Goal: Task Accomplishment & Management: Manage account settings

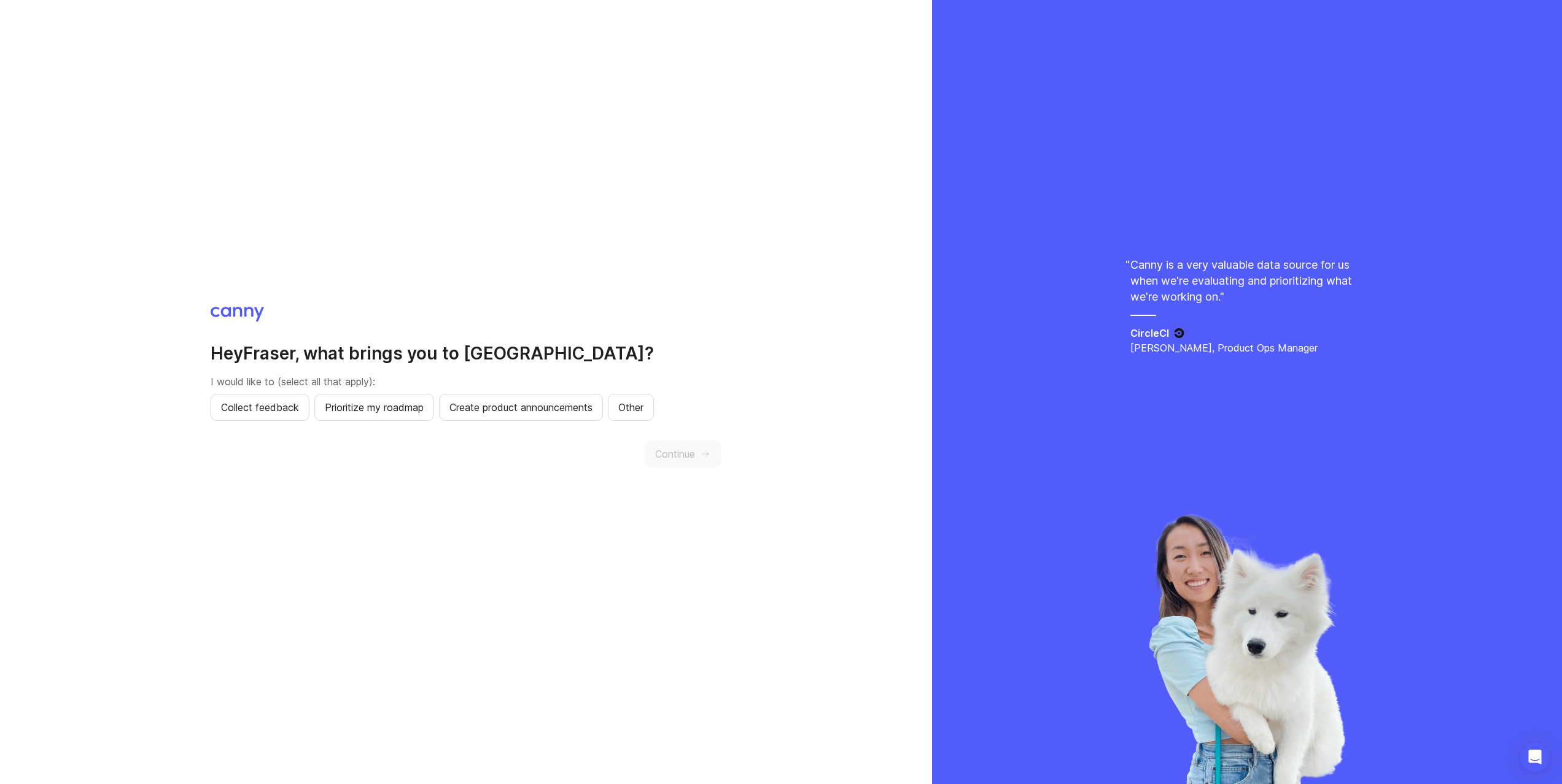
click at [258, 411] on span "Collect feedback" at bounding box center [260, 408] width 78 height 15
click at [693, 448] on span "Continue" at bounding box center [674, 454] width 40 height 15
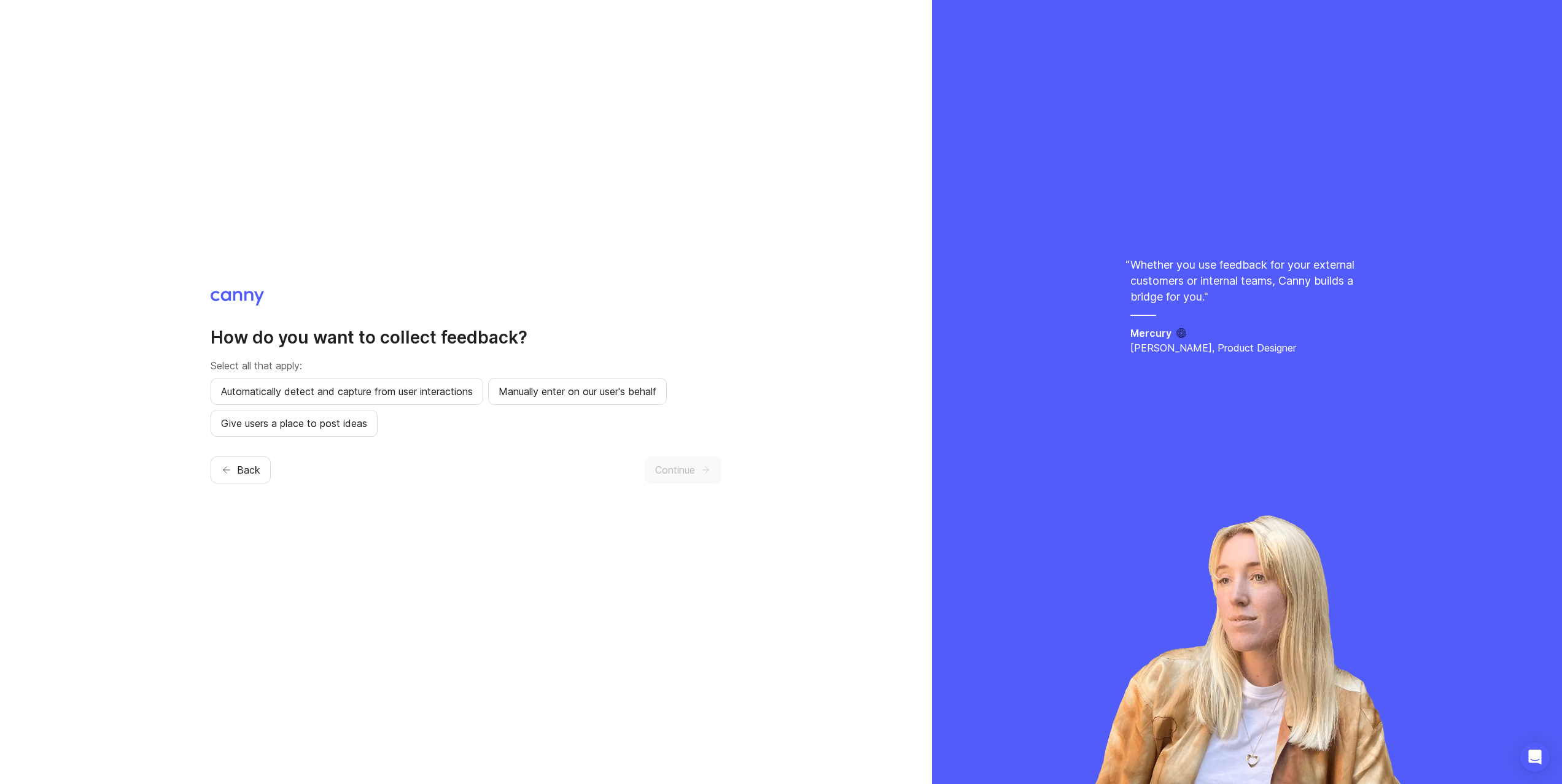
click at [348, 425] on span "Give users a place to post ideas" at bounding box center [294, 423] width 146 height 15
click at [700, 472] on icon "button" at bounding box center [705, 470] width 11 height 11
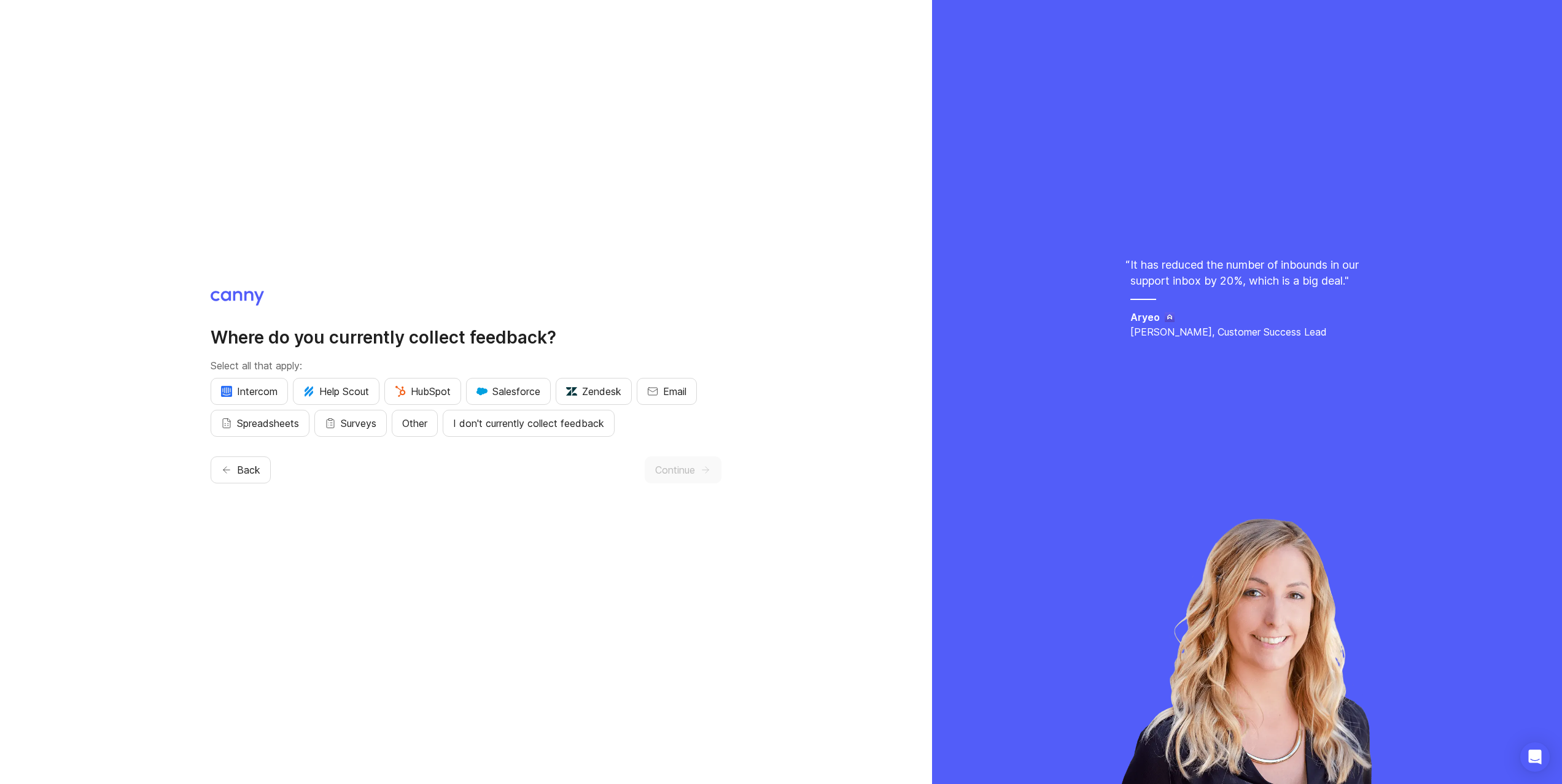
click at [526, 429] on span "I don't currently collect feedback" at bounding box center [528, 423] width 151 height 15
click at [673, 465] on span "Continue" at bounding box center [674, 470] width 40 height 15
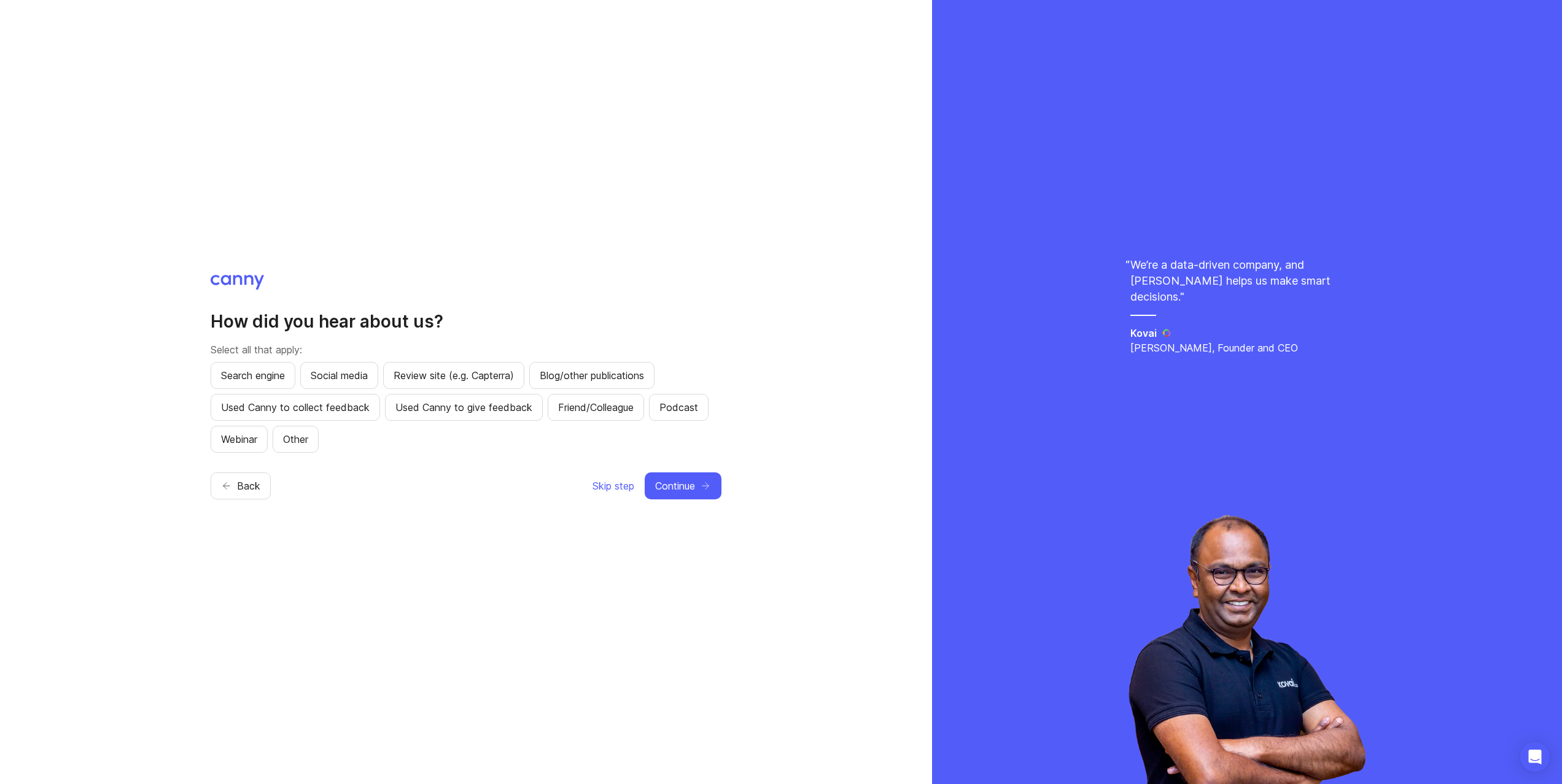
click at [303, 437] on span "Other" at bounding box center [296, 439] width 25 height 15
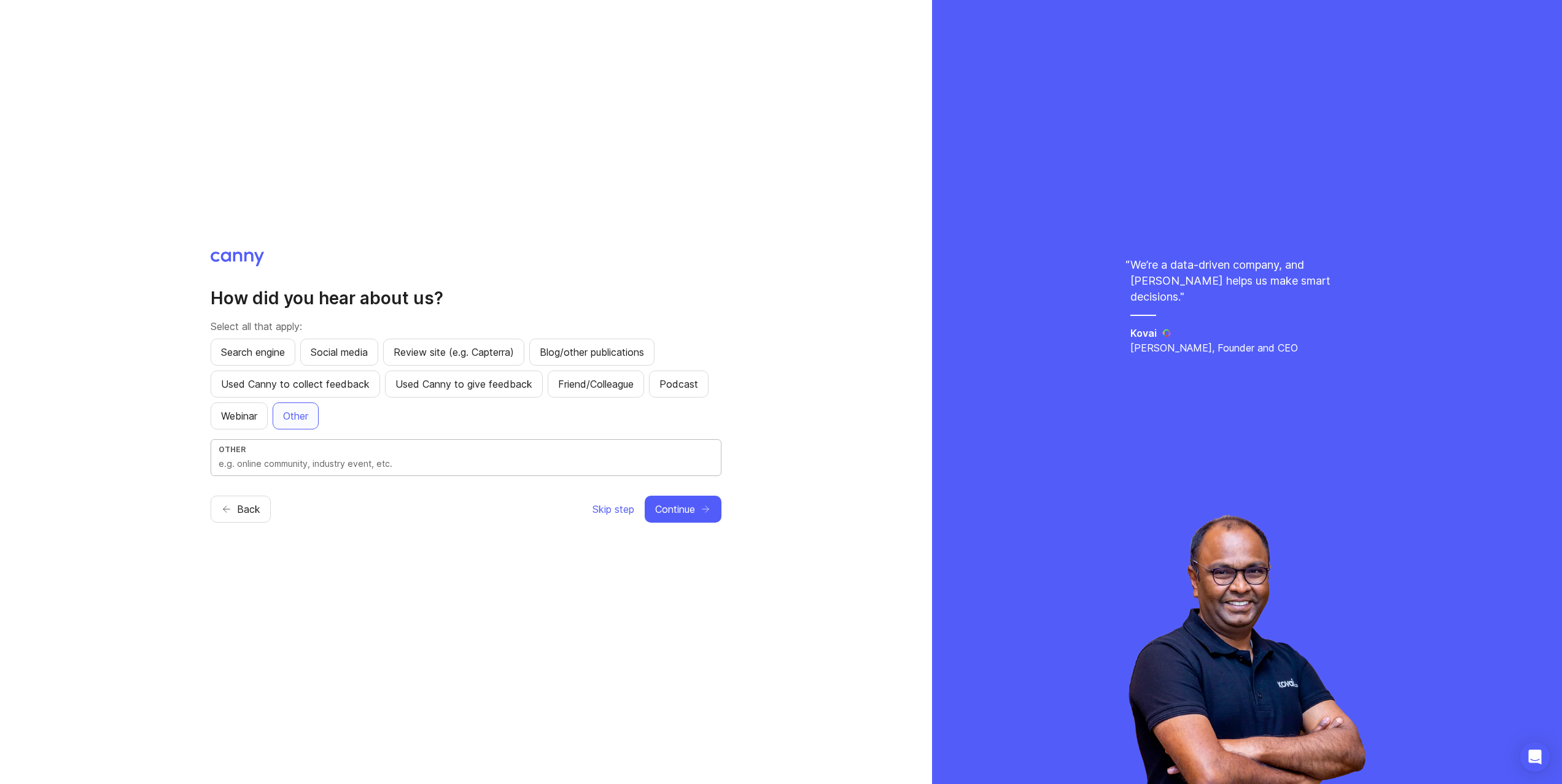
click at [310, 460] on input "text" at bounding box center [466, 464] width 495 height 13
type input "Chatgpt"
click at [683, 500] on button "Continue" at bounding box center [683, 509] width 77 height 27
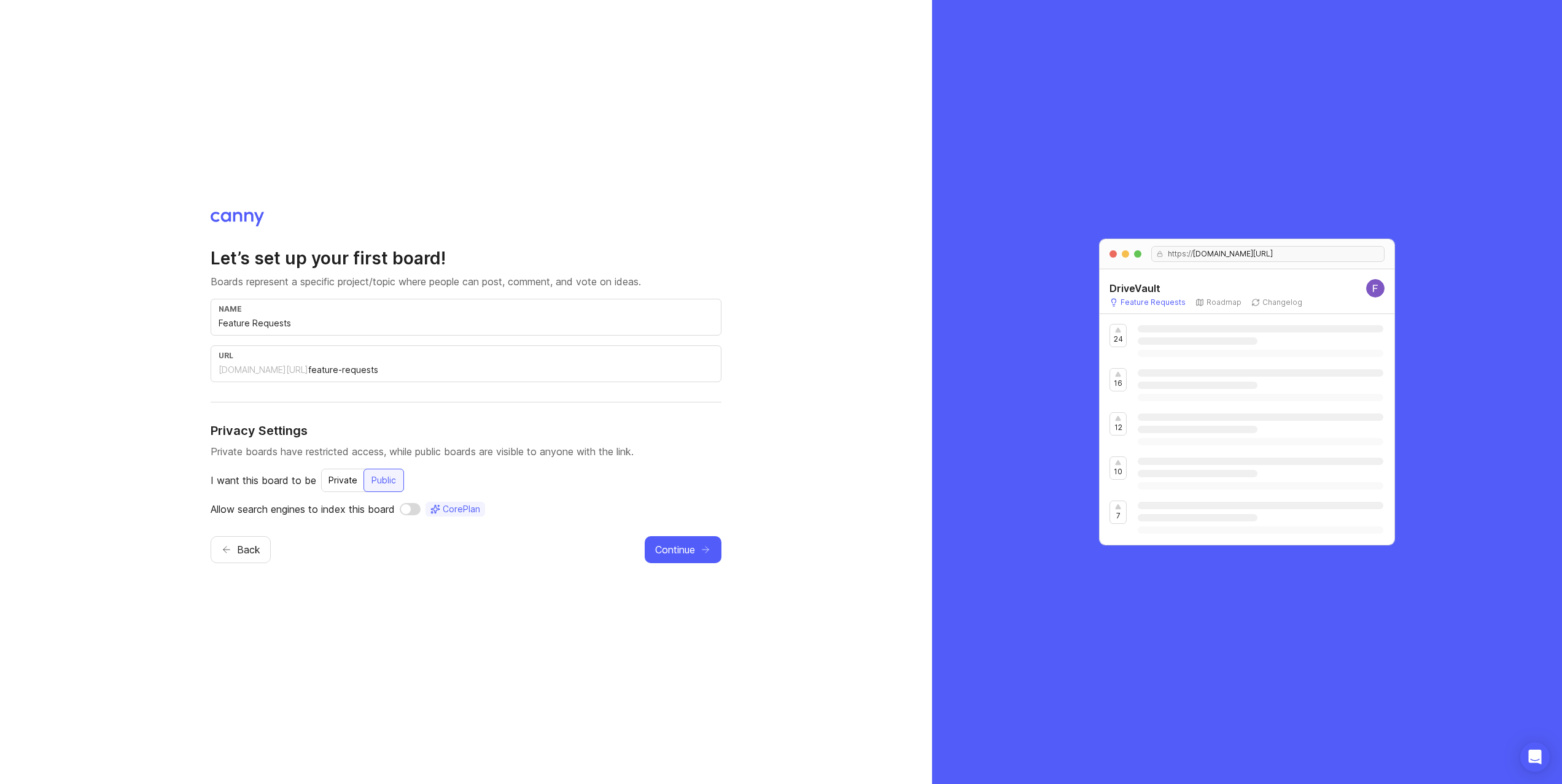
click at [323, 329] on input "Feature Requests" at bounding box center [466, 324] width 495 height 13
click at [343, 375] on input "feature-requests" at bounding box center [510, 370] width 405 height 13
click at [286, 371] on div "[DOMAIN_NAME][URL]" at bounding box center [263, 370] width 90 height 12
click at [614, 485] on div "I want this board to be Private Public" at bounding box center [466, 480] width 511 height 23
click at [690, 545] on span "Continue" at bounding box center [674, 550] width 40 height 15
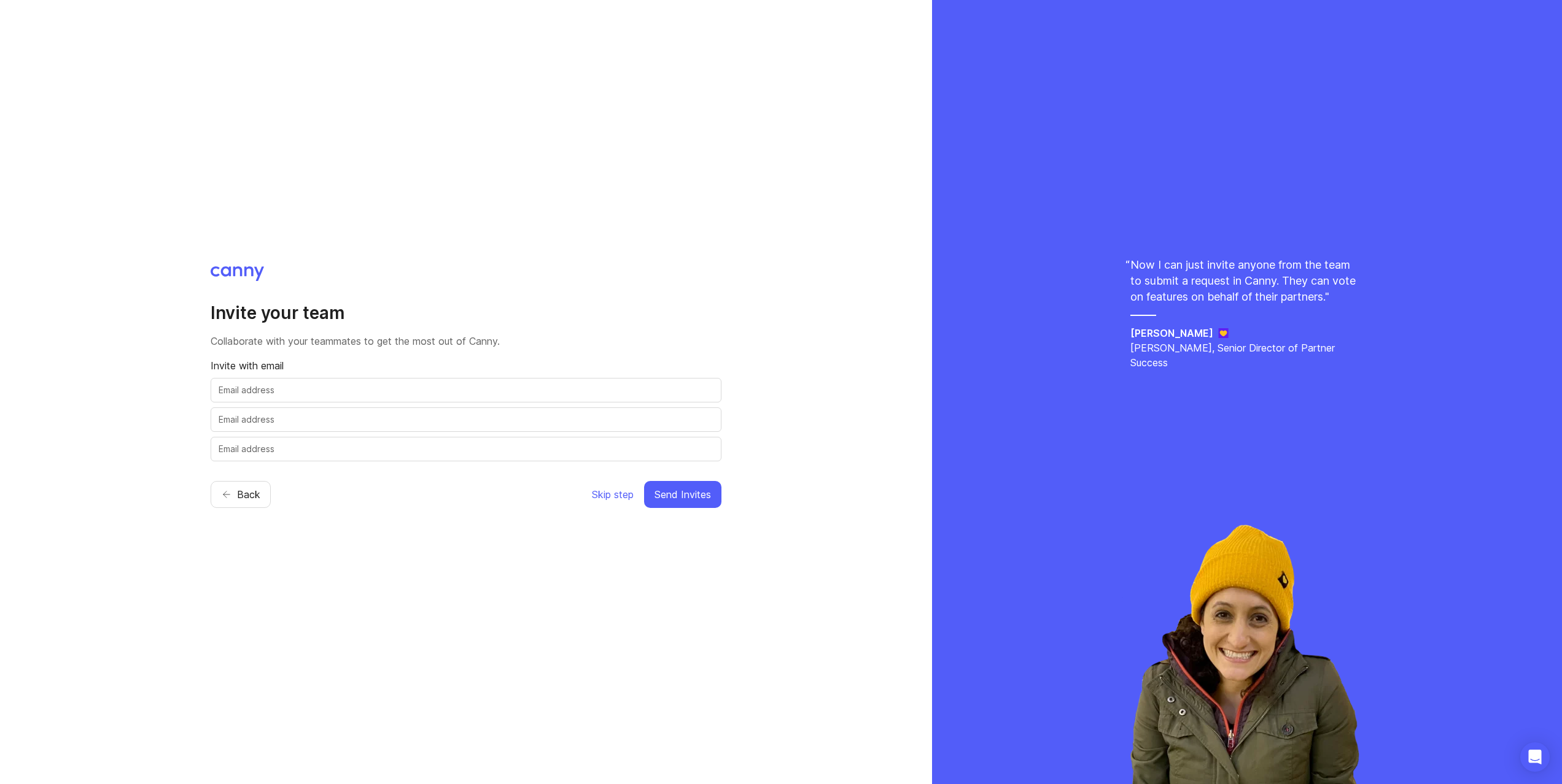
click at [612, 494] on span "Skip step" at bounding box center [613, 494] width 42 height 15
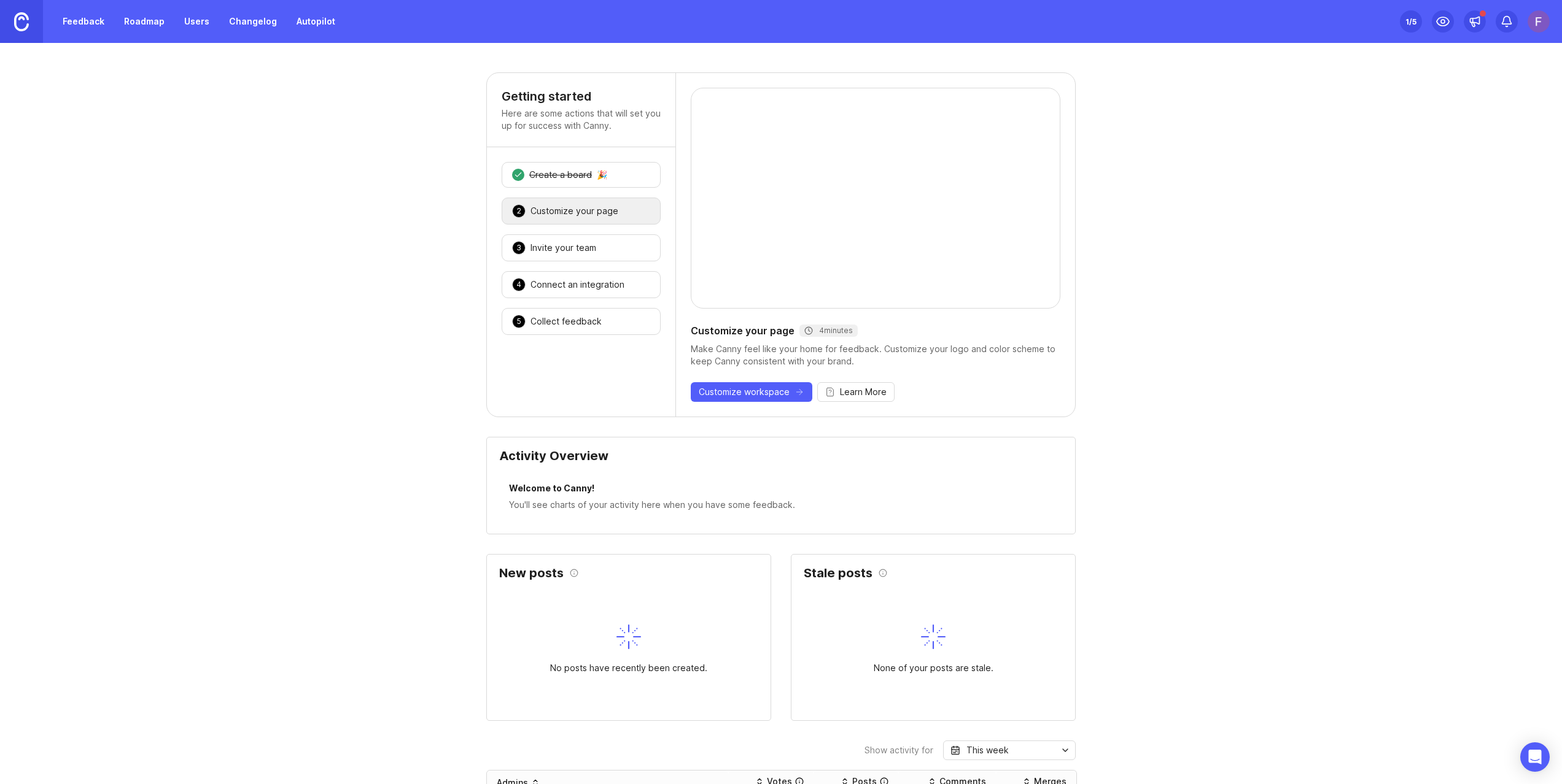
click at [549, 215] on div "Customize your page" at bounding box center [574, 210] width 88 height 12
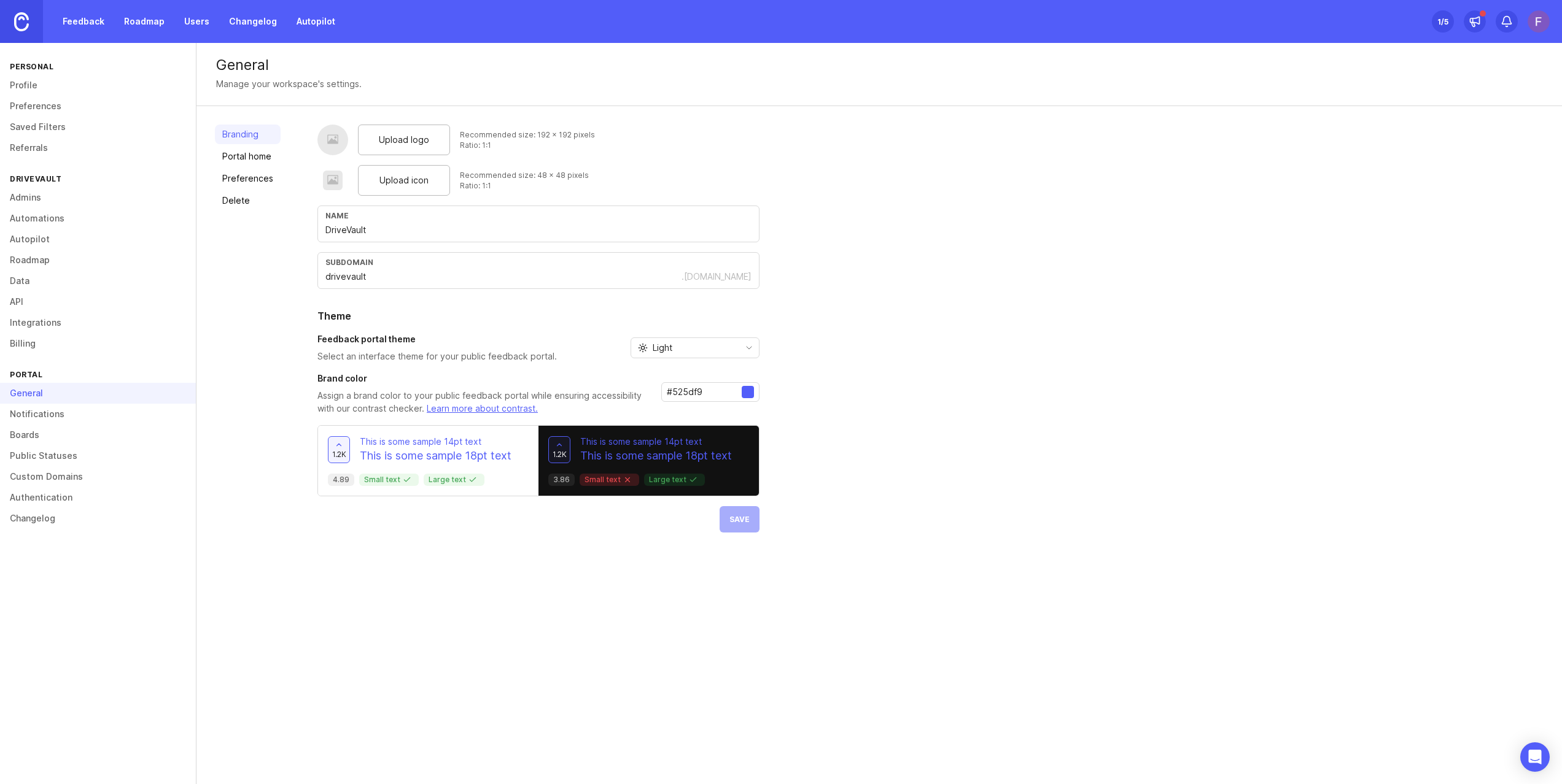
click at [273, 286] on div "Branding Portal home Preferences Delete" at bounding box center [248, 328] width 66 height 408
click at [664, 343] on span "Light" at bounding box center [662, 347] width 20 height 13
click at [690, 404] on li "Dark" at bounding box center [693, 412] width 128 height 21
click at [754, 525] on button "Save" at bounding box center [739, 519] width 40 height 26
click at [750, 393] on div at bounding box center [747, 392] width 12 height 12
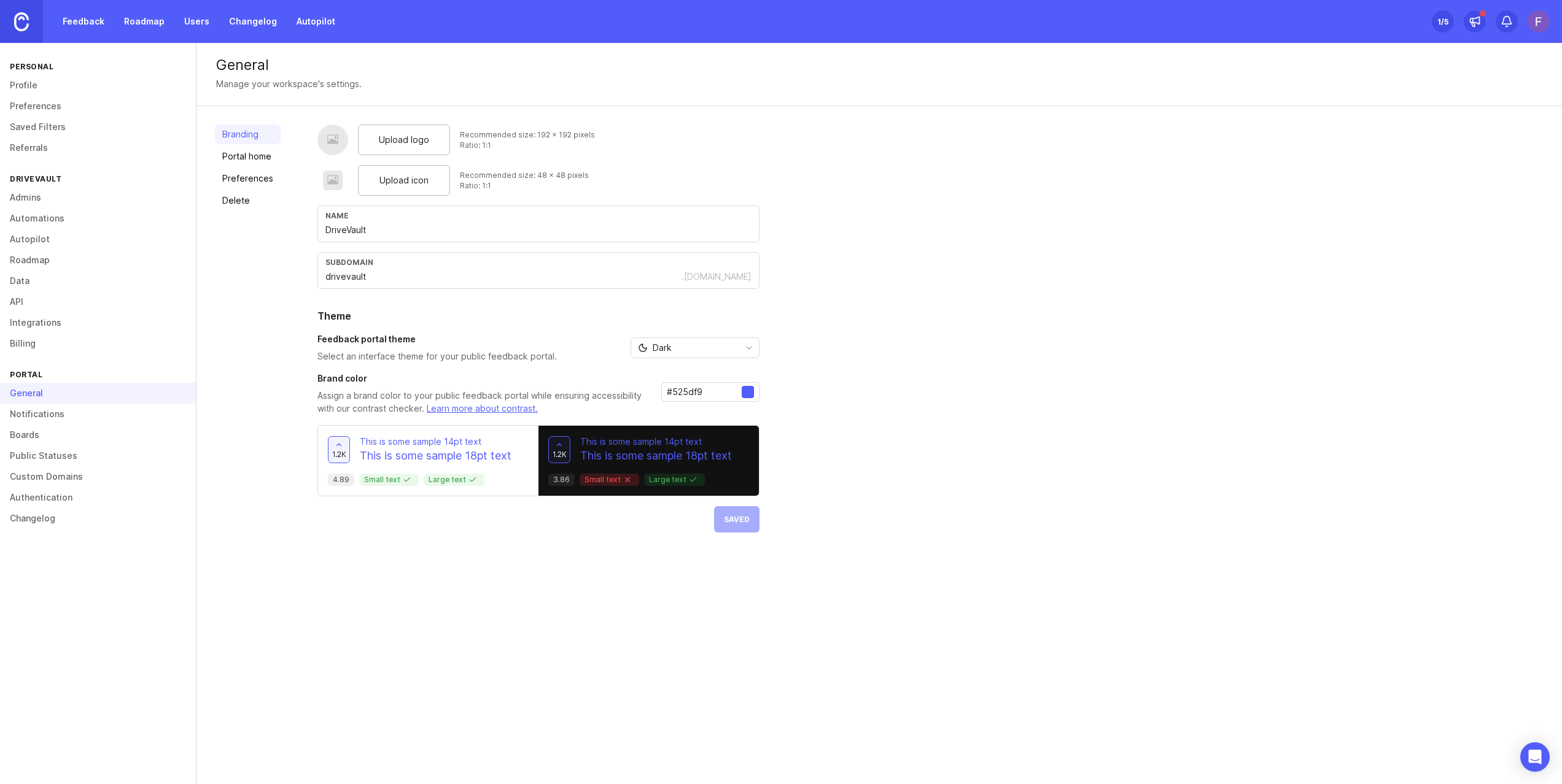
click at [743, 394] on div at bounding box center [747, 392] width 12 height 12
click at [688, 391] on input "#525df9" at bounding box center [703, 392] width 75 height 13
click at [391, 378] on h3 "Brand color" at bounding box center [484, 378] width 334 height 12
click at [250, 159] on link "Portal home" at bounding box center [248, 157] width 66 height 20
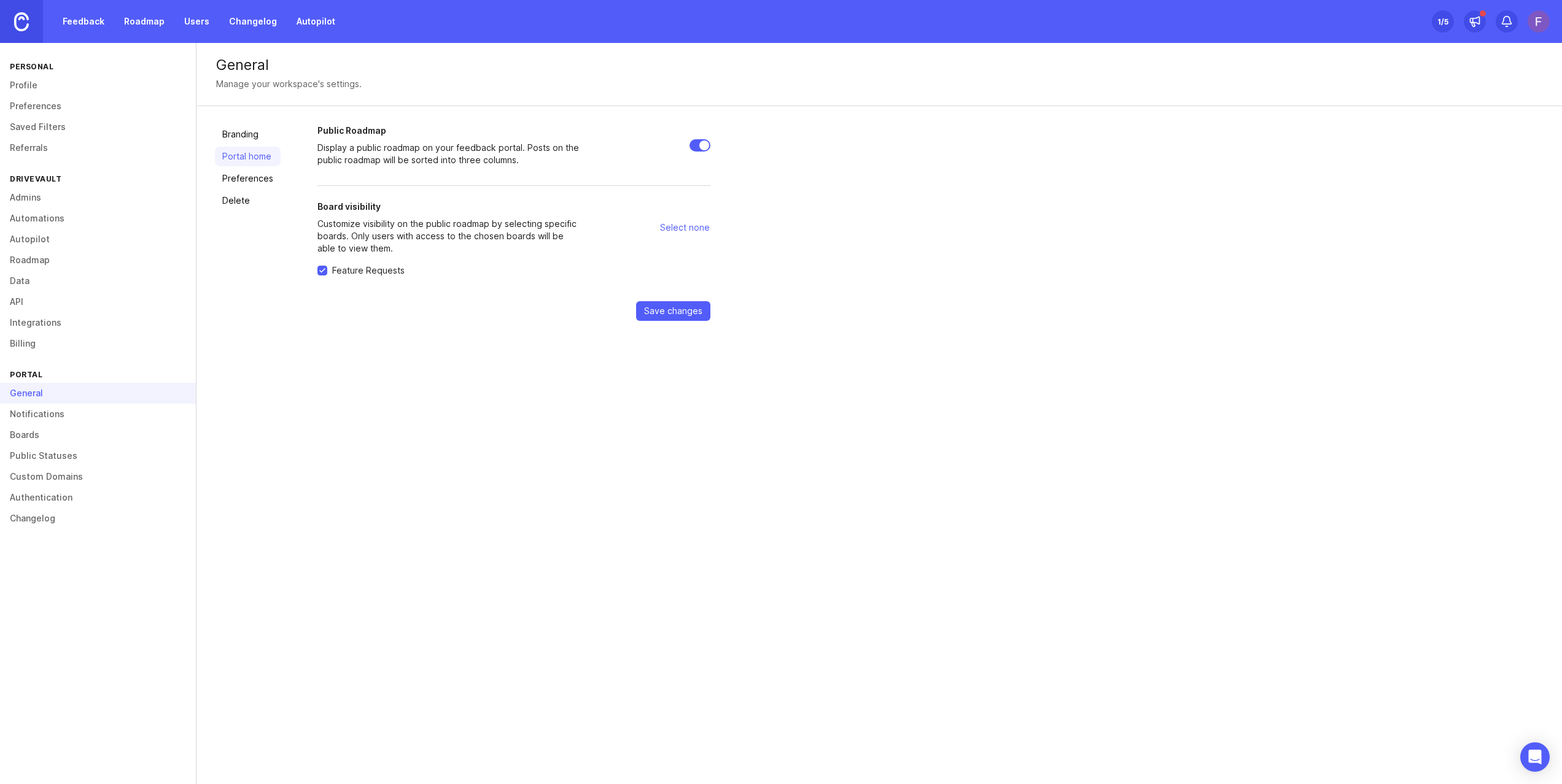
click at [253, 173] on link "Preferences" at bounding box center [248, 178] width 66 height 20
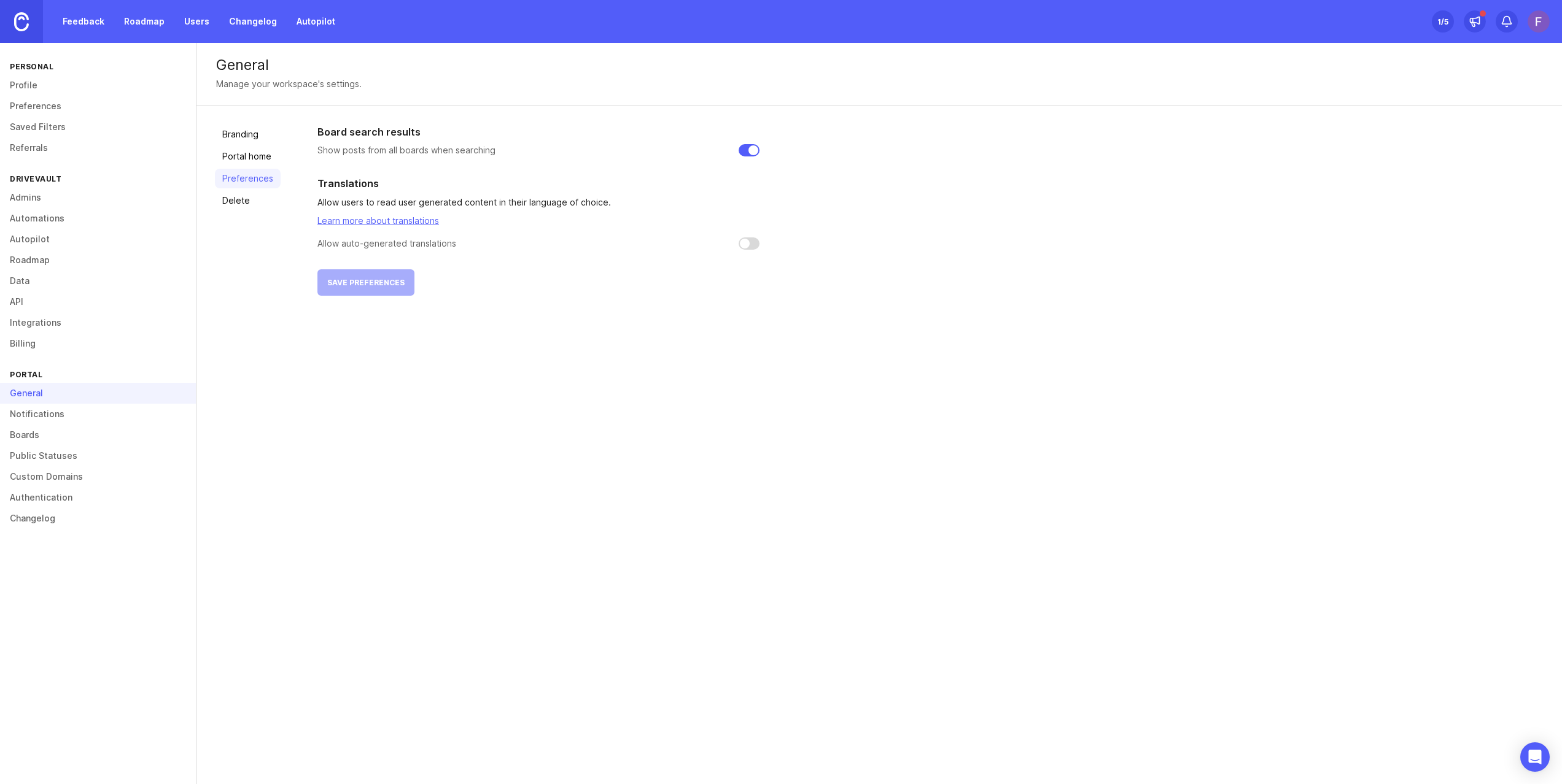
click at [236, 142] on link "Branding" at bounding box center [248, 135] width 66 height 20
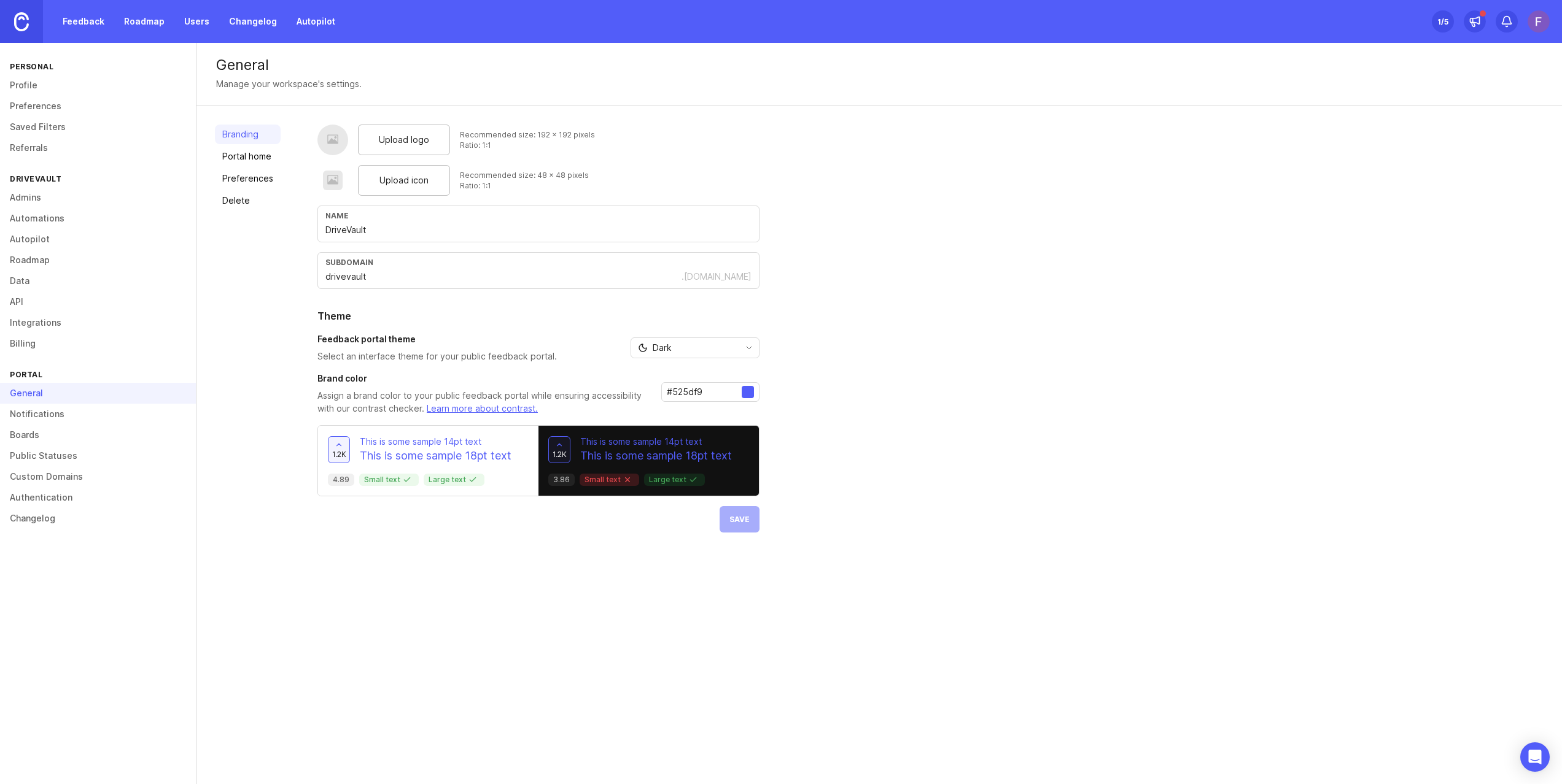
click at [402, 143] on span "Upload logo" at bounding box center [404, 139] width 50 height 13
click at [395, 179] on span "Upload icon" at bounding box center [403, 180] width 49 height 13
click at [746, 396] on div at bounding box center [747, 392] width 12 height 12
click at [689, 389] on input "#525df9" at bounding box center [703, 392] width 75 height 13
click at [743, 519] on span "Save" at bounding box center [739, 519] width 21 height 9
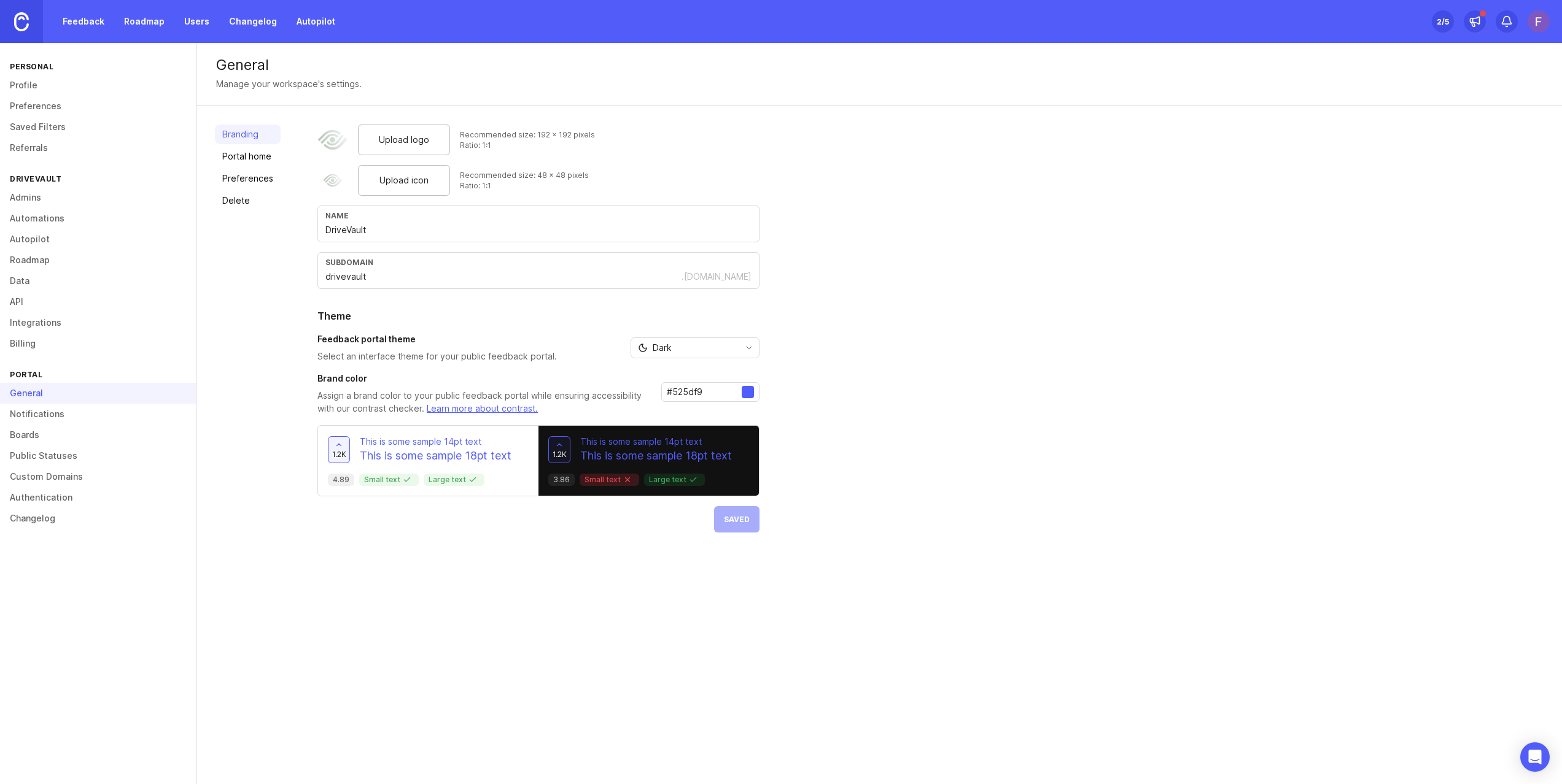
click at [30, 87] on link "Profile" at bounding box center [97, 85] width 196 height 21
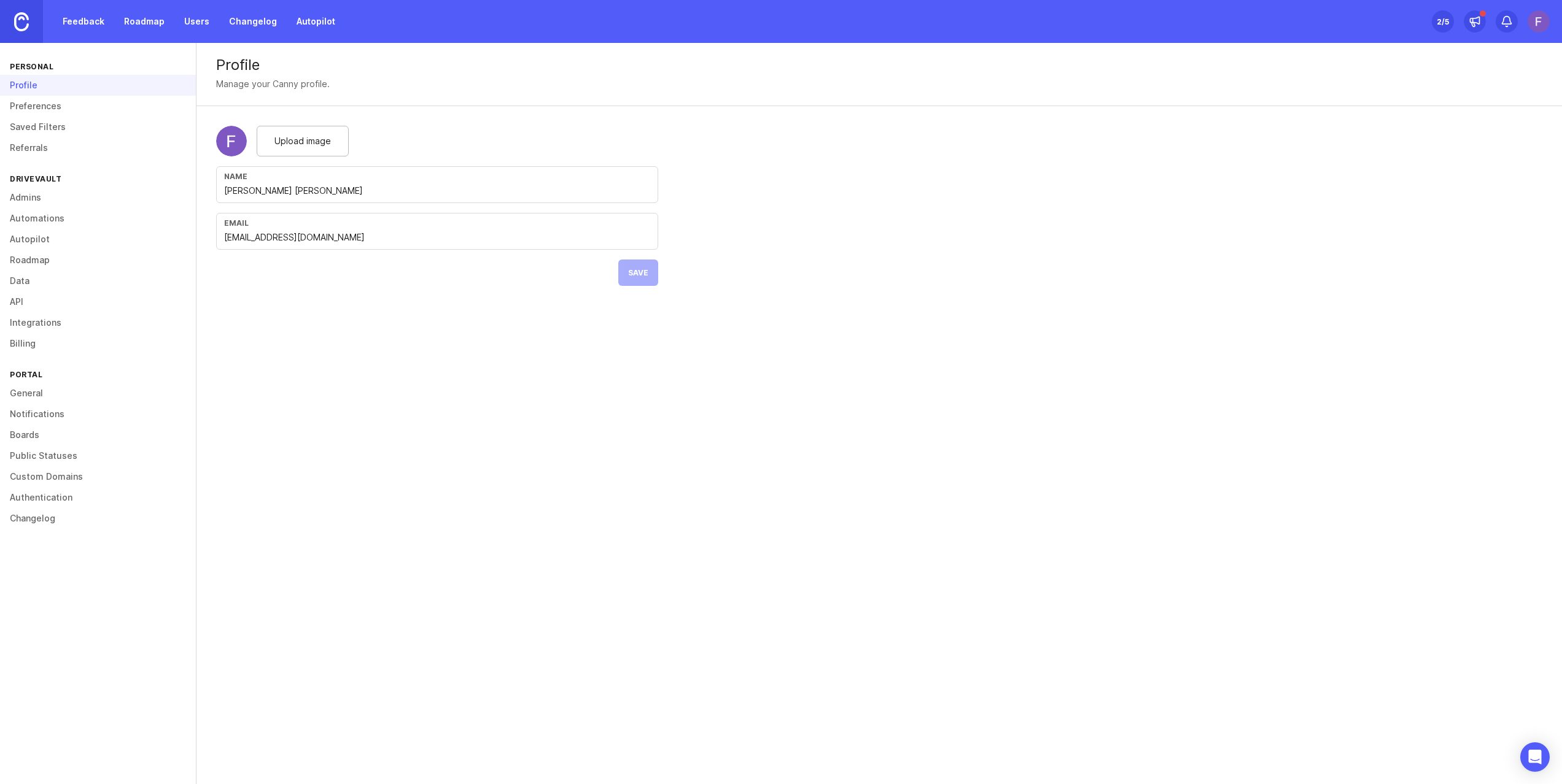
click at [32, 110] on link "Preferences" at bounding box center [97, 106] width 196 height 21
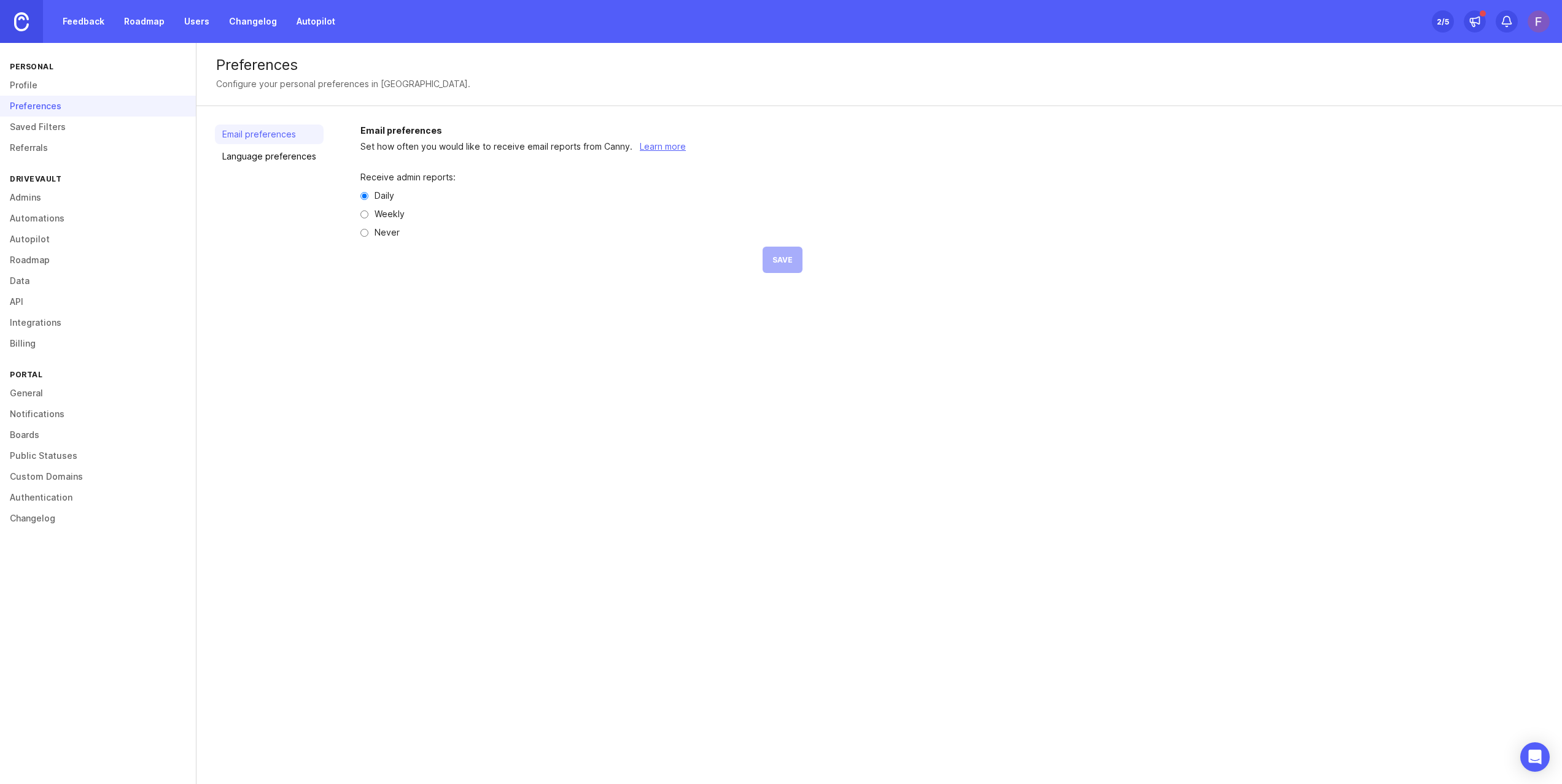
click at [36, 200] on link "Admins" at bounding box center [97, 197] width 196 height 21
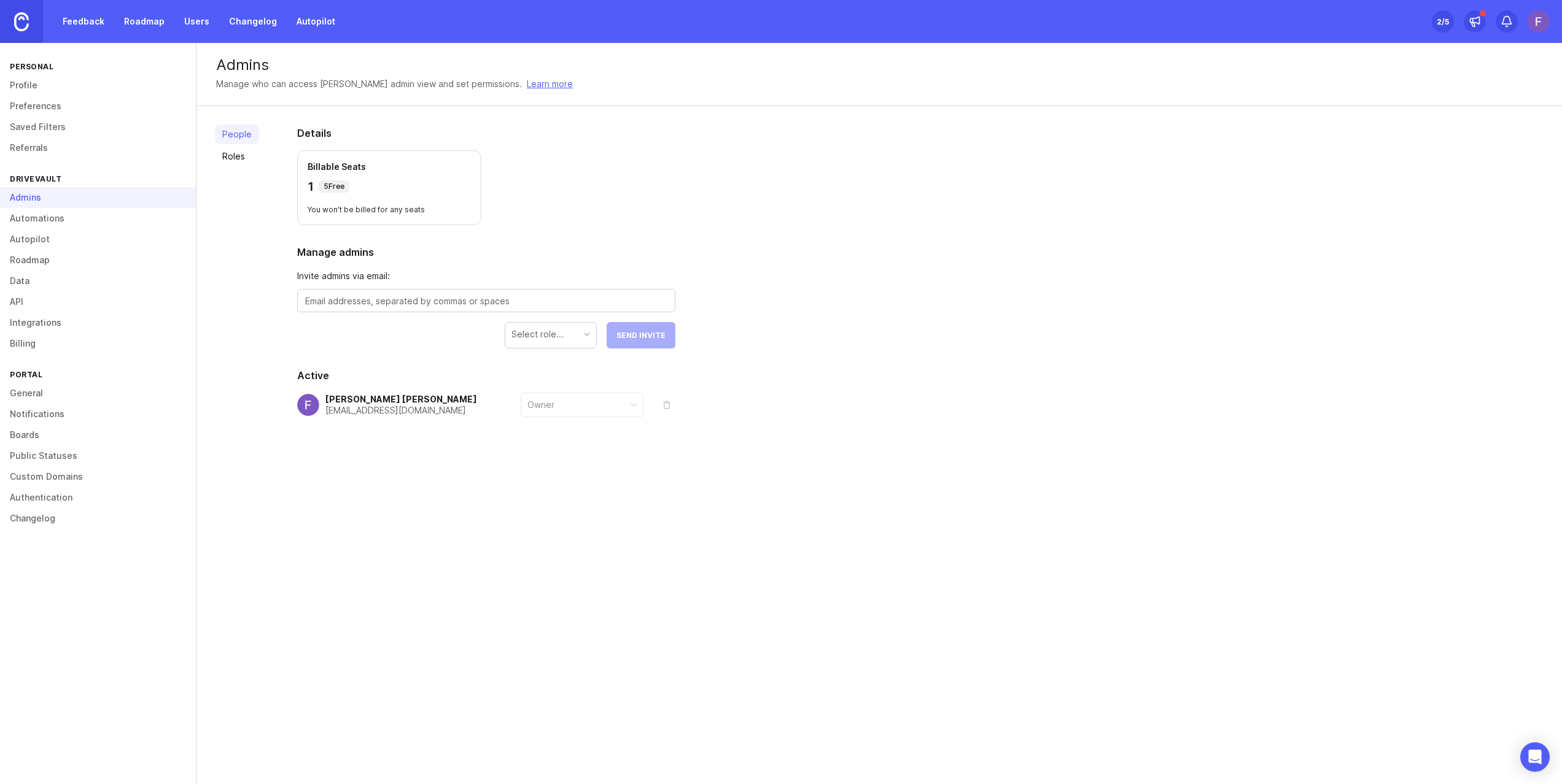
click at [1454, 23] on div "Set up Canny 2 /5" at bounding box center [1490, 21] width 118 height 43
click at [1449, 23] on div "Set up Canny 2 /5" at bounding box center [1442, 21] width 22 height 17
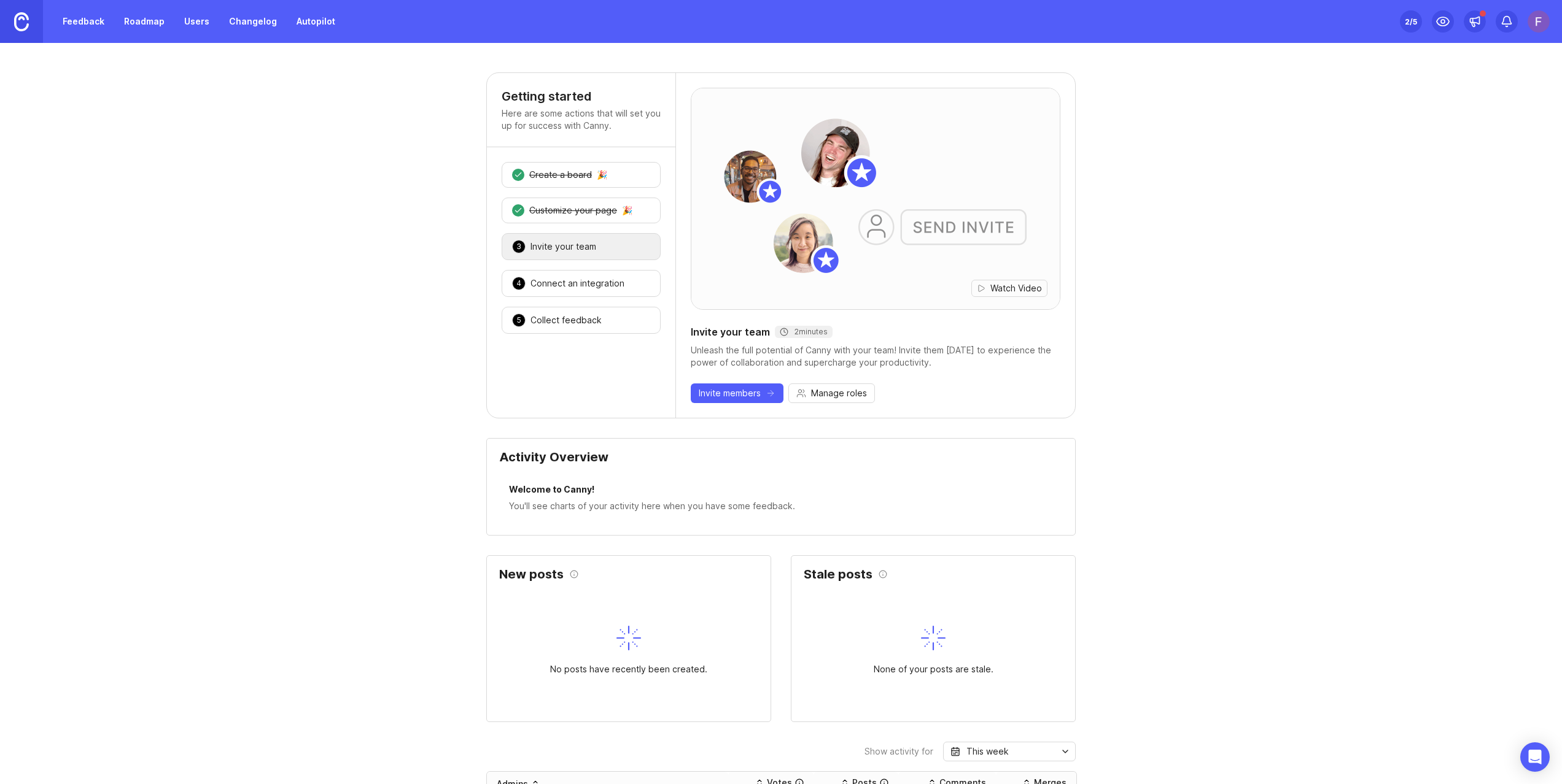
click at [556, 288] on div "Connect an integration" at bounding box center [577, 283] width 94 height 12
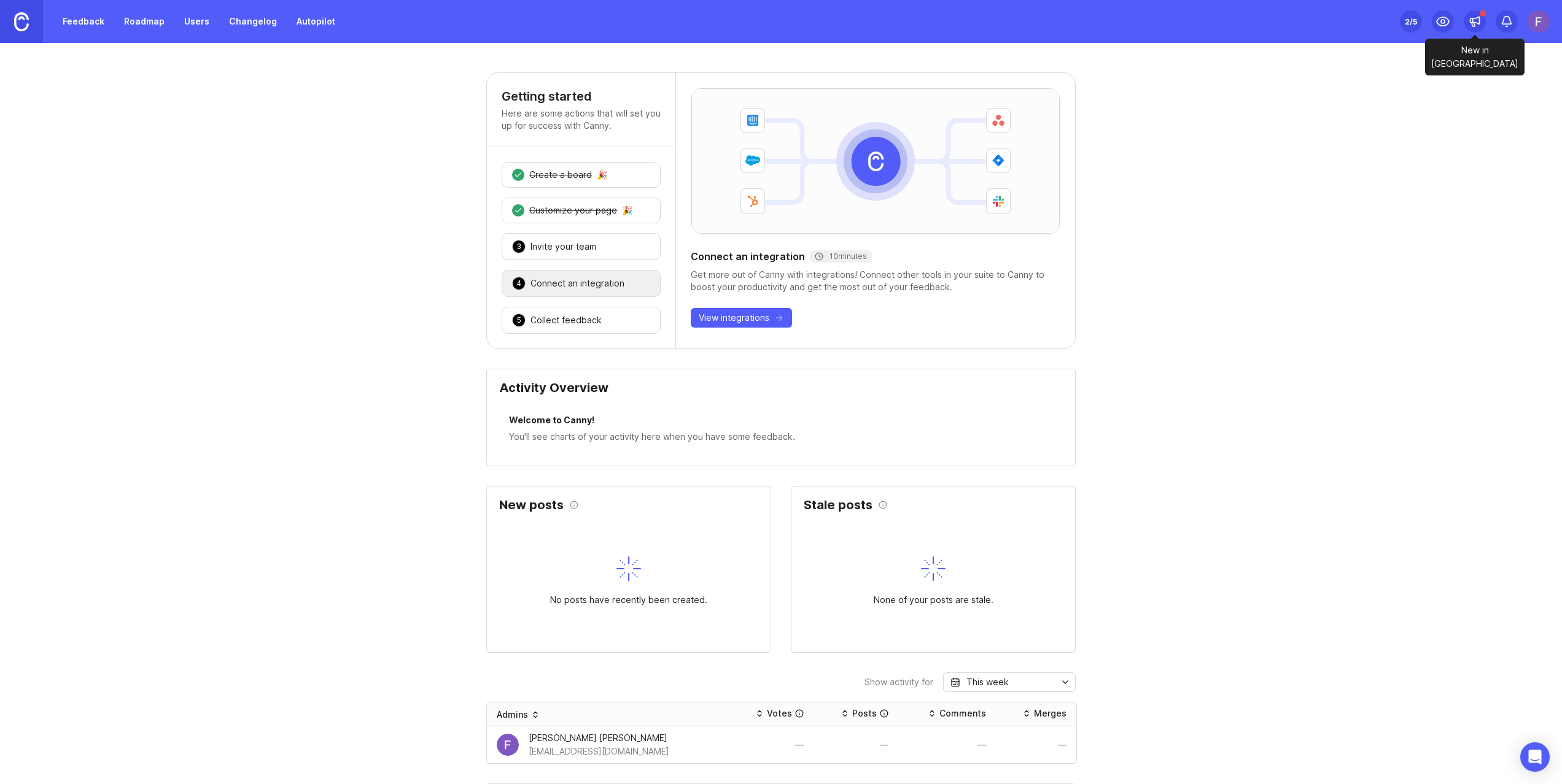
click at [1473, 25] on icon at bounding box center [1474, 21] width 12 height 12
click at [1507, 25] on icon at bounding box center [1506, 21] width 12 height 12
drag, startPoint x: 1507, startPoint y: 25, endPoint x: 1540, endPoint y: 23, distance: 33.1
click at [1507, 25] on icon at bounding box center [1506, 21] width 12 height 12
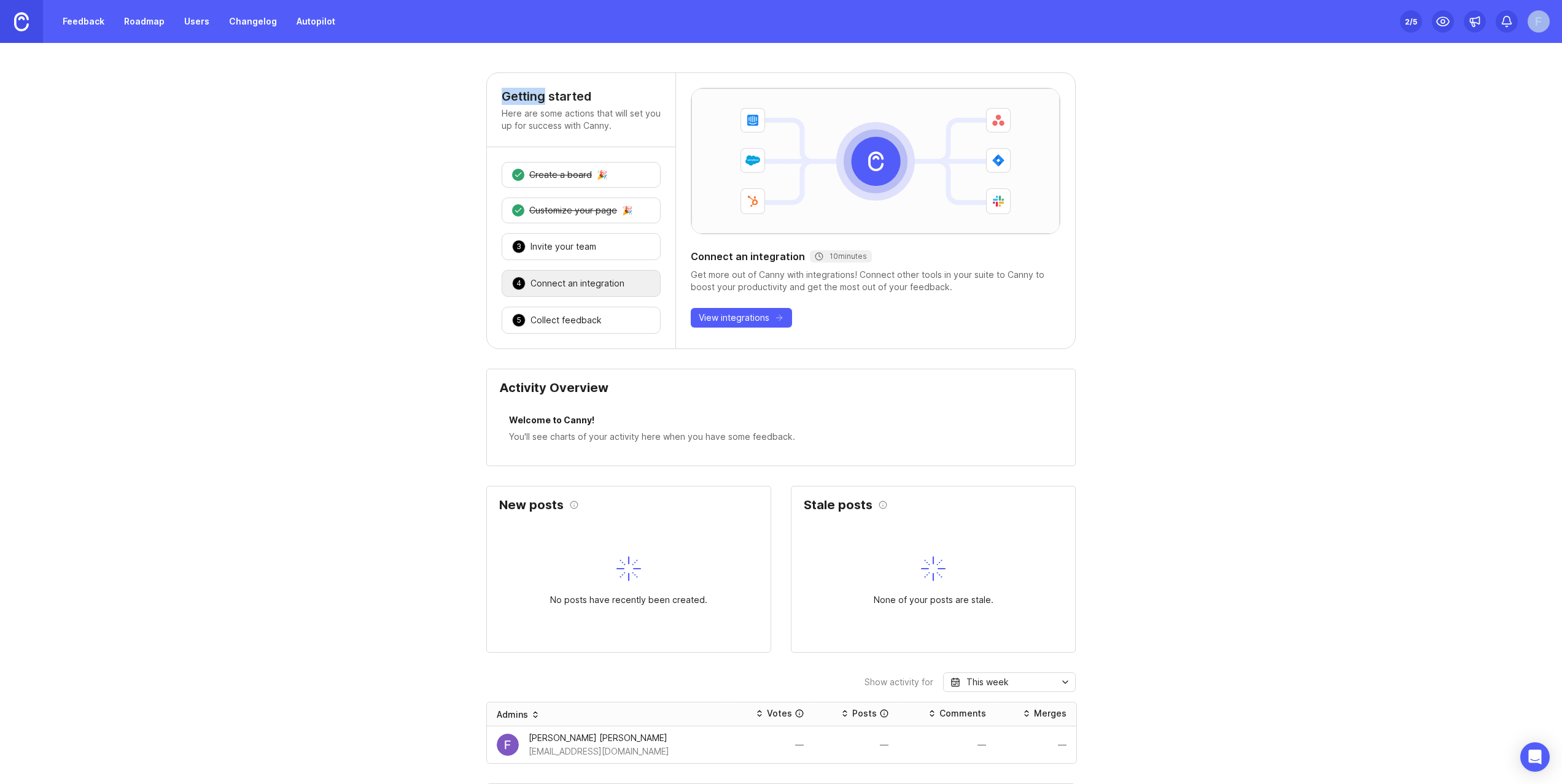
click at [1541, 22] on img at bounding box center [1538, 21] width 22 height 22
click at [1467, 88] on p "Docs" at bounding box center [1468, 83] width 21 height 12
click at [401, 226] on div "Getting started Here are some actions that will set you up for success with Can…" at bounding box center [781, 753] width 1562 height 1362
click at [92, 21] on link "Feedback" at bounding box center [83, 21] width 56 height 22
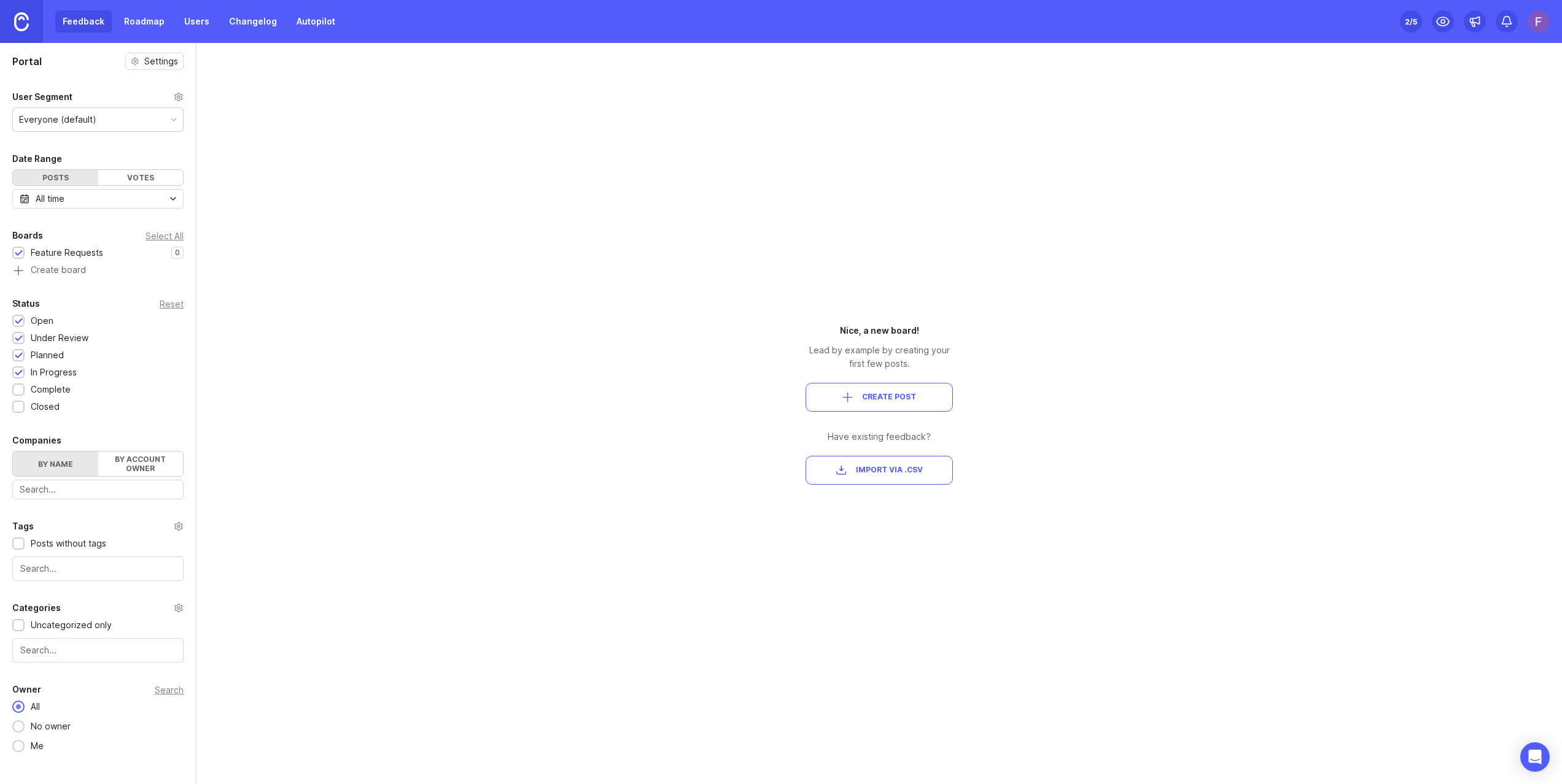
click at [1547, 20] on img at bounding box center [1538, 21] width 22 height 22
click at [1083, 106] on div "Portal Settings User Segment Everyone (default) Date Range Posts Votes All time…" at bounding box center [781, 413] width 1562 height 741
click at [149, 21] on link "Roadmap" at bounding box center [144, 21] width 55 height 22
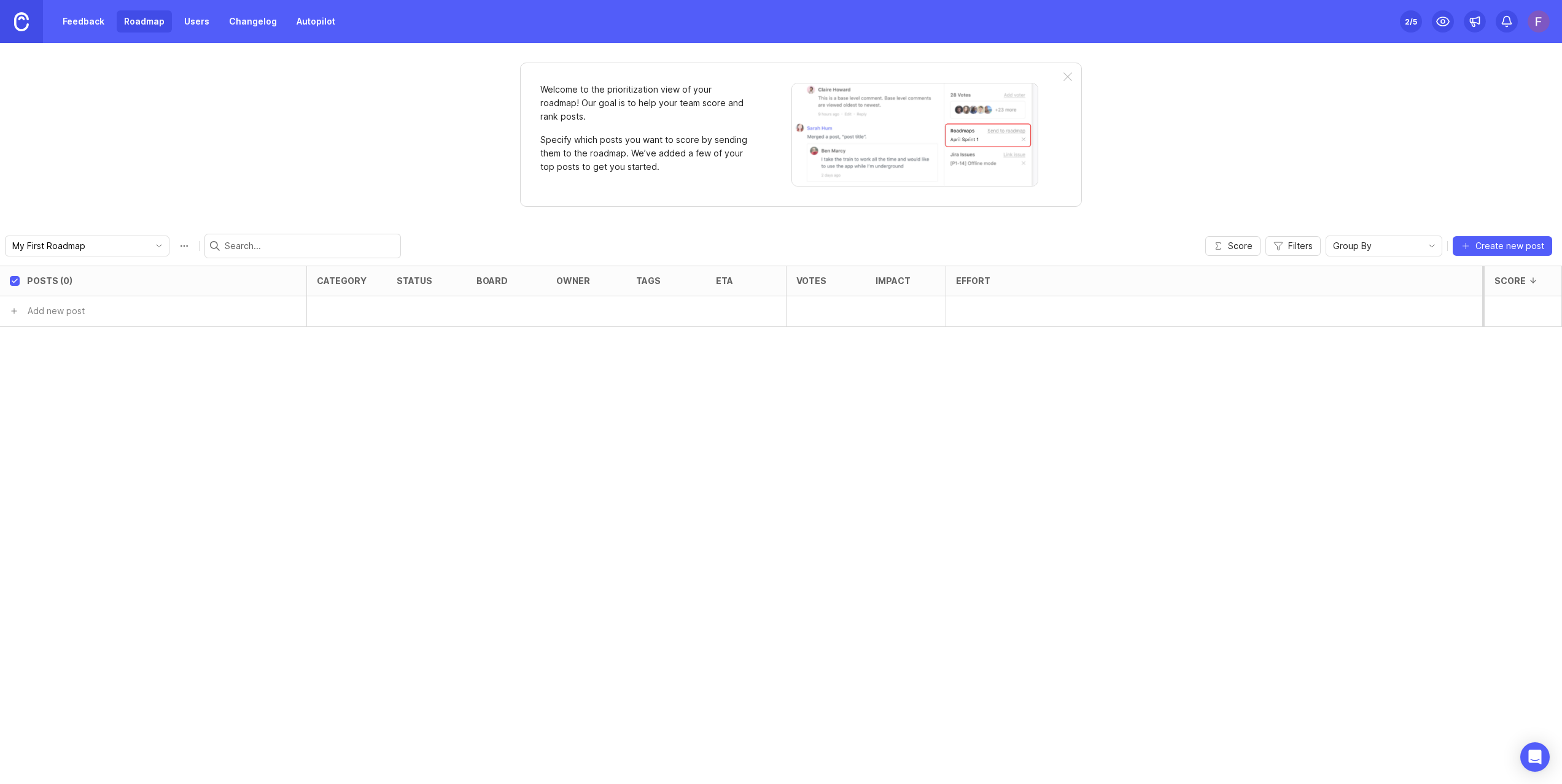
click at [207, 23] on link "Users" at bounding box center [196, 21] width 40 height 22
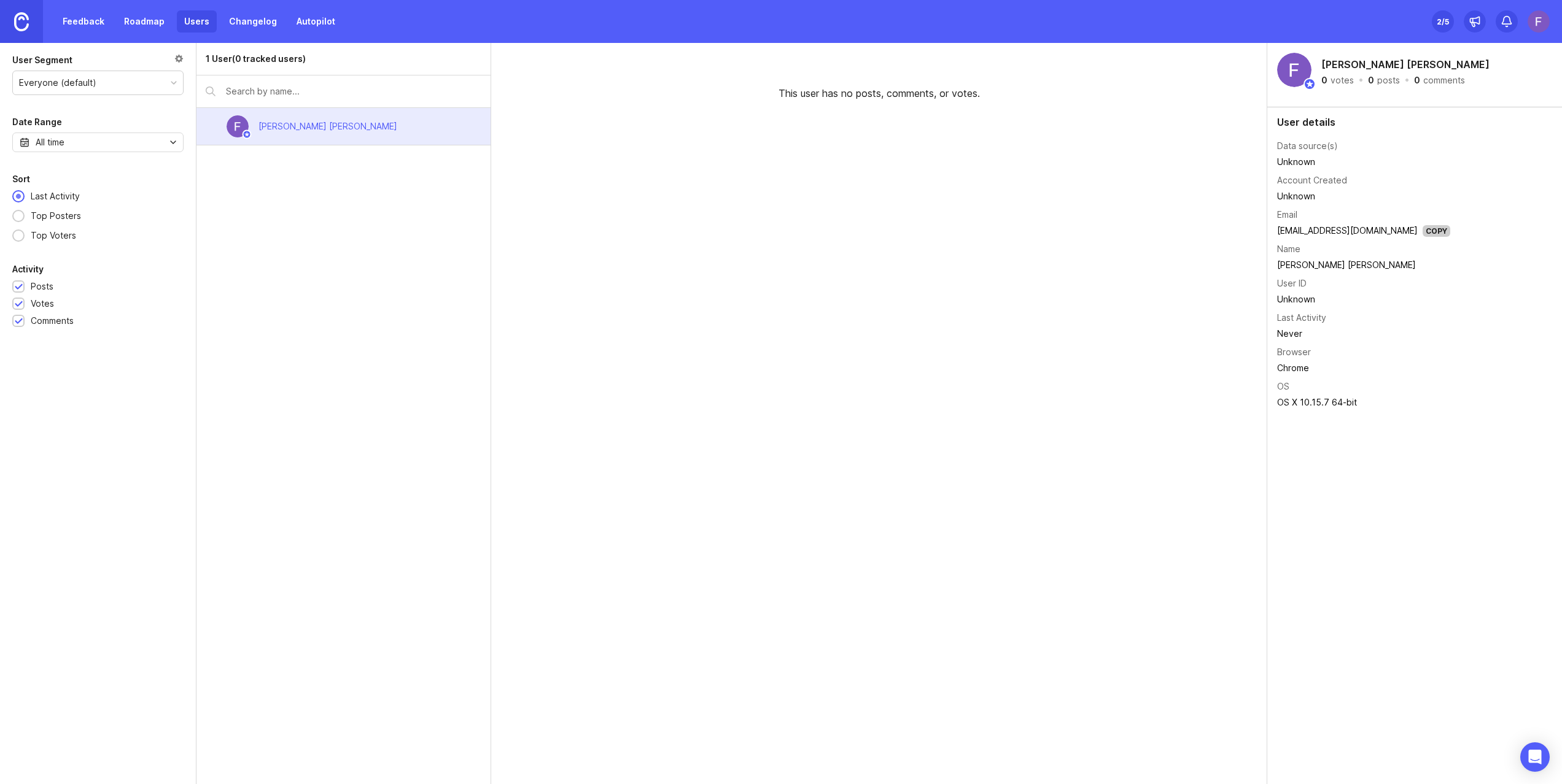
click at [242, 23] on link "Changelog" at bounding box center [253, 21] width 63 height 22
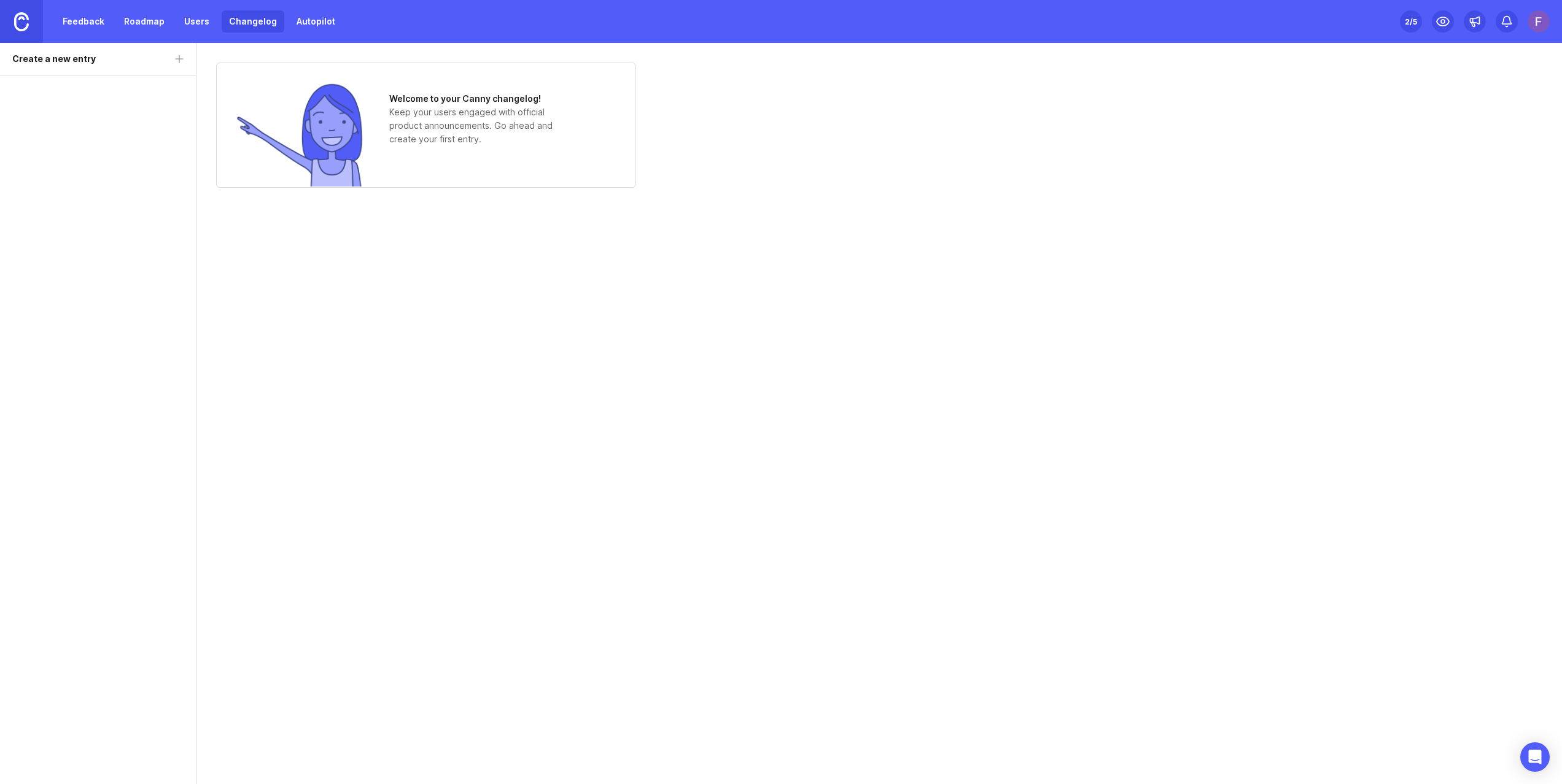
click at [310, 21] on link "Autopilot" at bounding box center [315, 21] width 54 height 22
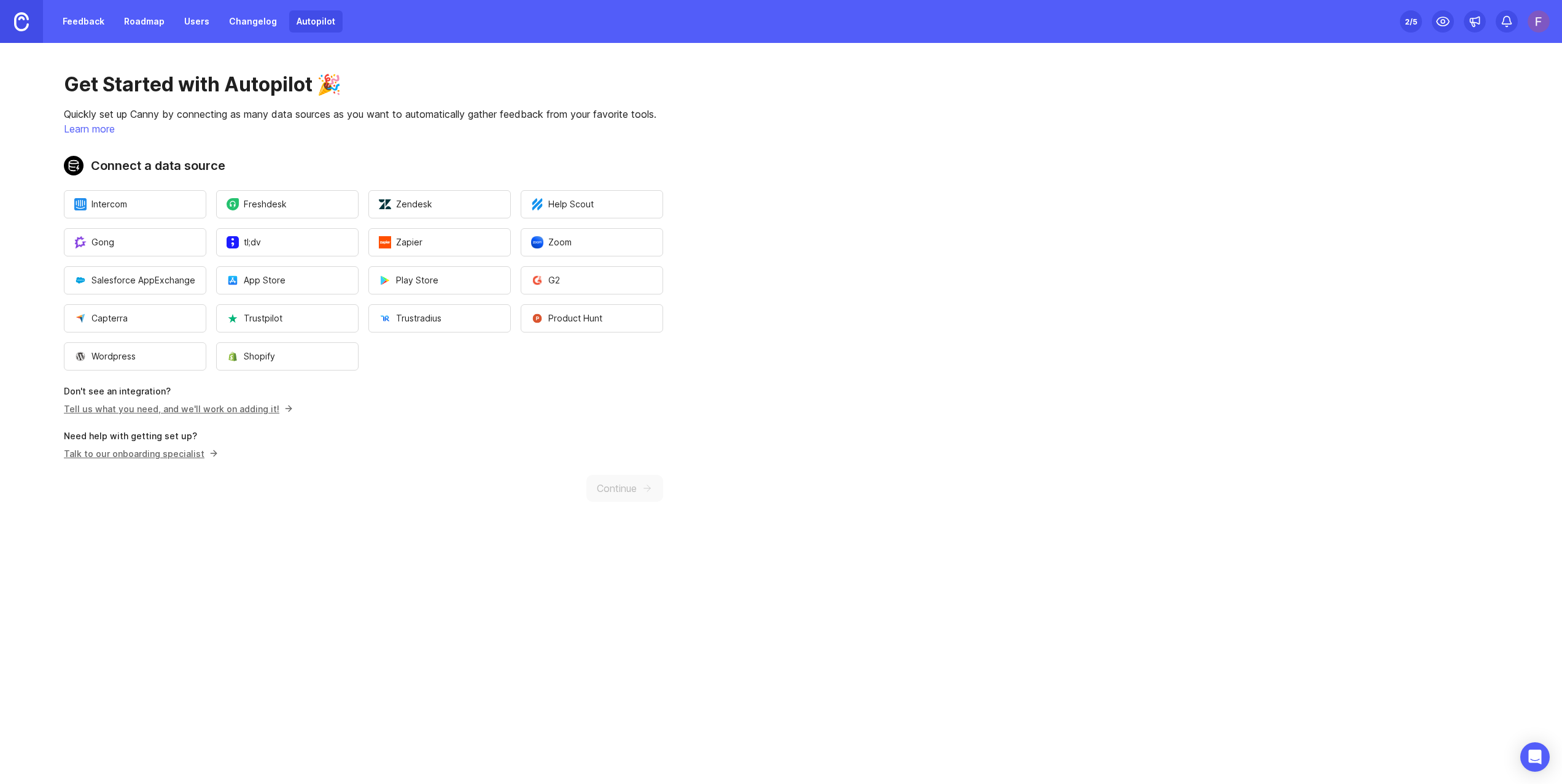
click at [90, 28] on link "Feedback" at bounding box center [83, 21] width 56 height 22
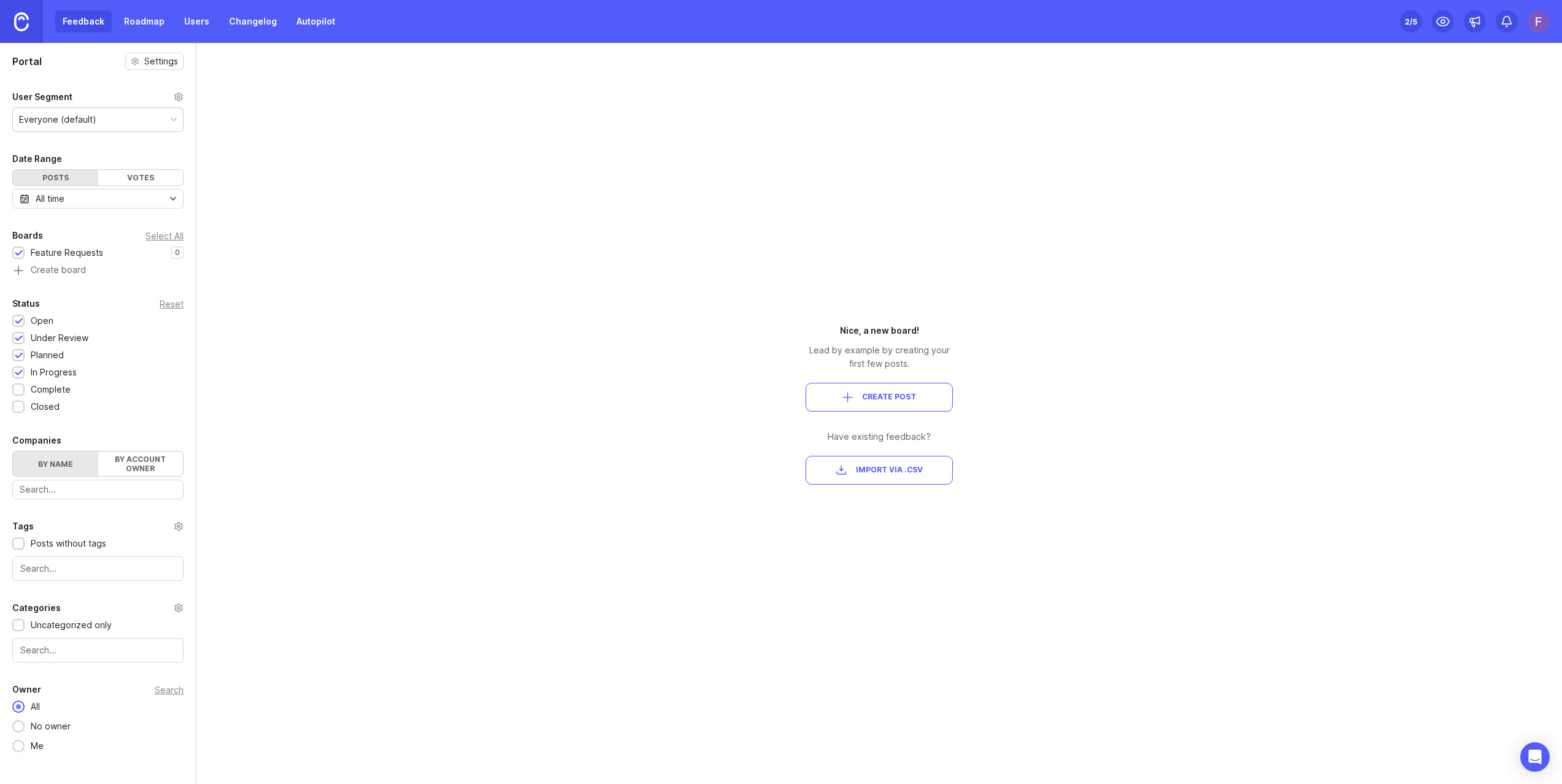
click at [37, 253] on div "Feature Requests" at bounding box center [67, 253] width 73 height 13
click at [21, 253] on div at bounding box center [19, 253] width 8 height 9
click at [19, 257] on div at bounding box center [19, 253] width 8 height 9
click at [83, 258] on div "Feature Requests" at bounding box center [67, 253] width 73 height 13
click at [888, 394] on span "Create Post" at bounding box center [888, 397] width 54 height 11
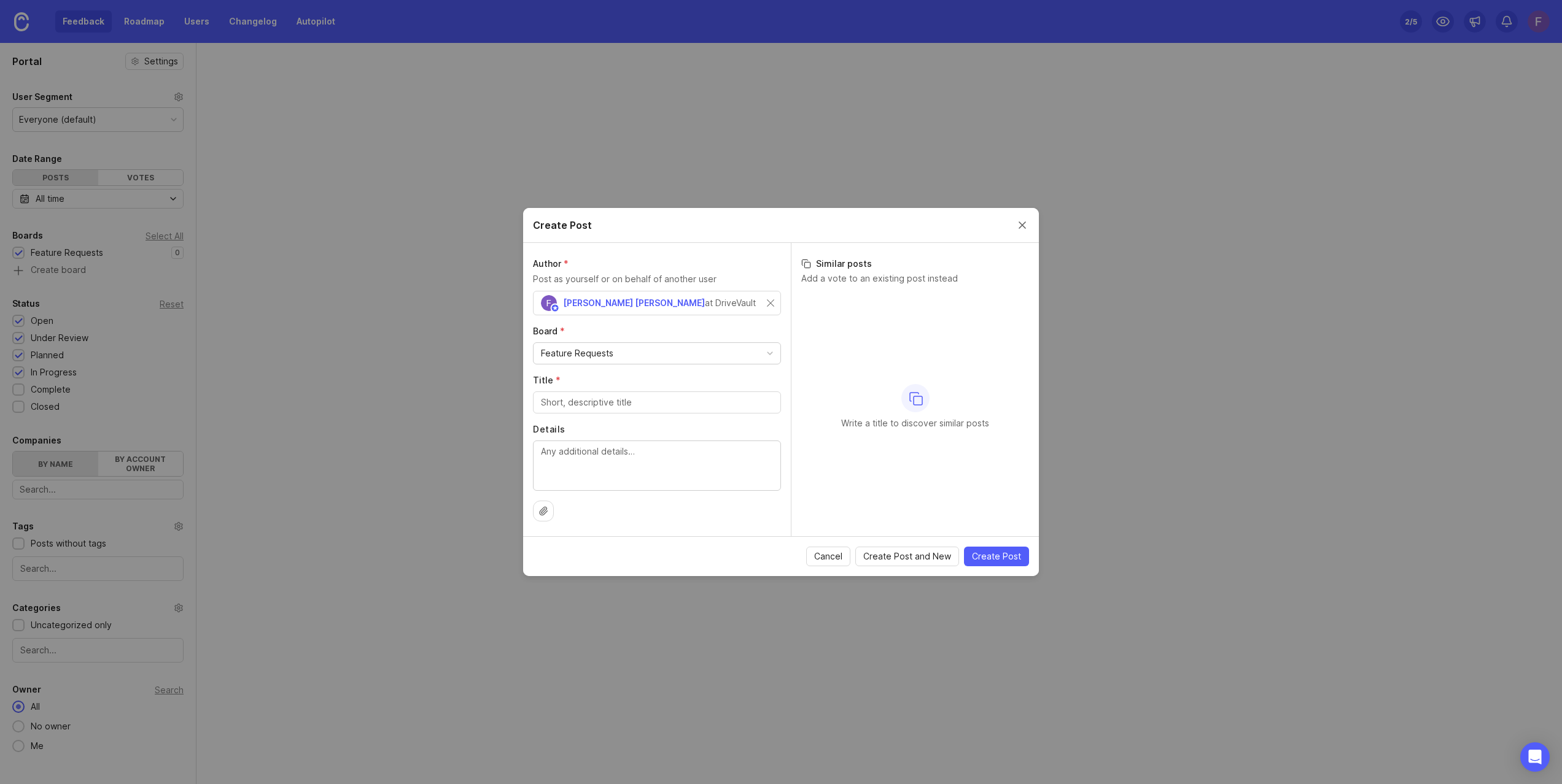
click at [741, 303] on div "Fraser [PERSON_NAME] at DriveVault" at bounding box center [654, 303] width 226 height 16
click at [590, 305] on span "[PERSON_NAME] [PERSON_NAME]" at bounding box center [634, 303] width 142 height 11
click at [686, 305] on div "Fraser [PERSON_NAME] at DriveVault" at bounding box center [654, 303] width 226 height 16
click at [575, 282] on p "Post as yourself or on behalf of another user" at bounding box center [656, 279] width 248 height 13
click at [610, 353] on div "Feature Requests" at bounding box center [577, 353] width 73 height 13
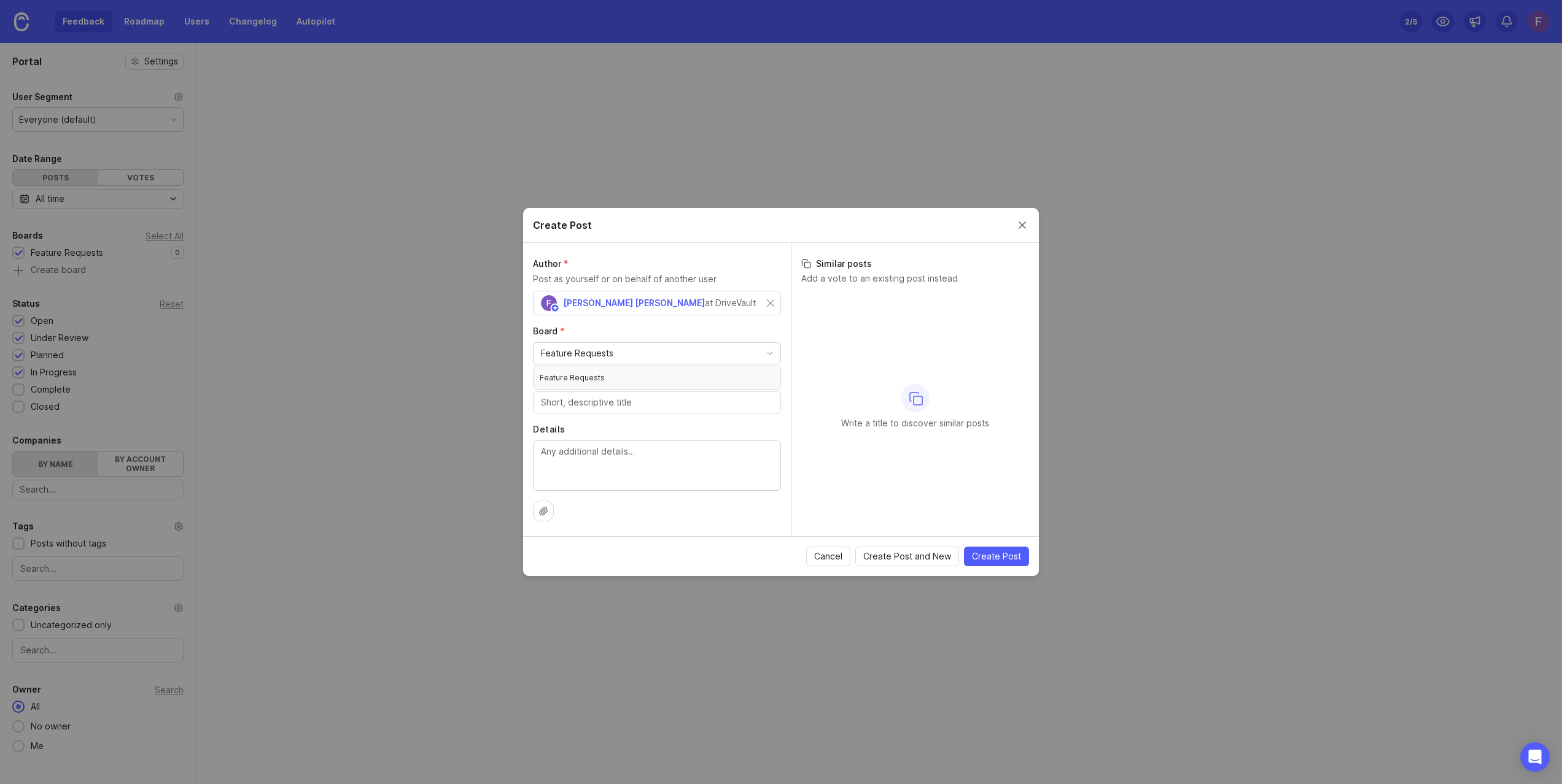
click at [611, 353] on div "Feature Requests" at bounding box center [577, 353] width 73 height 13
click at [613, 333] on label "Board *" at bounding box center [656, 331] width 248 height 12
click at [602, 304] on span "[PERSON_NAME] [PERSON_NAME]" at bounding box center [634, 303] width 142 height 11
click at [814, 555] on button "Cancel" at bounding box center [828, 556] width 45 height 20
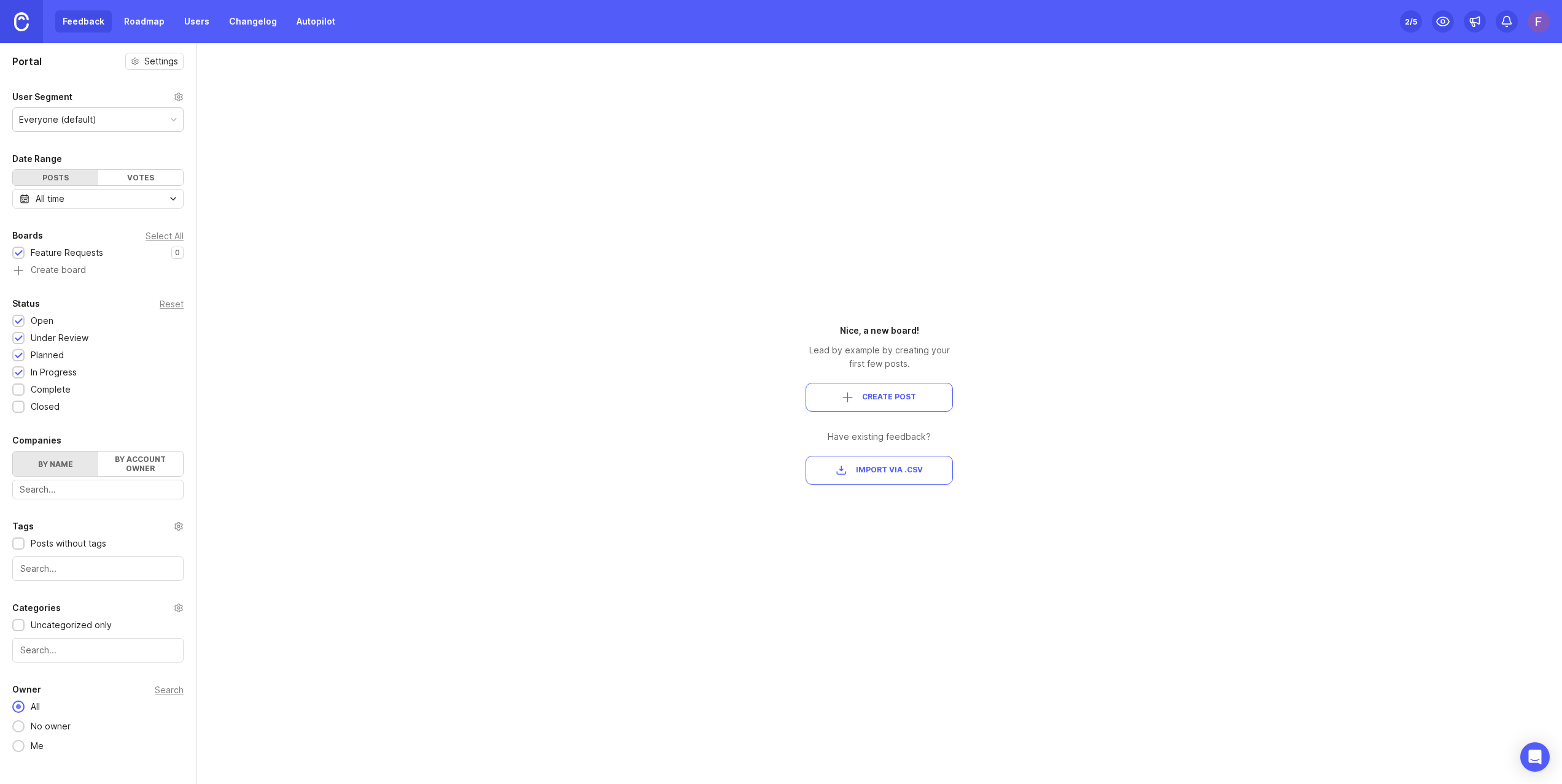
click at [1526, 21] on div "Set up Canny 2 /5" at bounding box center [1474, 21] width 149 height 43
click at [1531, 21] on img at bounding box center [1538, 21] width 22 height 22
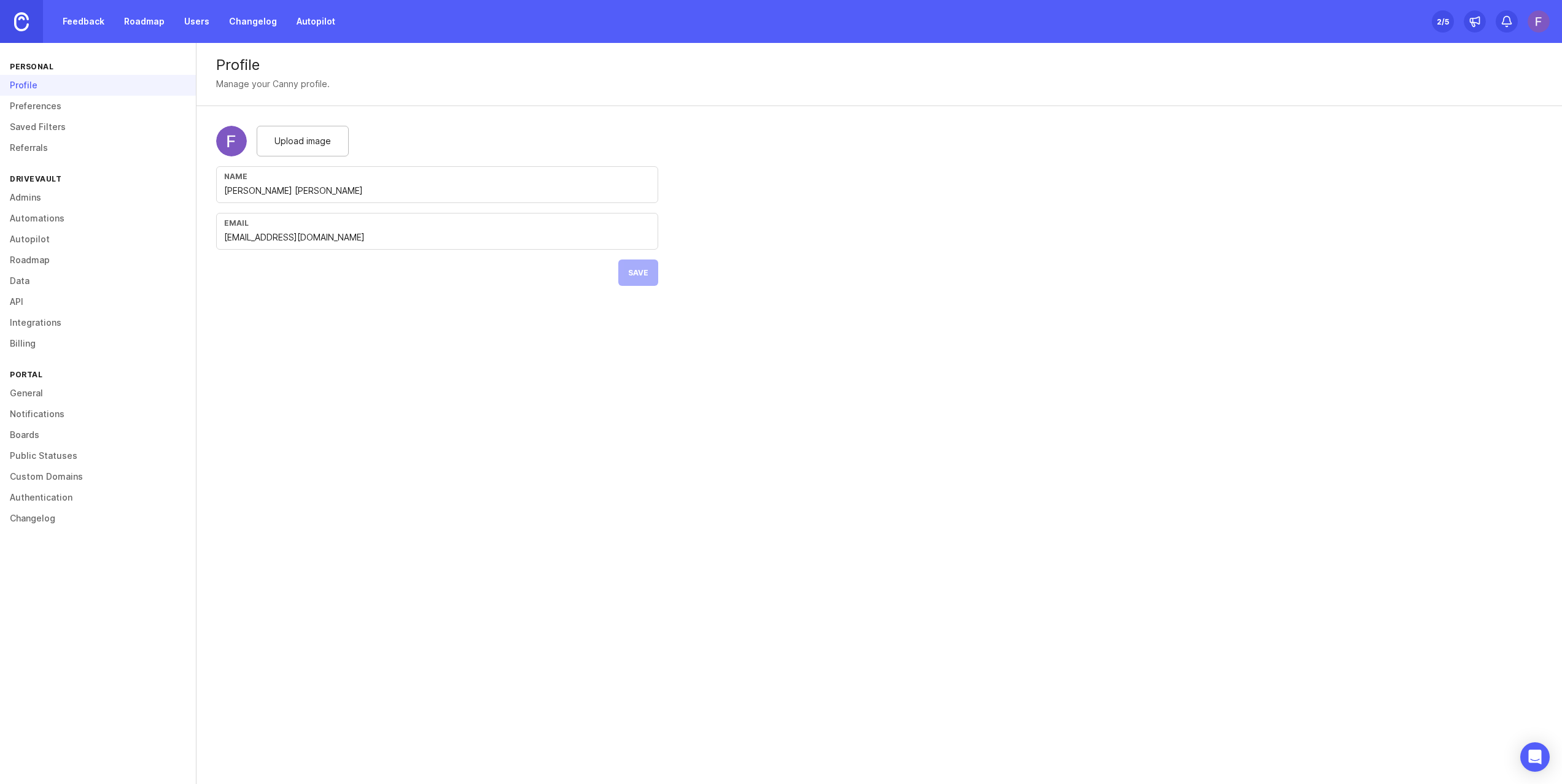
click at [272, 190] on input "[PERSON_NAME] [PERSON_NAME]" at bounding box center [437, 191] width 426 height 13
type input "[PERSON_NAME]"
click at [643, 274] on span "Save" at bounding box center [638, 272] width 21 height 9
click at [298, 135] on span "Upload image" at bounding box center [302, 141] width 56 height 13
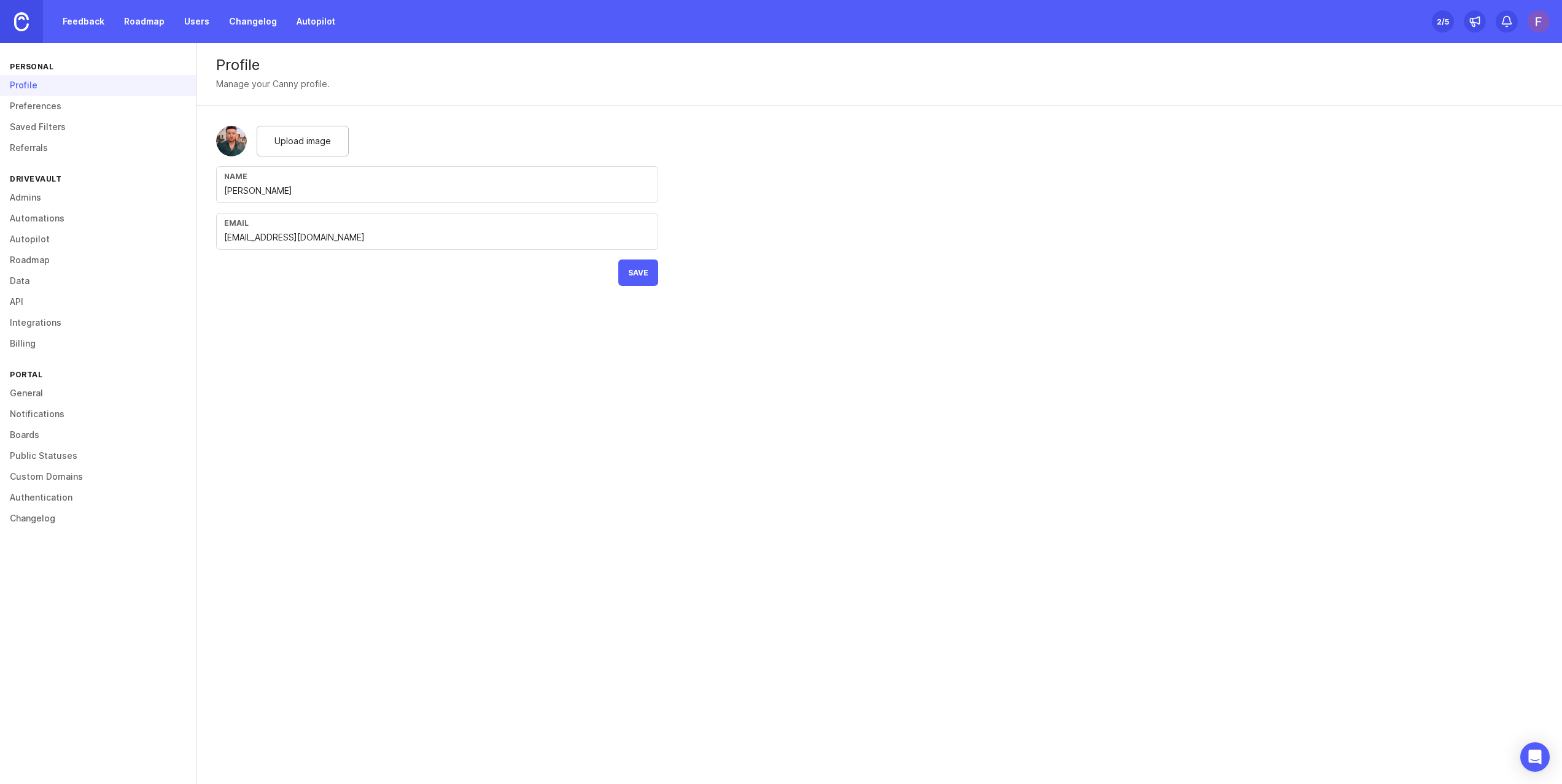
click at [636, 276] on span "Save" at bounding box center [638, 272] width 21 height 9
click at [79, 19] on link "Feedback" at bounding box center [83, 21] width 56 height 22
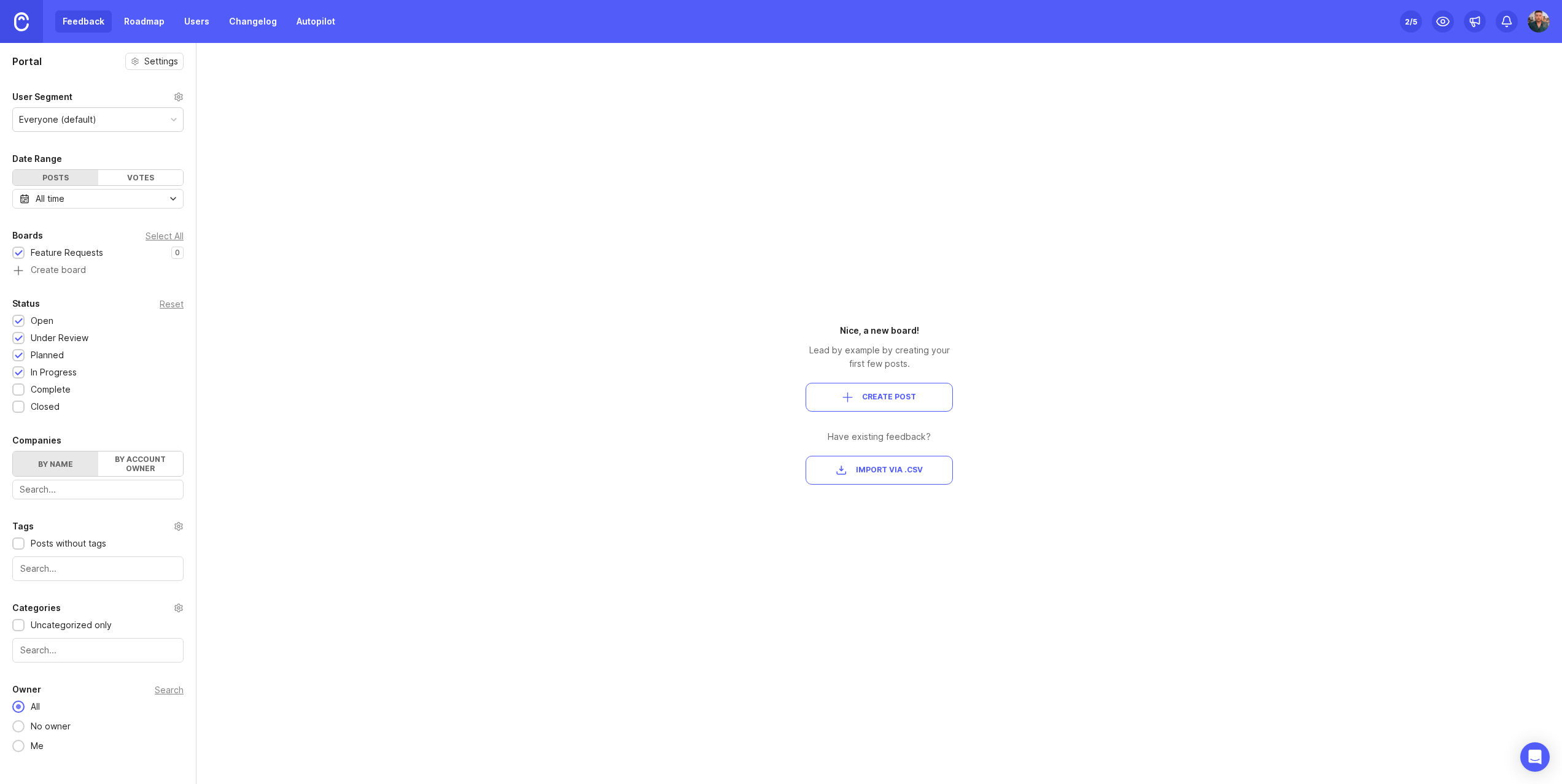
click at [859, 399] on span "Create Post" at bounding box center [878, 397] width 126 height 11
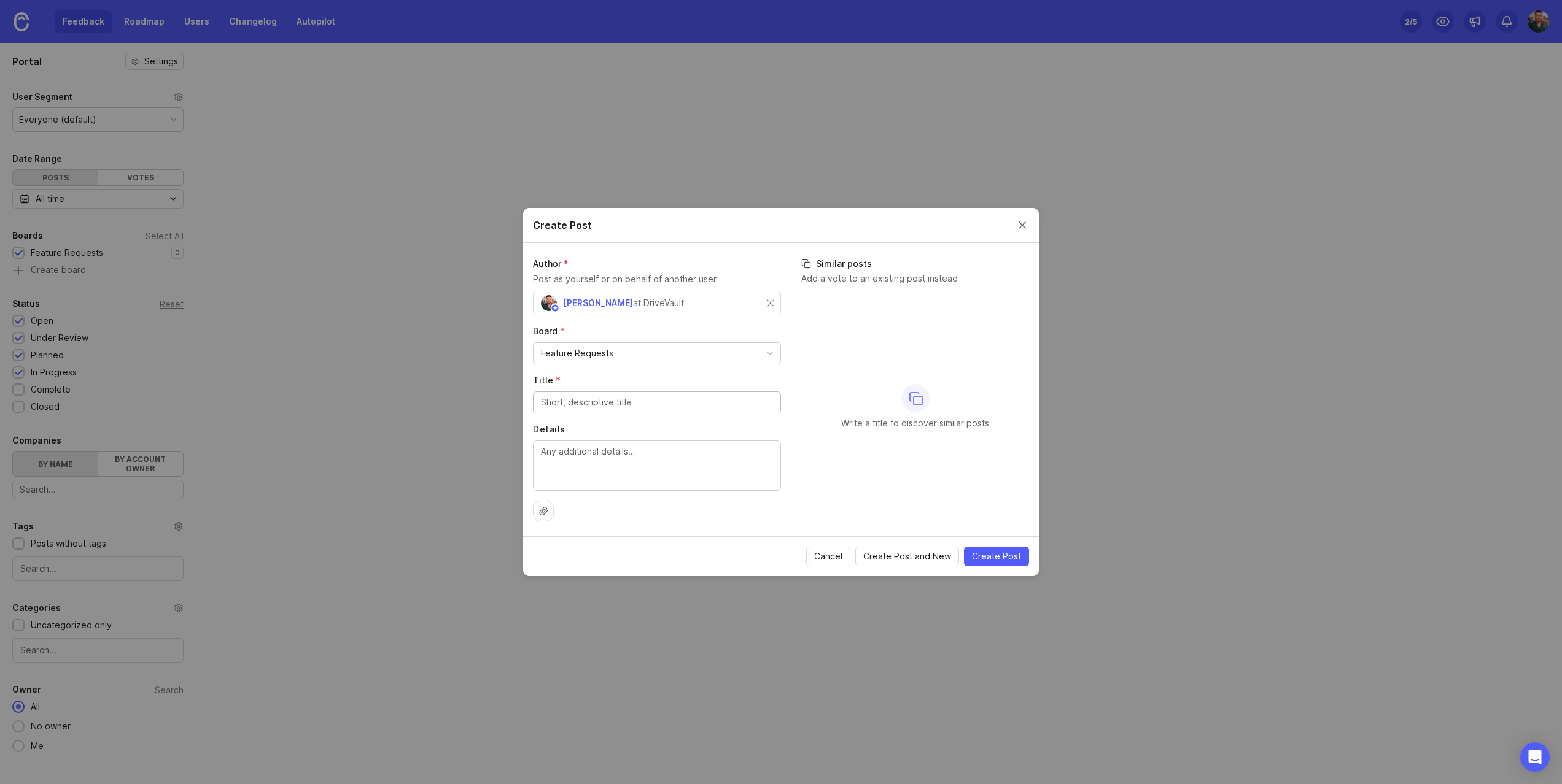
click at [628, 408] on input "Title *" at bounding box center [656, 403] width 232 height 13
type input "International language support"
click at [623, 467] on textarea "Details" at bounding box center [656, 465] width 232 height 40
type textarea "French, Spanish, Japanese"
click at [994, 559] on span "Create Post" at bounding box center [996, 556] width 49 height 12
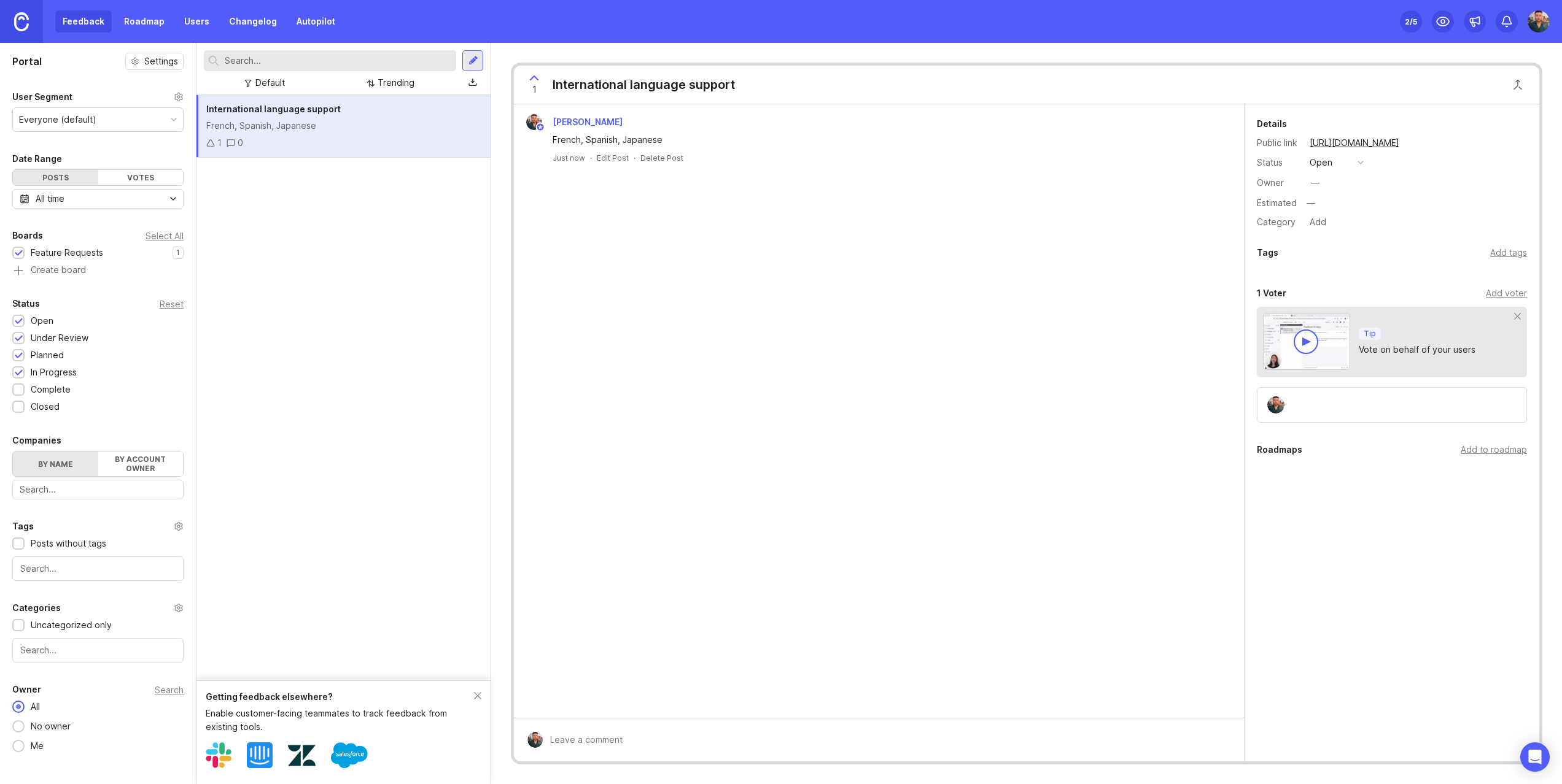
click at [1420, 142] on button "copy icon" at bounding box center [1411, 143] width 17 height 17
click at [137, 121] on div "Everyone (default)" at bounding box center [98, 120] width 170 height 23
click at [284, 274] on div "International language support French, Spanish, Japanese 1 0" at bounding box center [343, 387] width 294 height 585
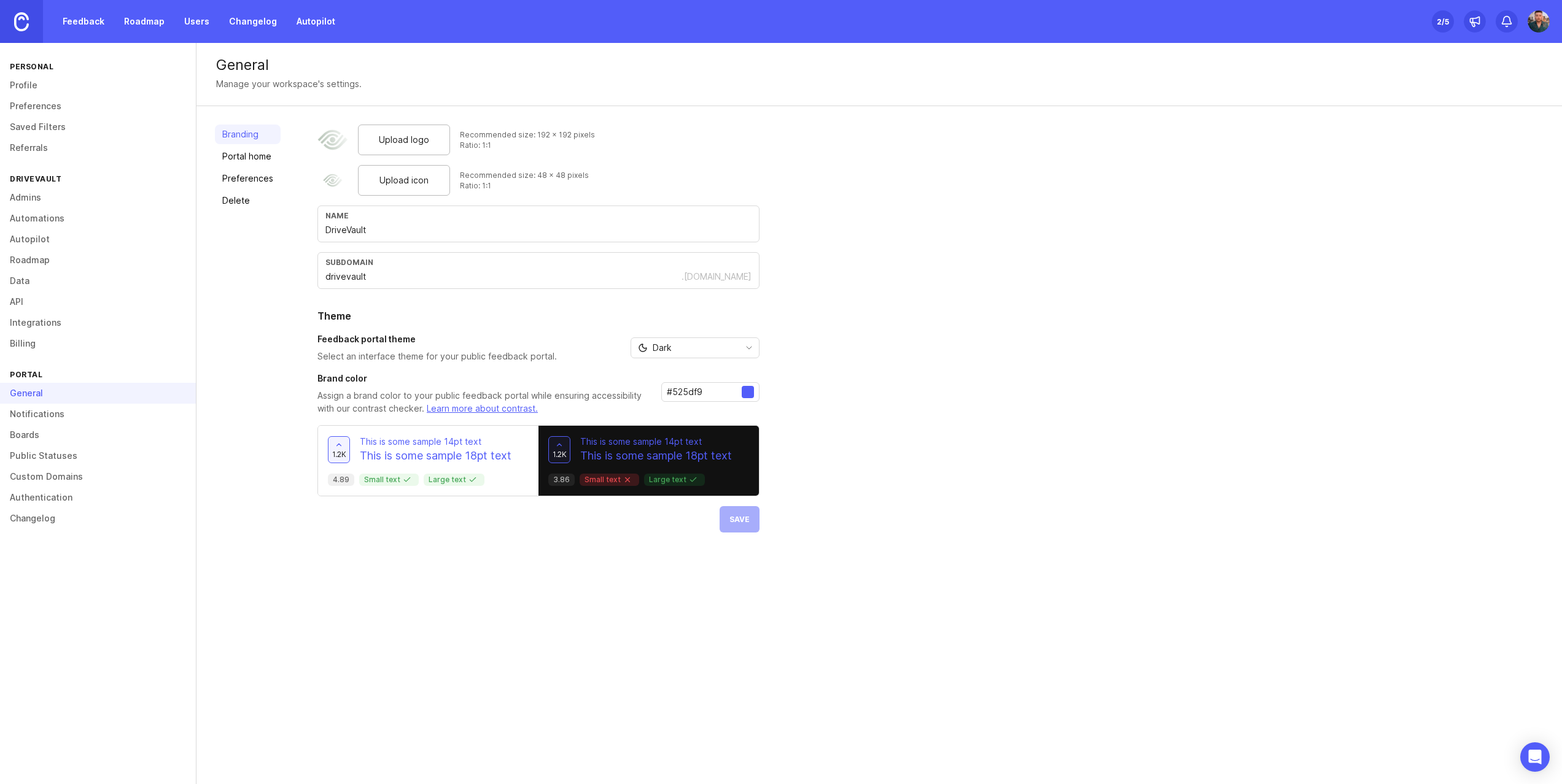
click at [33, 437] on link "Boards" at bounding box center [97, 435] width 196 height 21
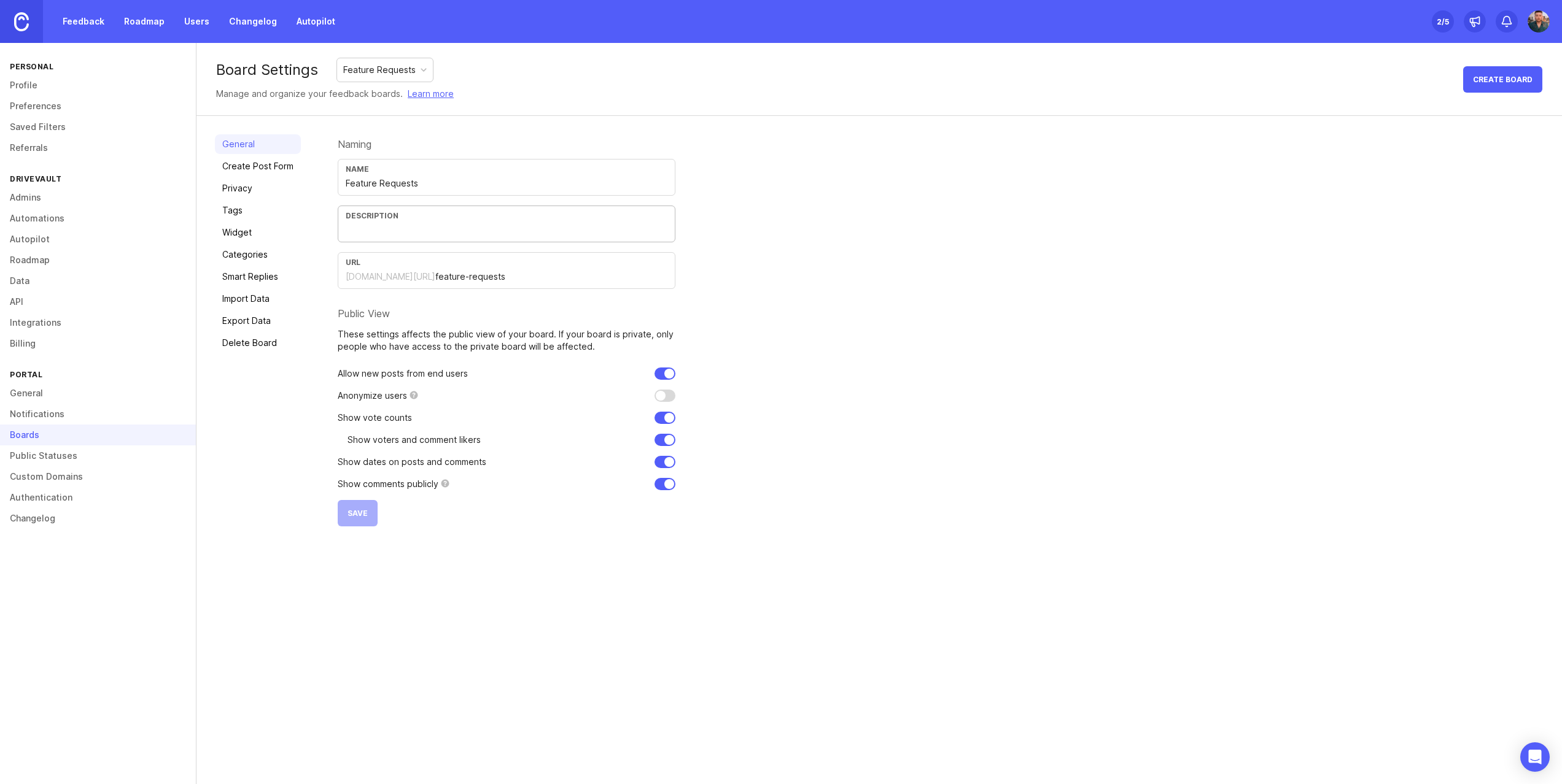
click at [389, 231] on input "text" at bounding box center [507, 230] width 322 height 13
click at [518, 229] on input "Let us know what you would love to see in the next update" at bounding box center [507, 230] width 322 height 13
type input "Let us know what you would love to see in future releases"
click at [363, 512] on span "Save" at bounding box center [357, 512] width 21 height 9
click at [263, 169] on link "Create Post Form" at bounding box center [258, 167] width 86 height 20
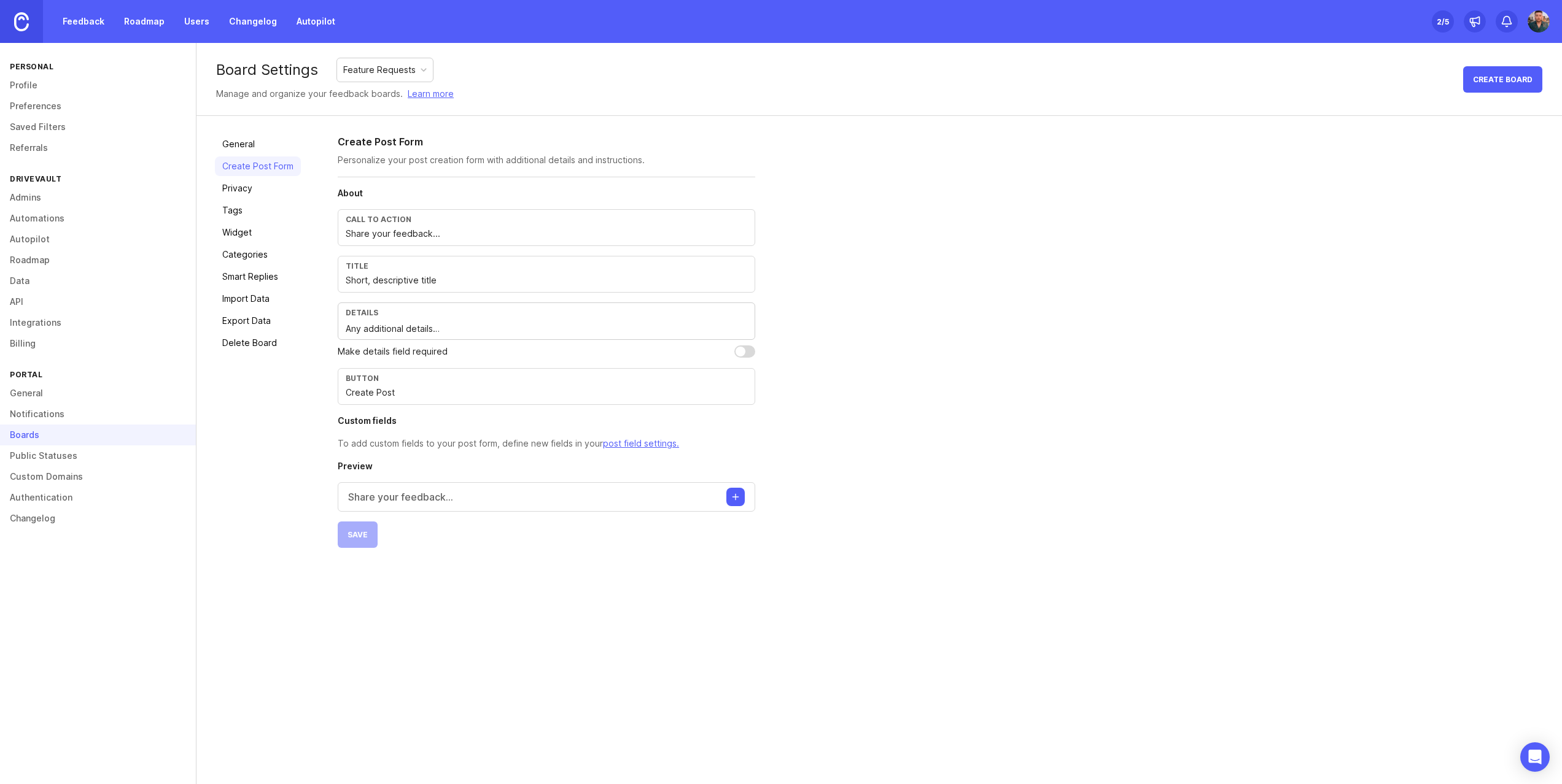
click at [248, 229] on link "Widget" at bounding box center [258, 233] width 86 height 20
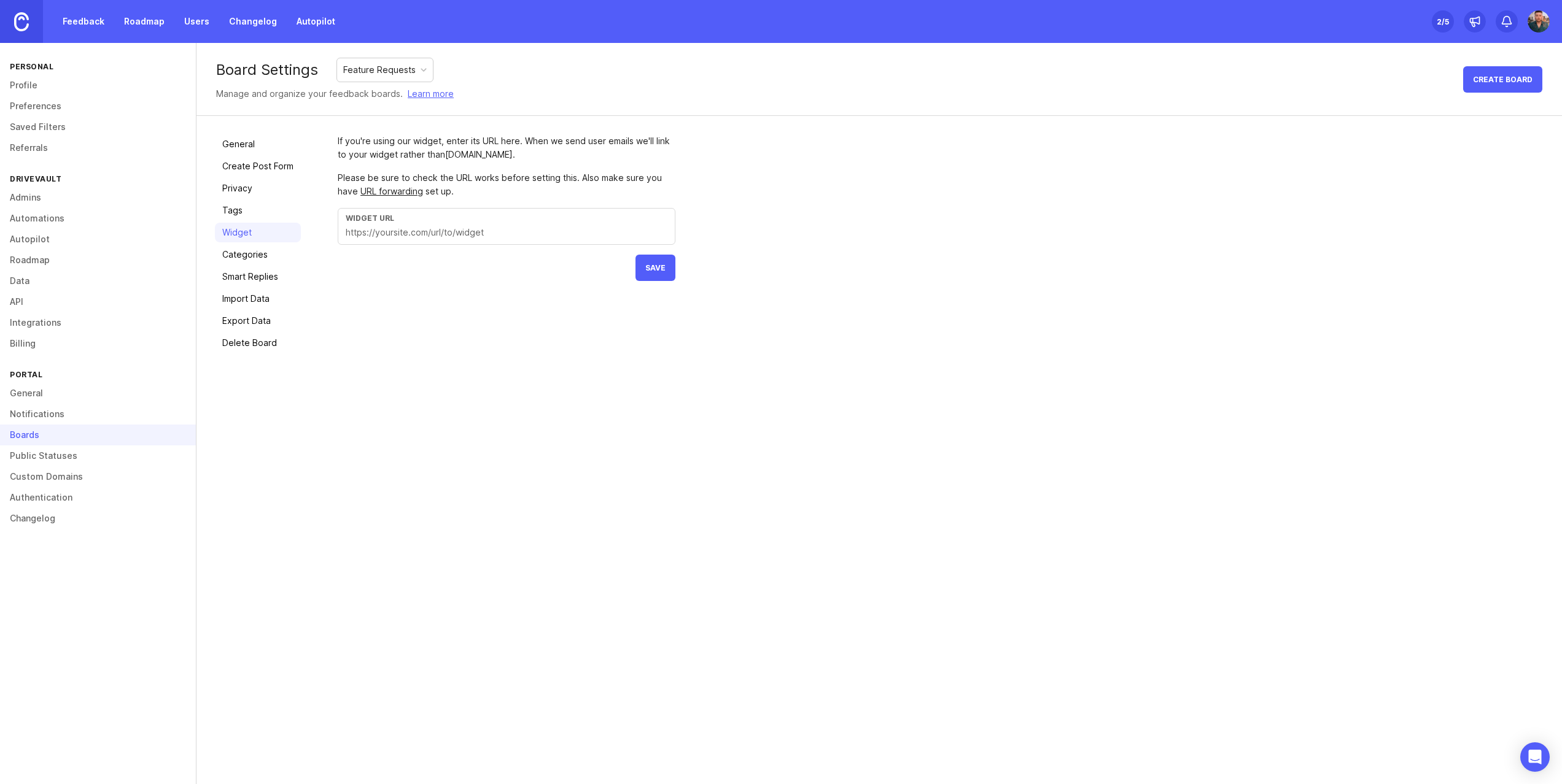
click at [459, 234] on input "text" at bounding box center [507, 233] width 322 height 13
click at [251, 149] on link "General" at bounding box center [258, 144] width 86 height 20
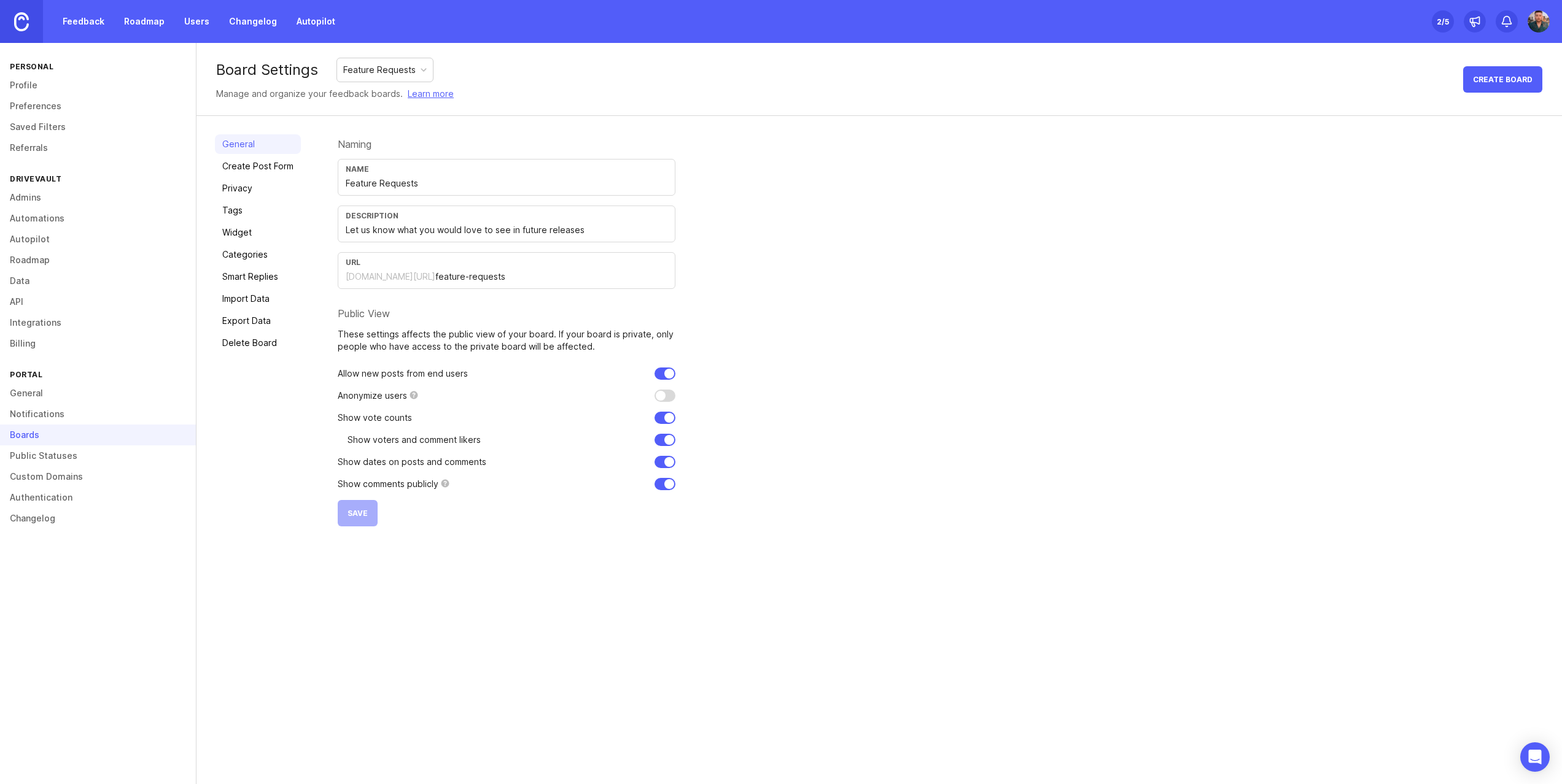
click at [266, 162] on link "Create Post Form" at bounding box center [258, 167] width 86 height 20
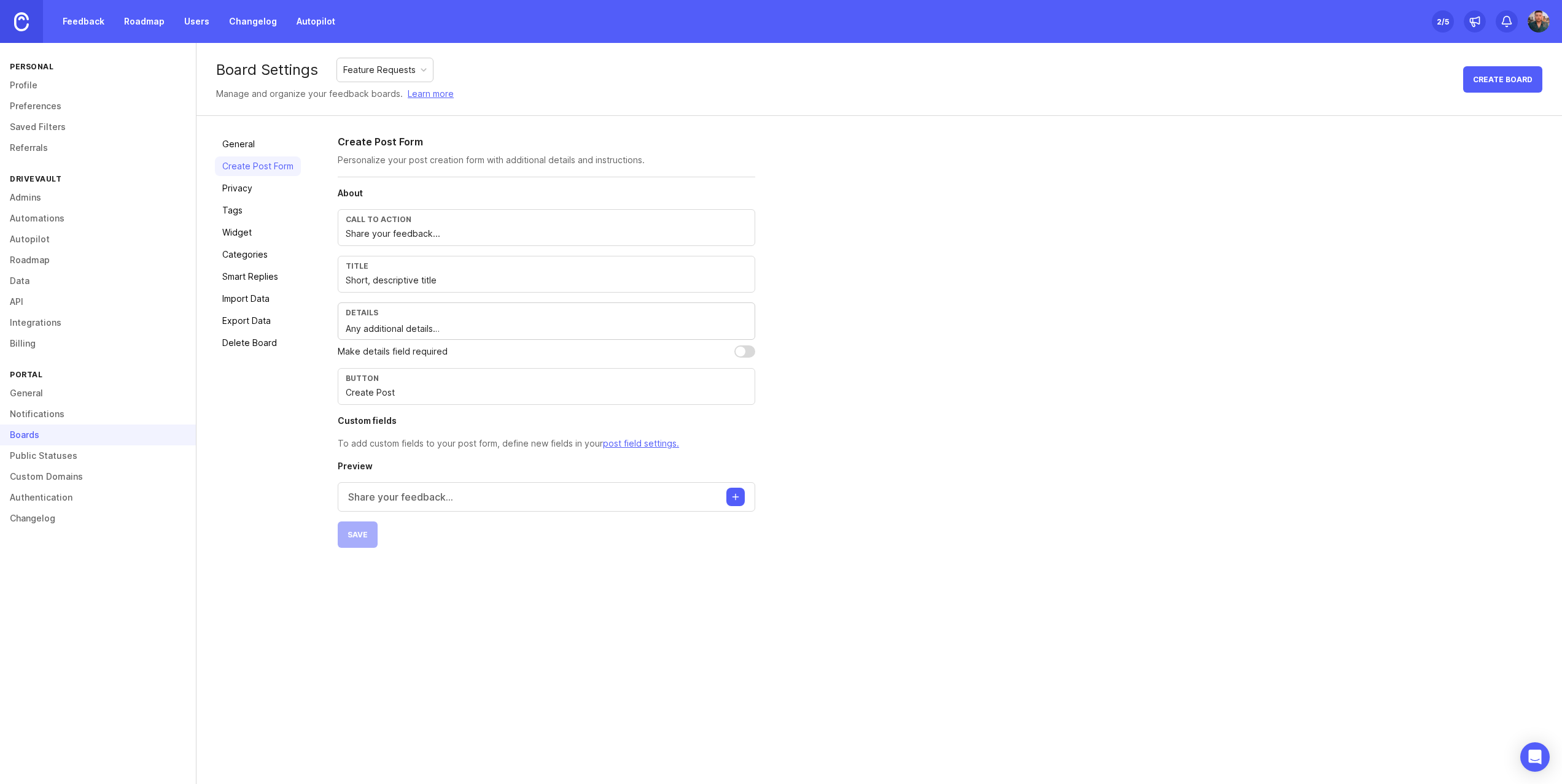
click at [247, 184] on link "Privacy" at bounding box center [258, 188] width 86 height 20
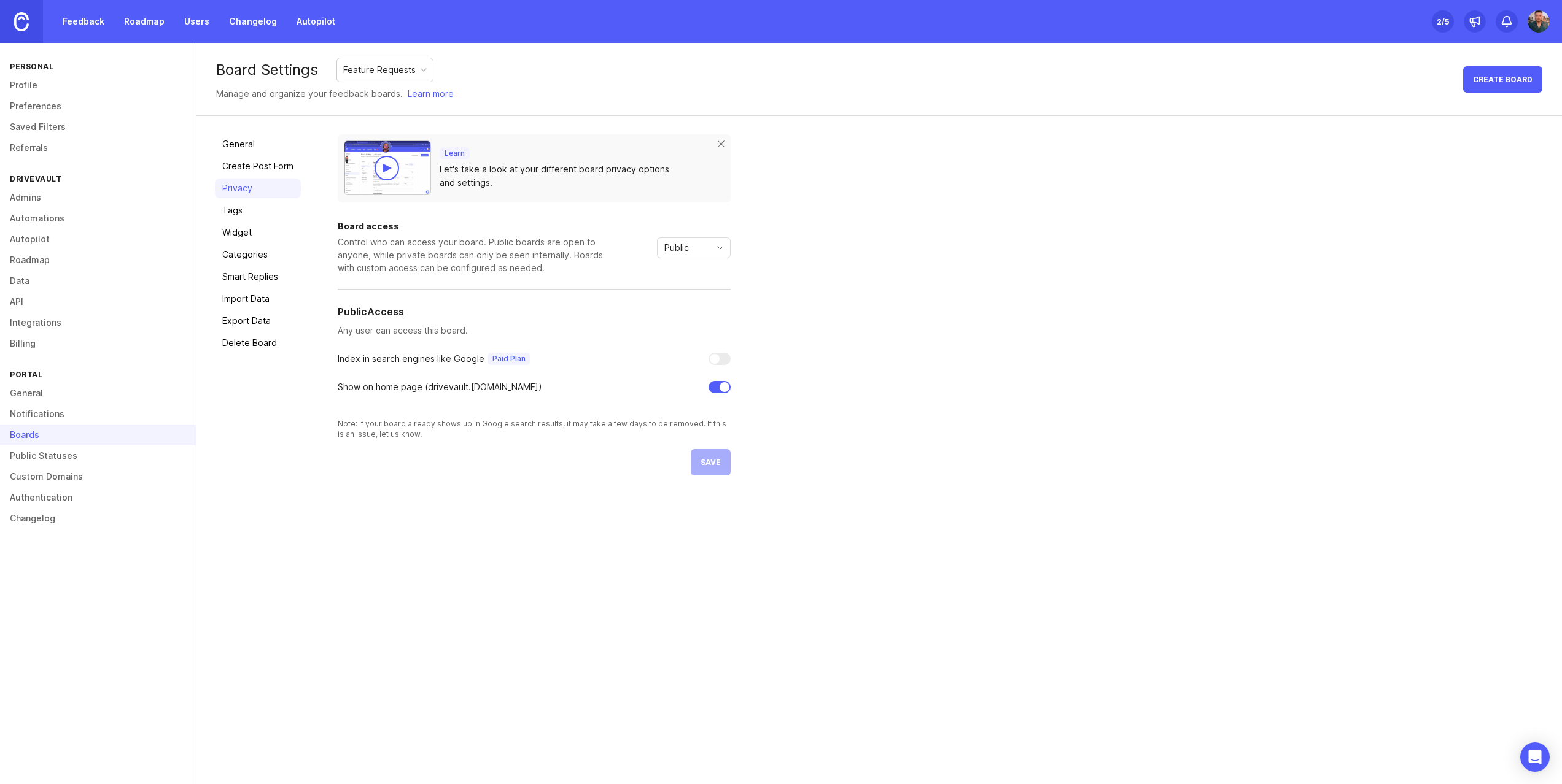
click at [367, 66] on div "Feature Requests" at bounding box center [380, 70] width 73 height 13
click at [367, 67] on div "Feature Requests" at bounding box center [380, 70] width 73 height 13
click at [239, 210] on link "Tags" at bounding box center [258, 210] width 86 height 20
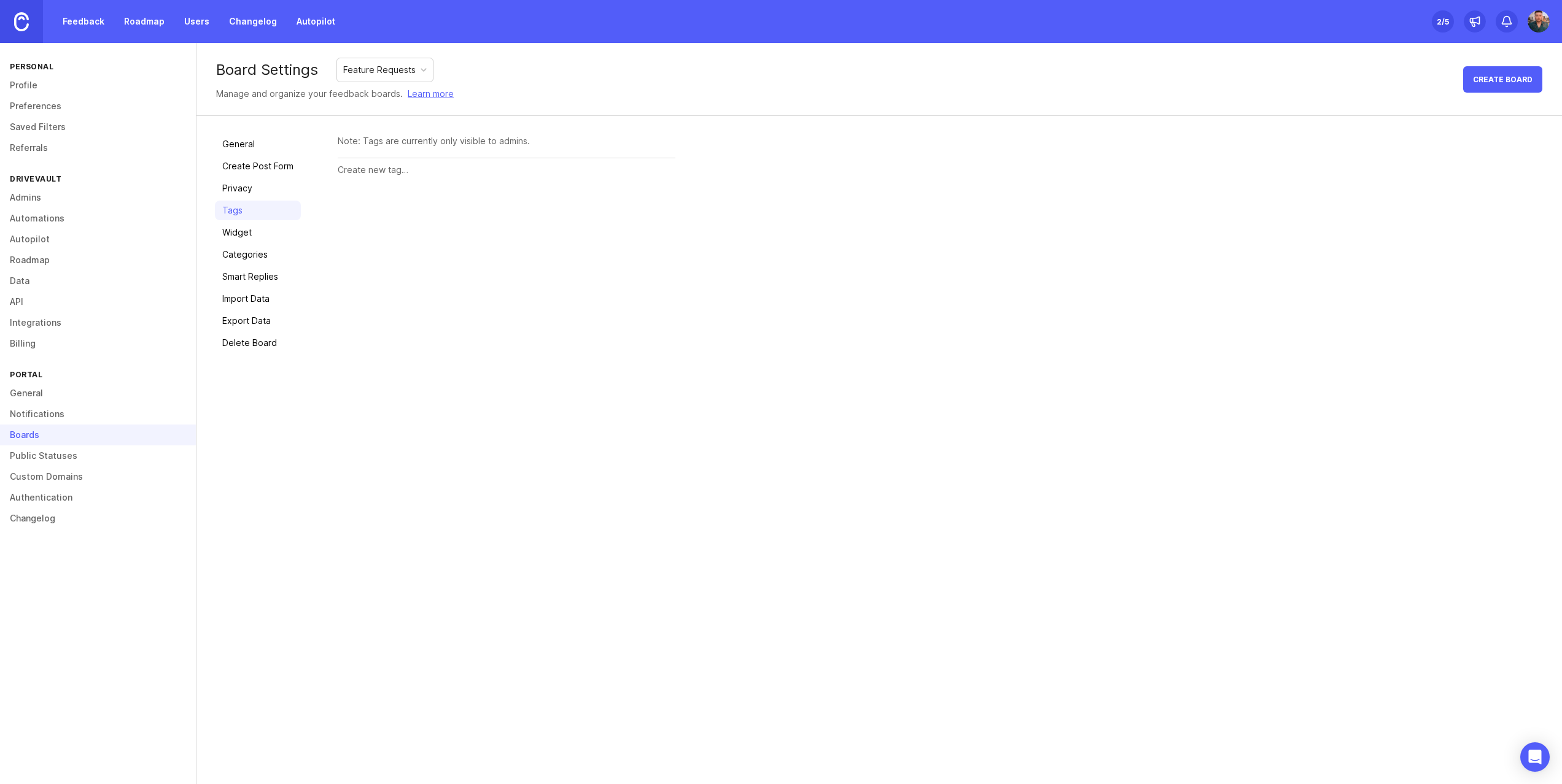
click at [241, 236] on link "Widget" at bounding box center [258, 233] width 86 height 20
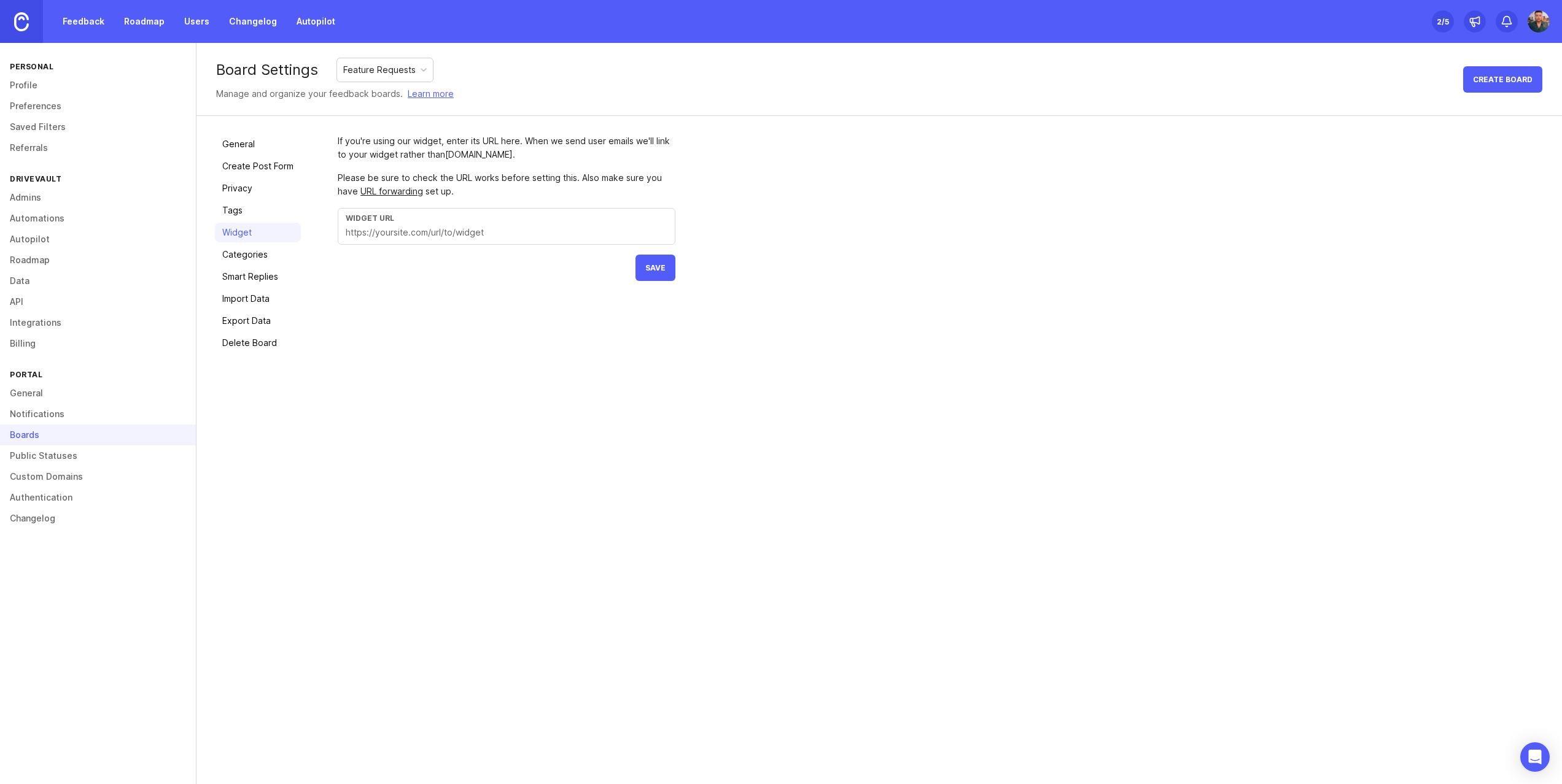
click at [249, 253] on link "Categories" at bounding box center [258, 255] width 86 height 20
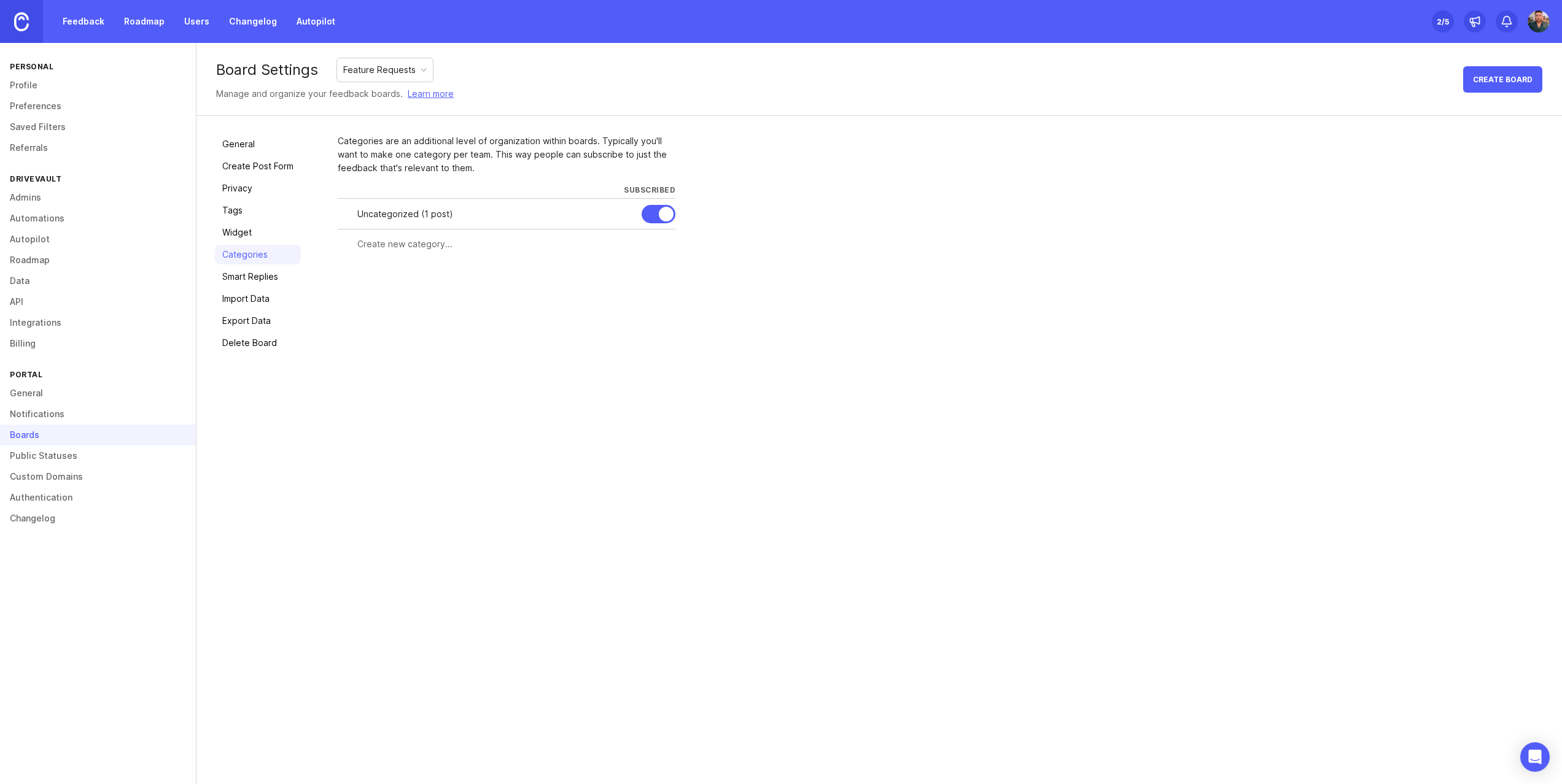
click at [248, 279] on link "Smart Replies" at bounding box center [258, 276] width 86 height 20
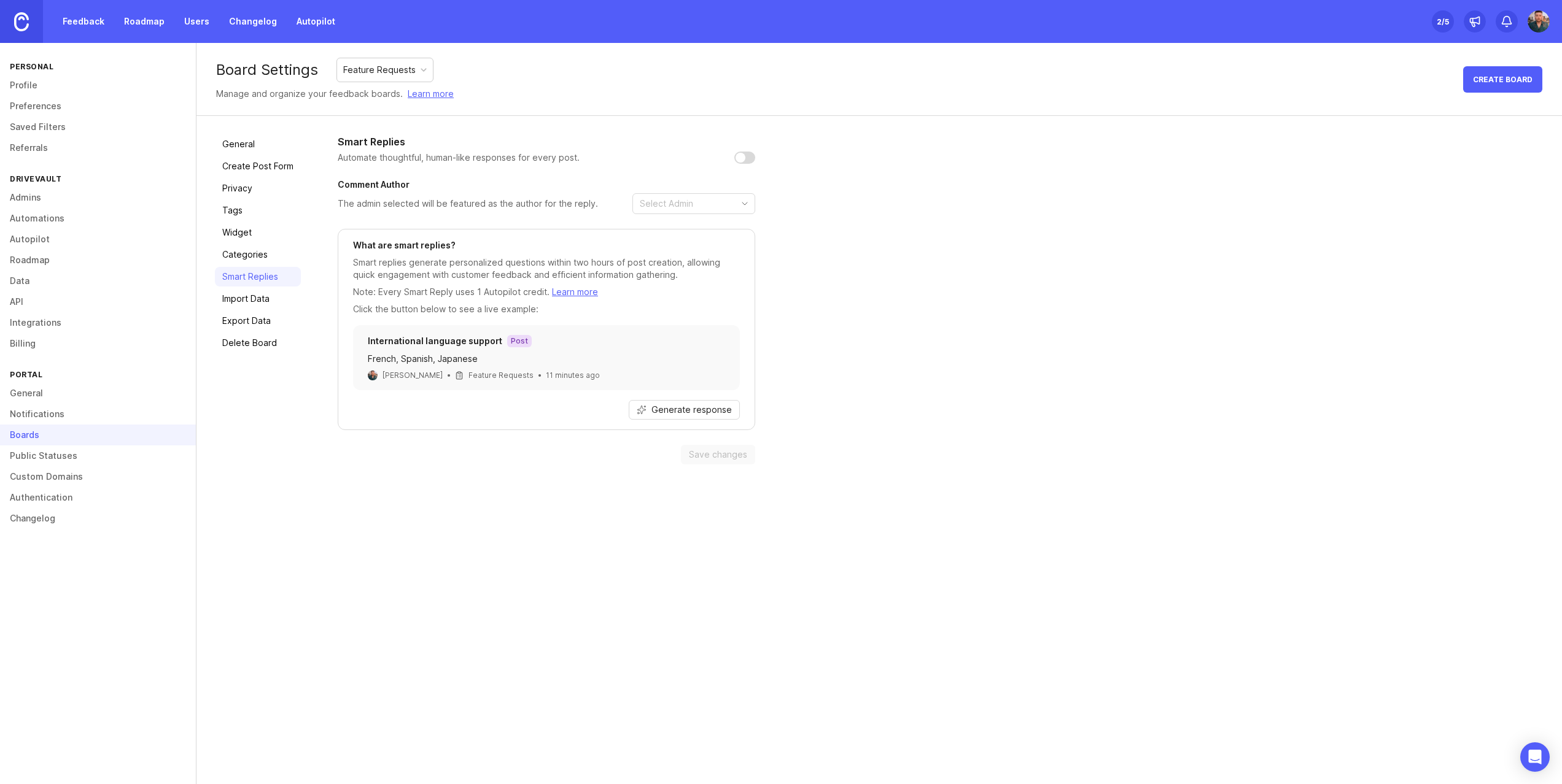
click at [253, 305] on link "Import Data" at bounding box center [258, 299] width 86 height 20
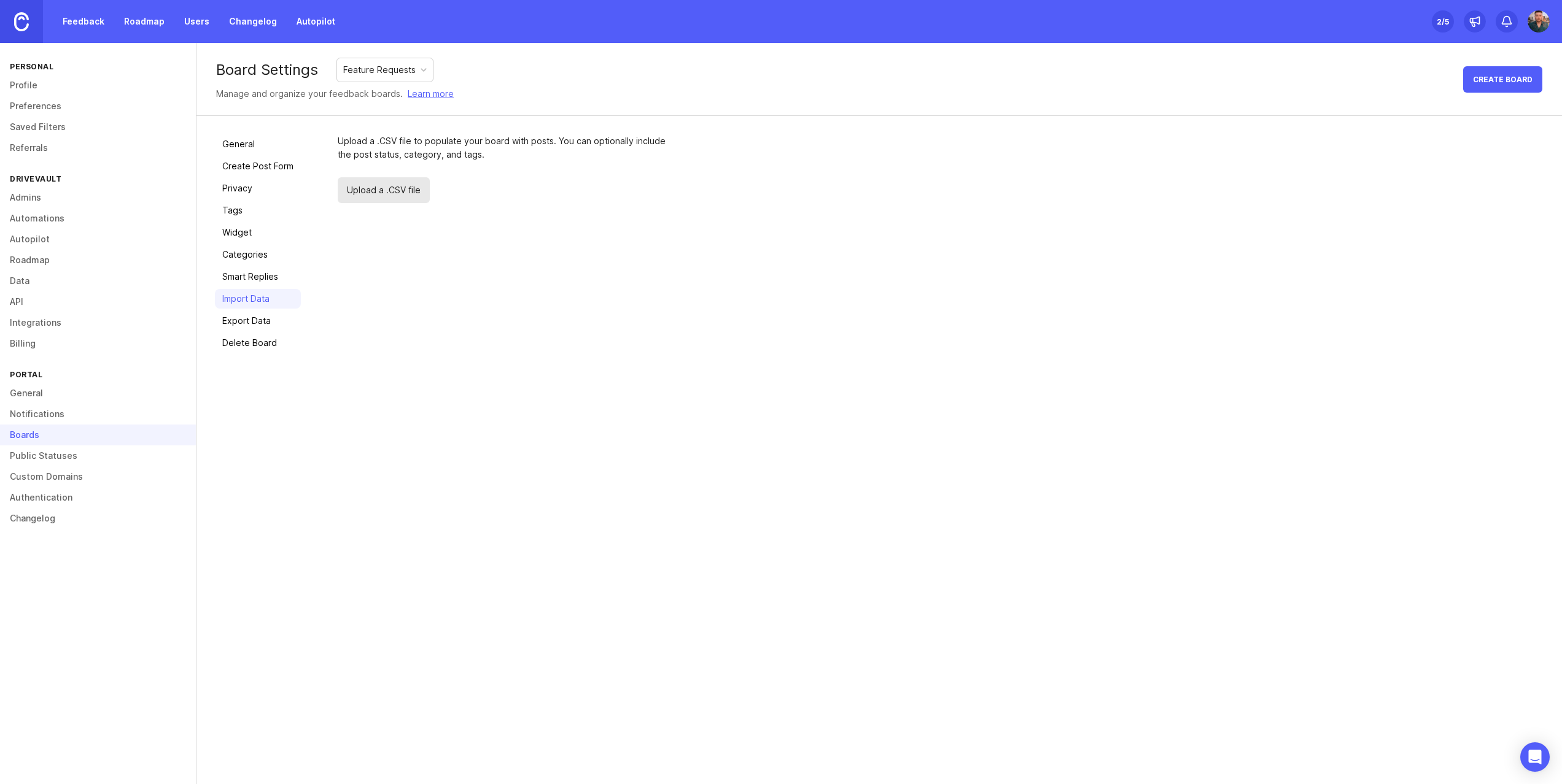
click at [249, 324] on link "Export Data" at bounding box center [258, 321] width 86 height 20
click at [252, 348] on link "Delete Board" at bounding box center [258, 343] width 86 height 20
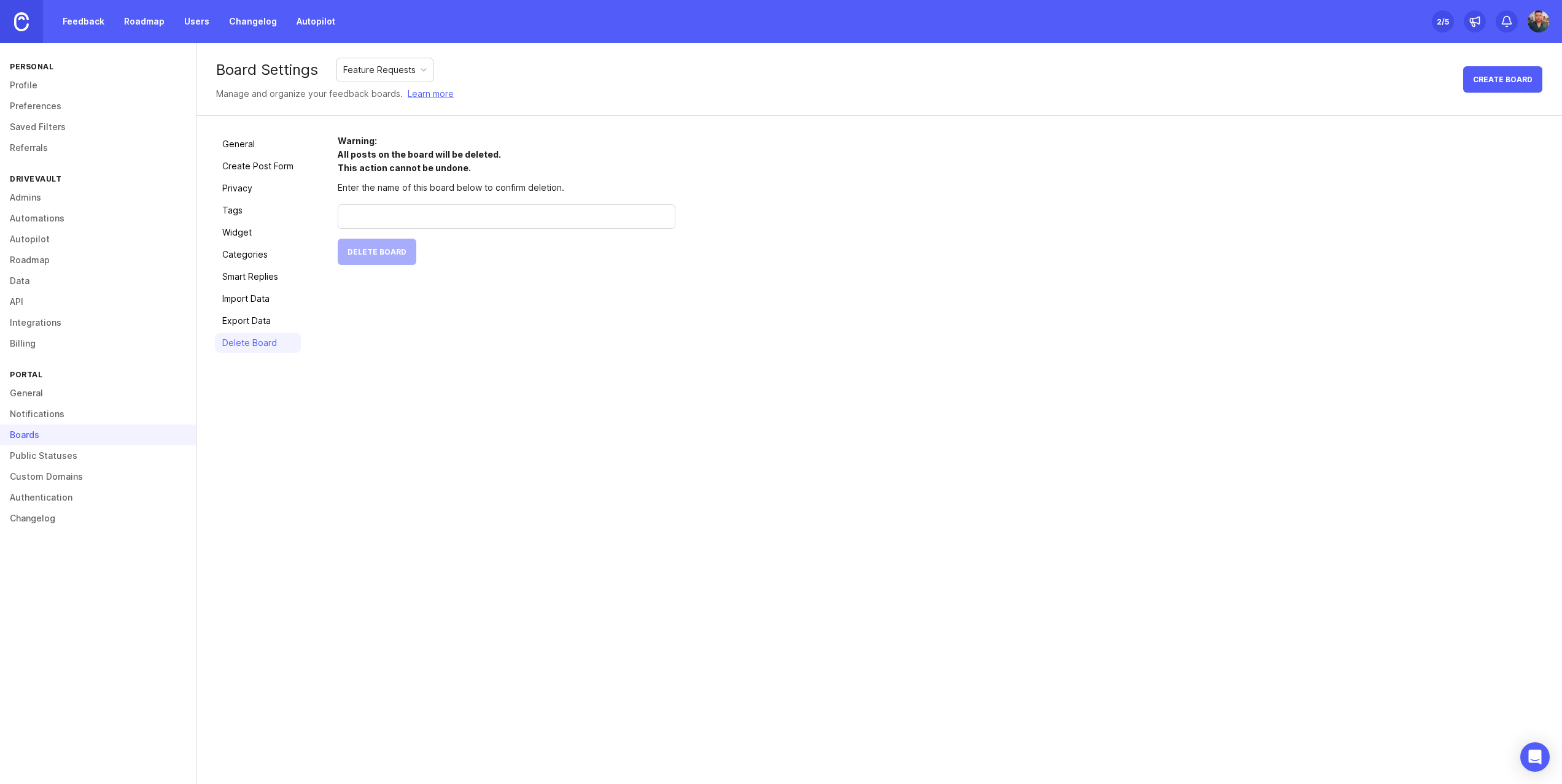
click at [255, 305] on link "Import Data" at bounding box center [258, 299] width 86 height 20
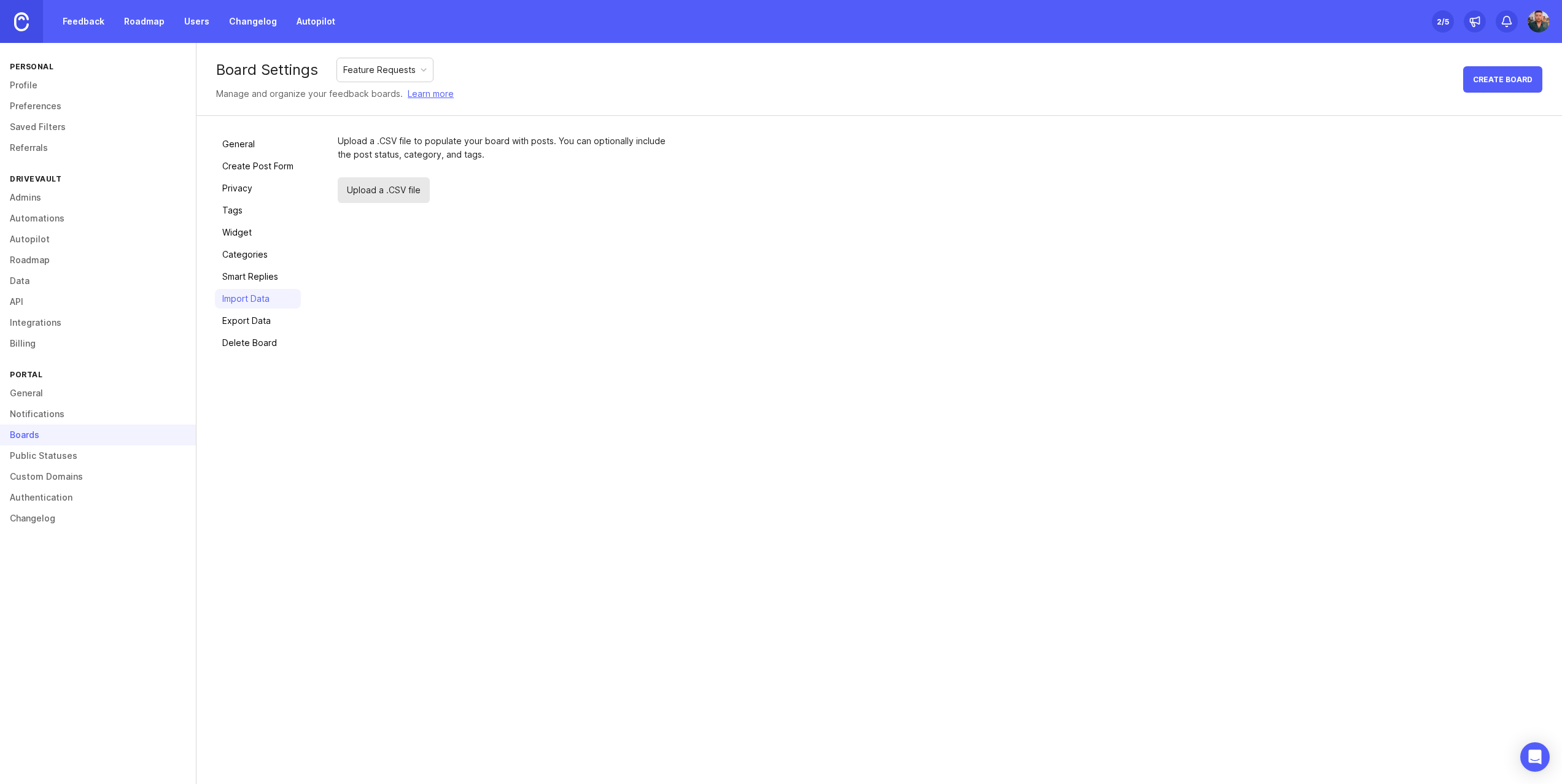
click at [36, 394] on link "General" at bounding box center [97, 393] width 196 height 21
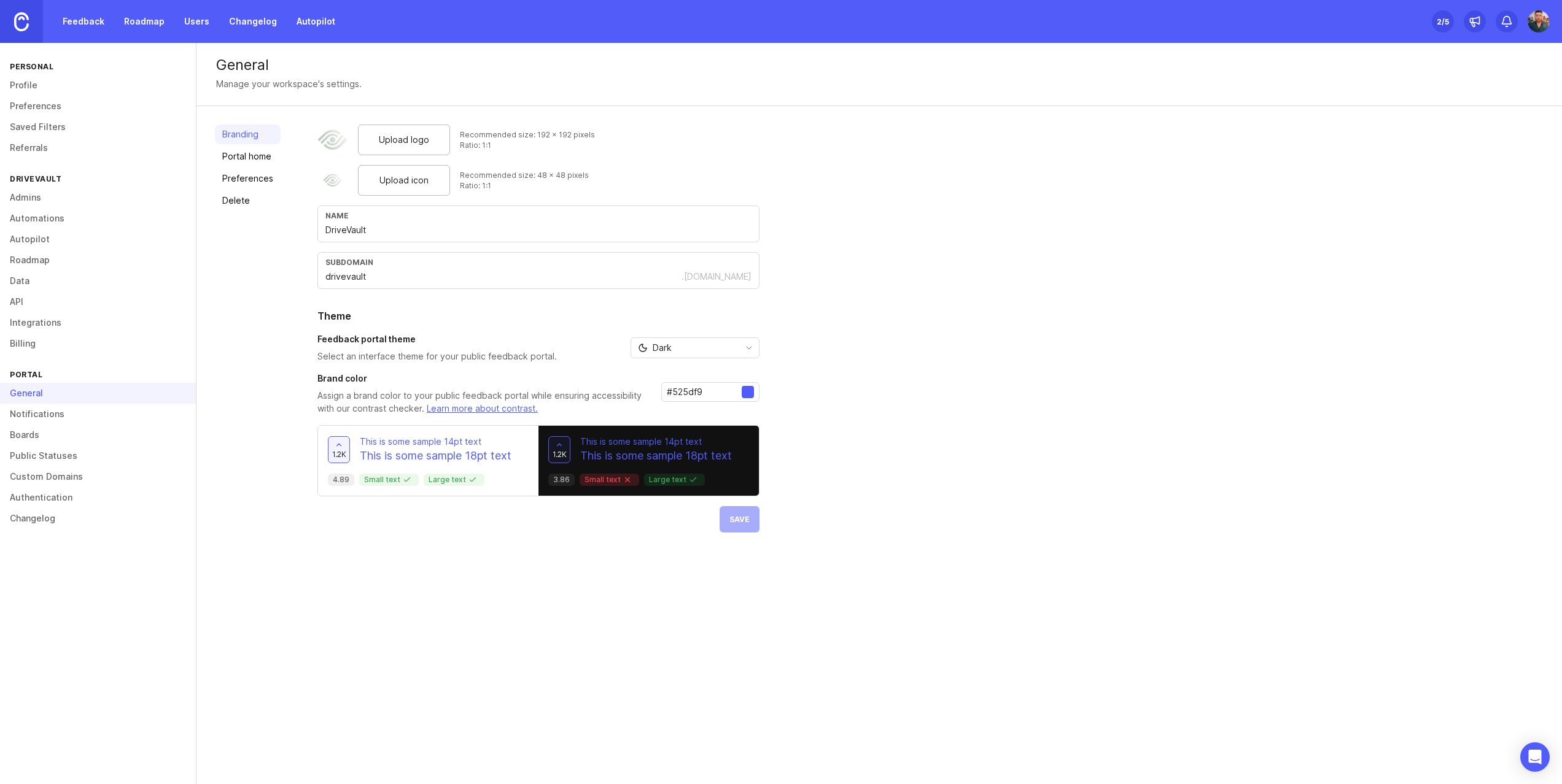
click at [32, 418] on link "Notifications" at bounding box center [97, 413] width 196 height 21
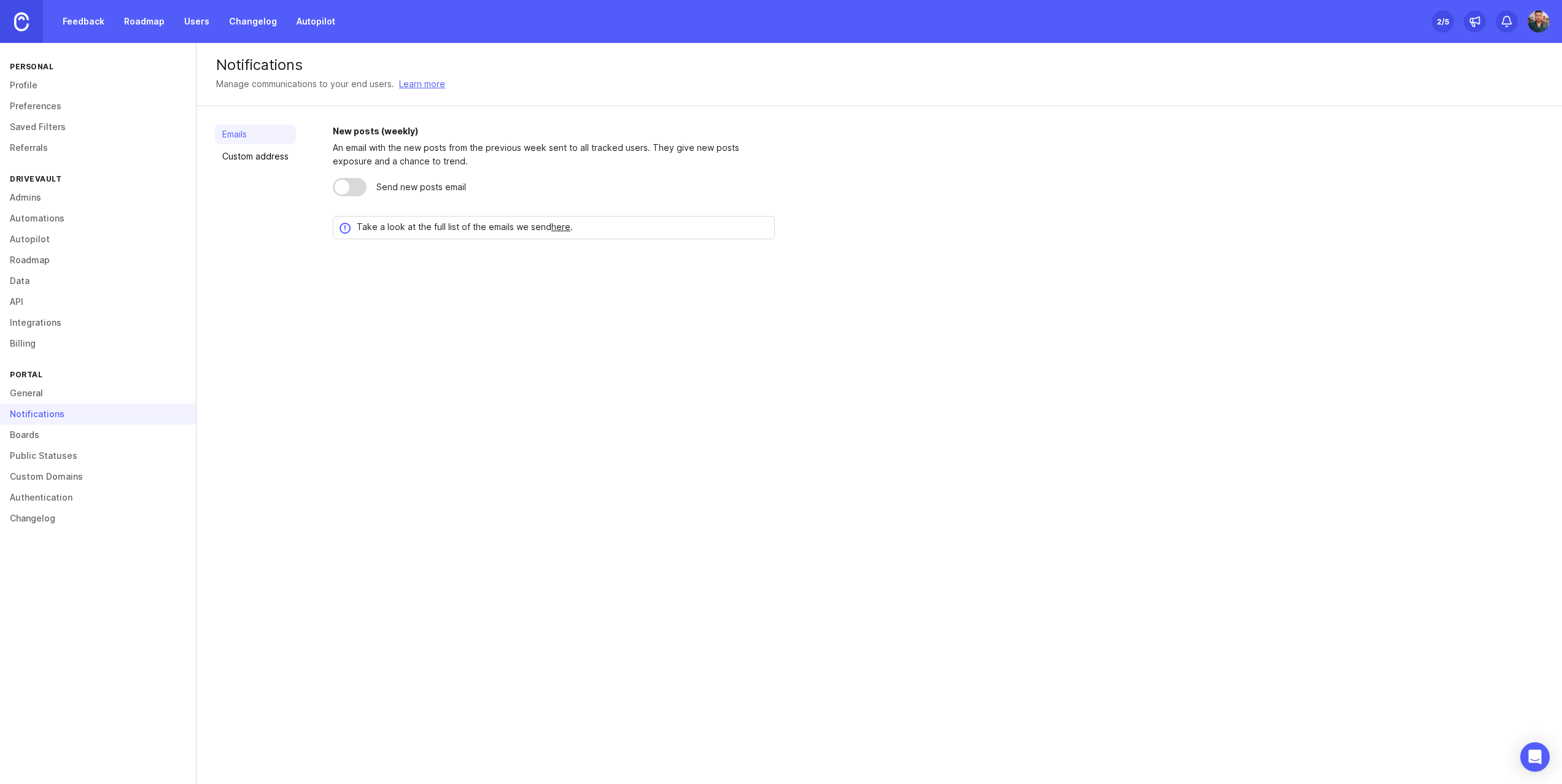
click at [272, 155] on link "Custom address" at bounding box center [255, 157] width 81 height 20
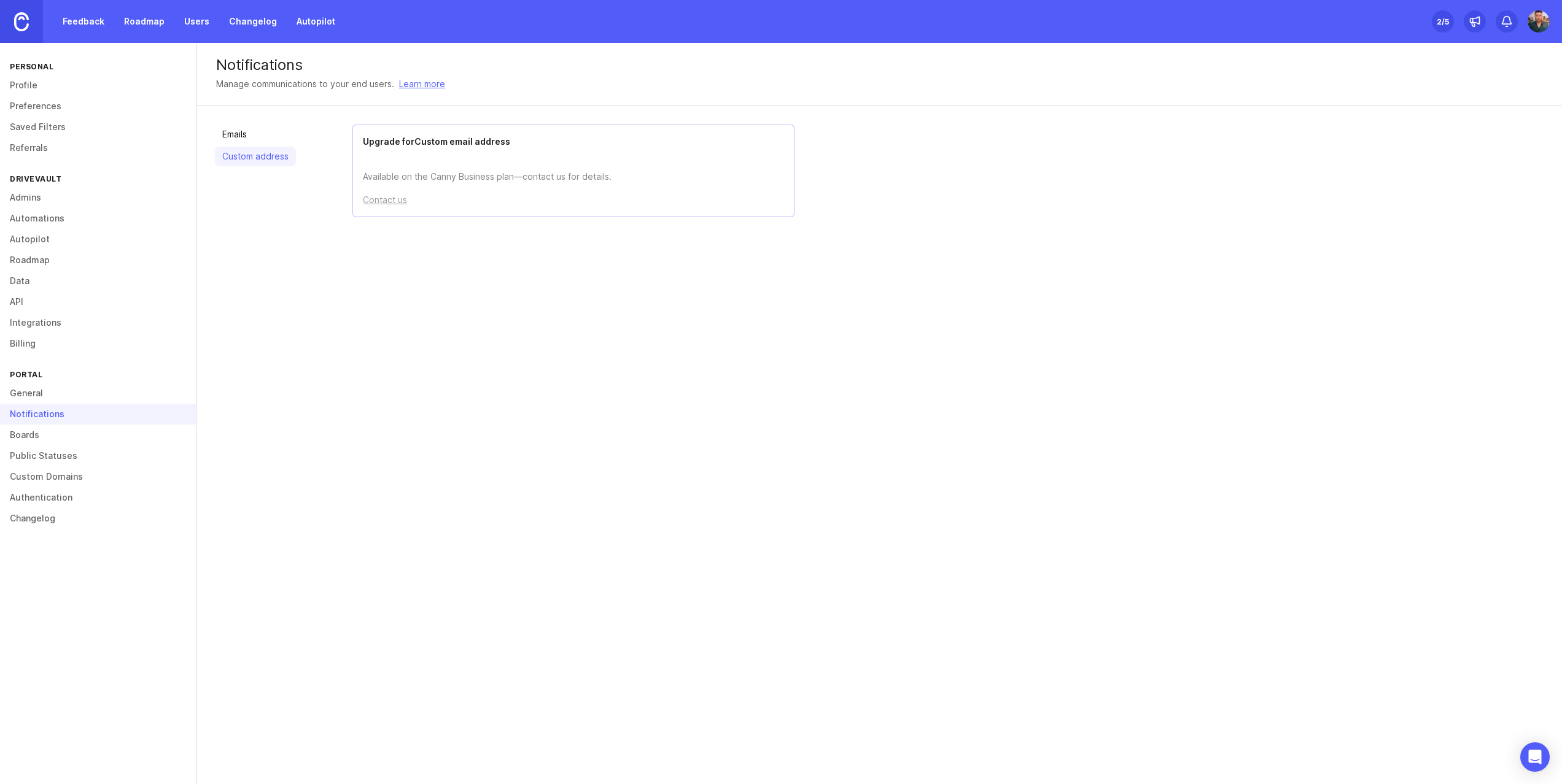
click at [241, 140] on link "Emails" at bounding box center [255, 135] width 81 height 20
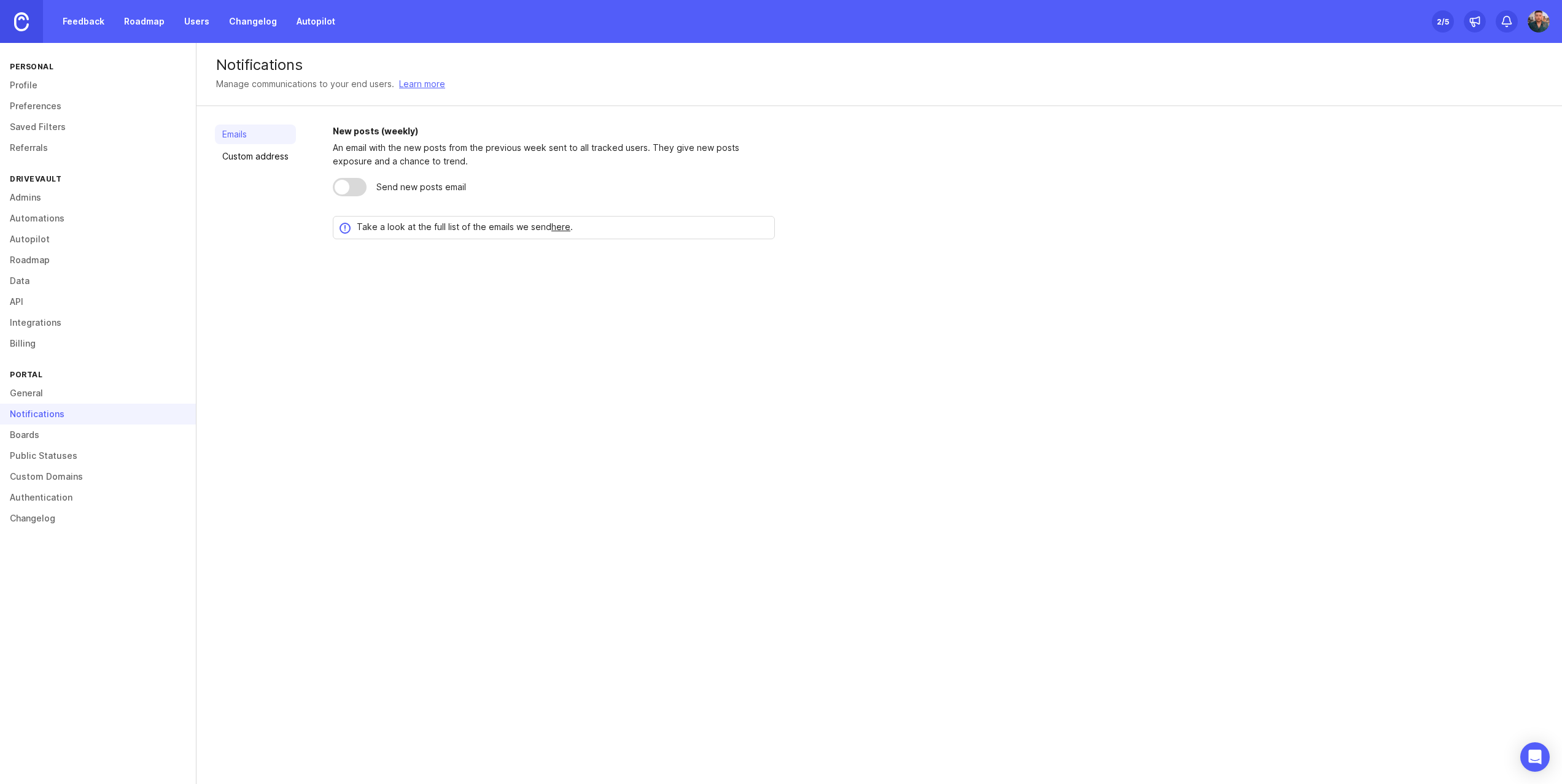
click at [38, 434] on link "Boards" at bounding box center [97, 435] width 196 height 21
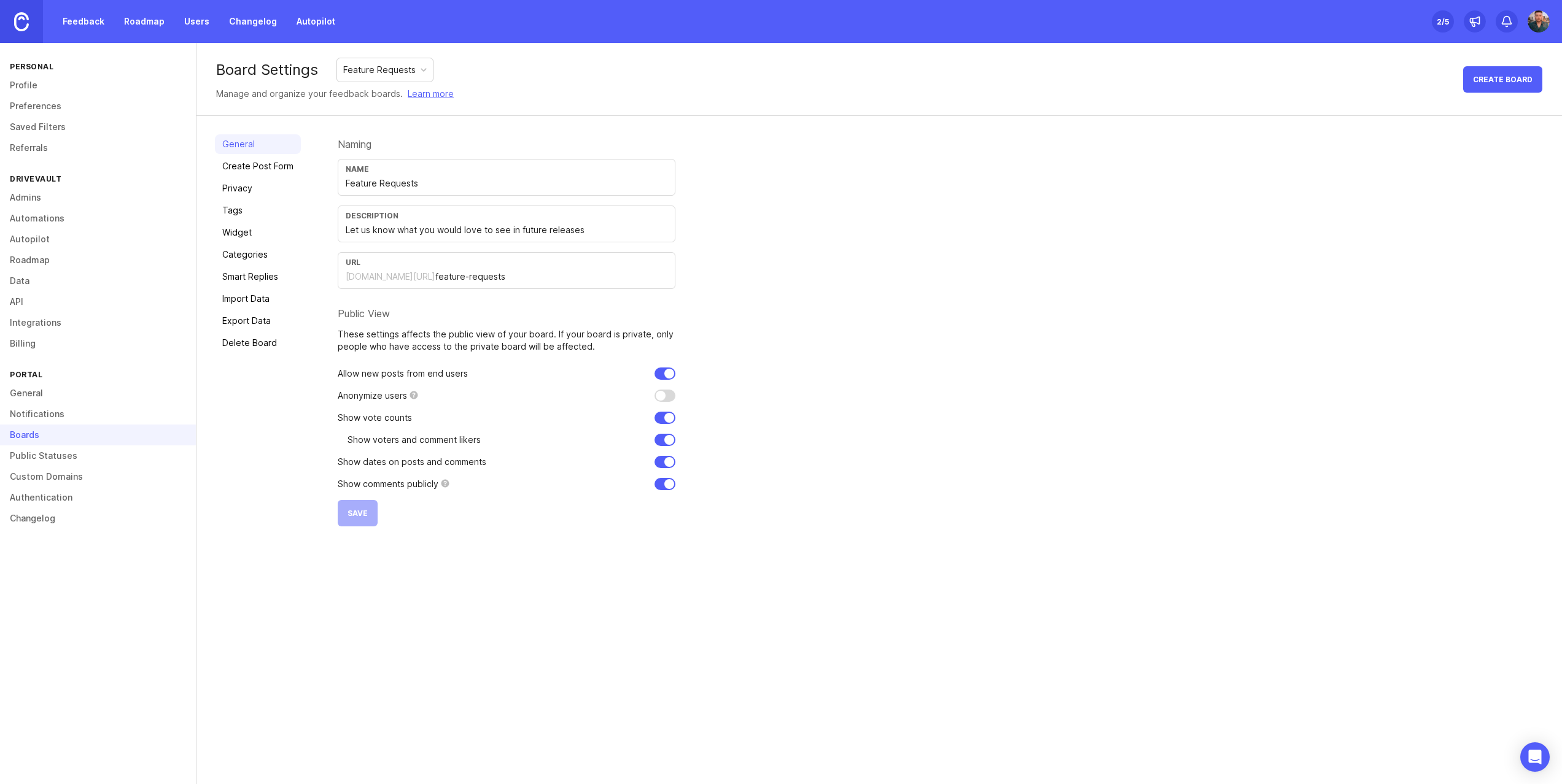
click at [270, 170] on link "Create Post Form" at bounding box center [258, 167] width 86 height 20
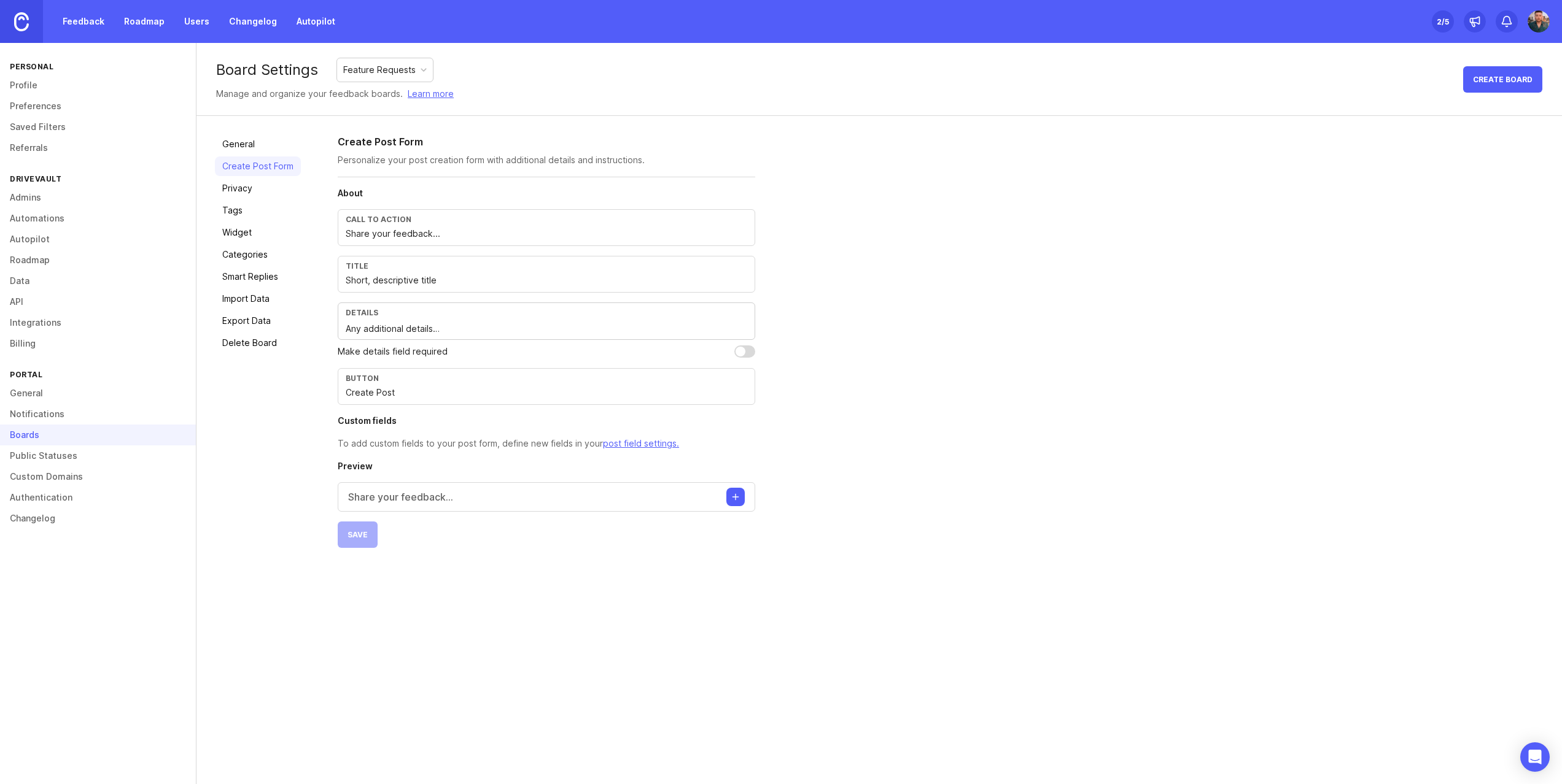
click at [248, 190] on link "Privacy" at bounding box center [258, 188] width 86 height 20
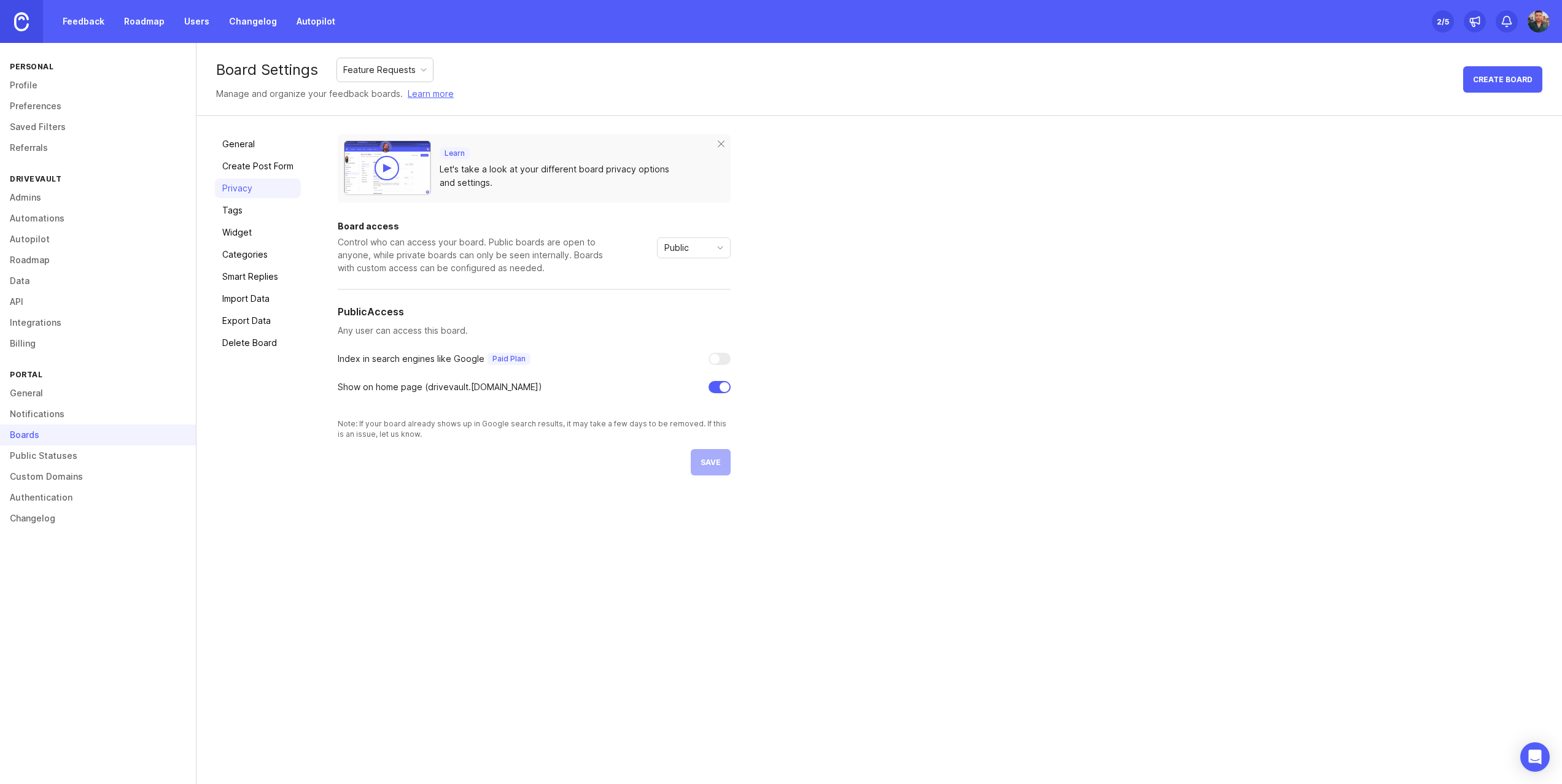
click at [245, 210] on link "Tags" at bounding box center [258, 210] width 86 height 20
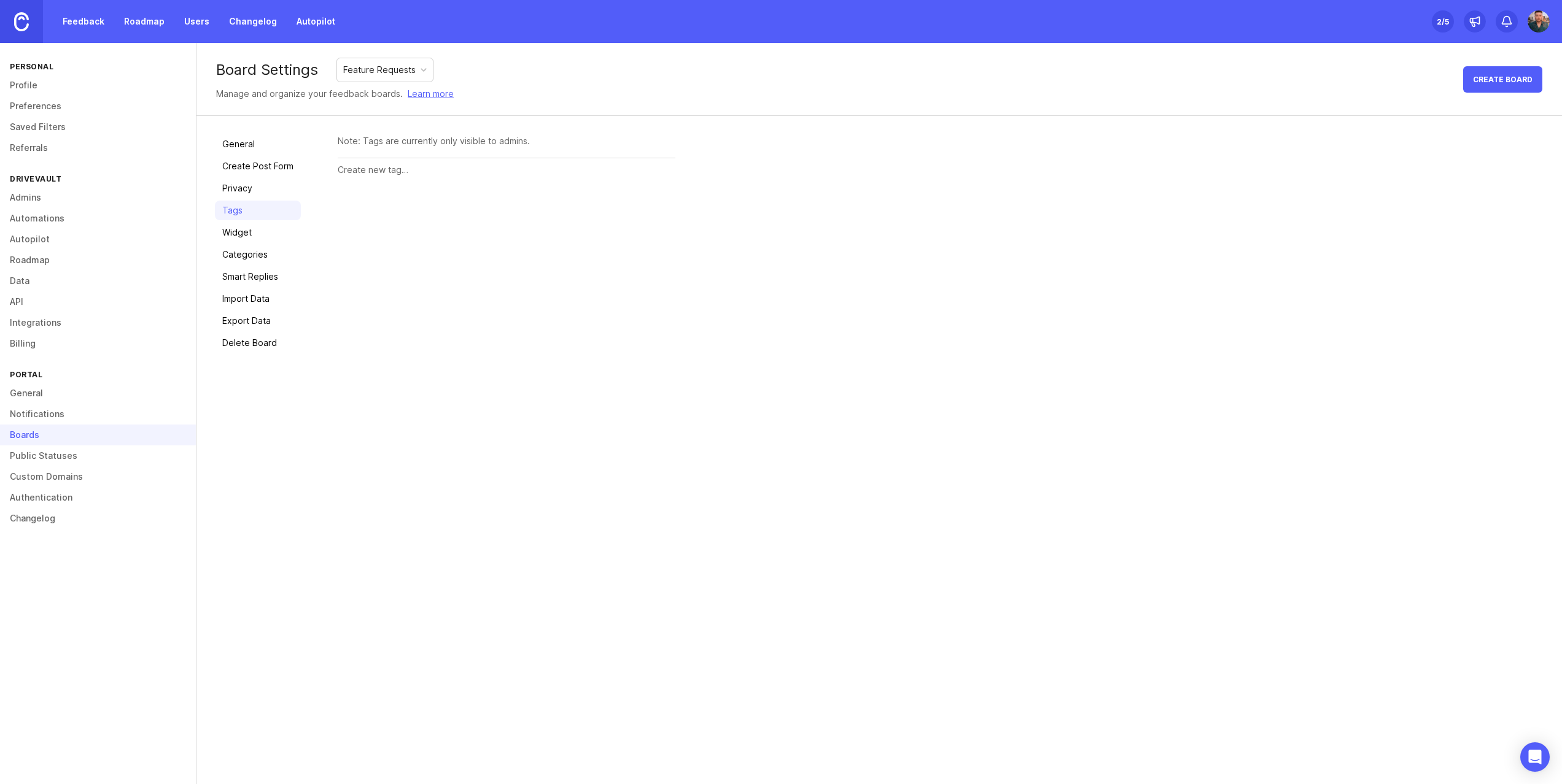
click at [243, 236] on link "Widget" at bounding box center [258, 233] width 86 height 20
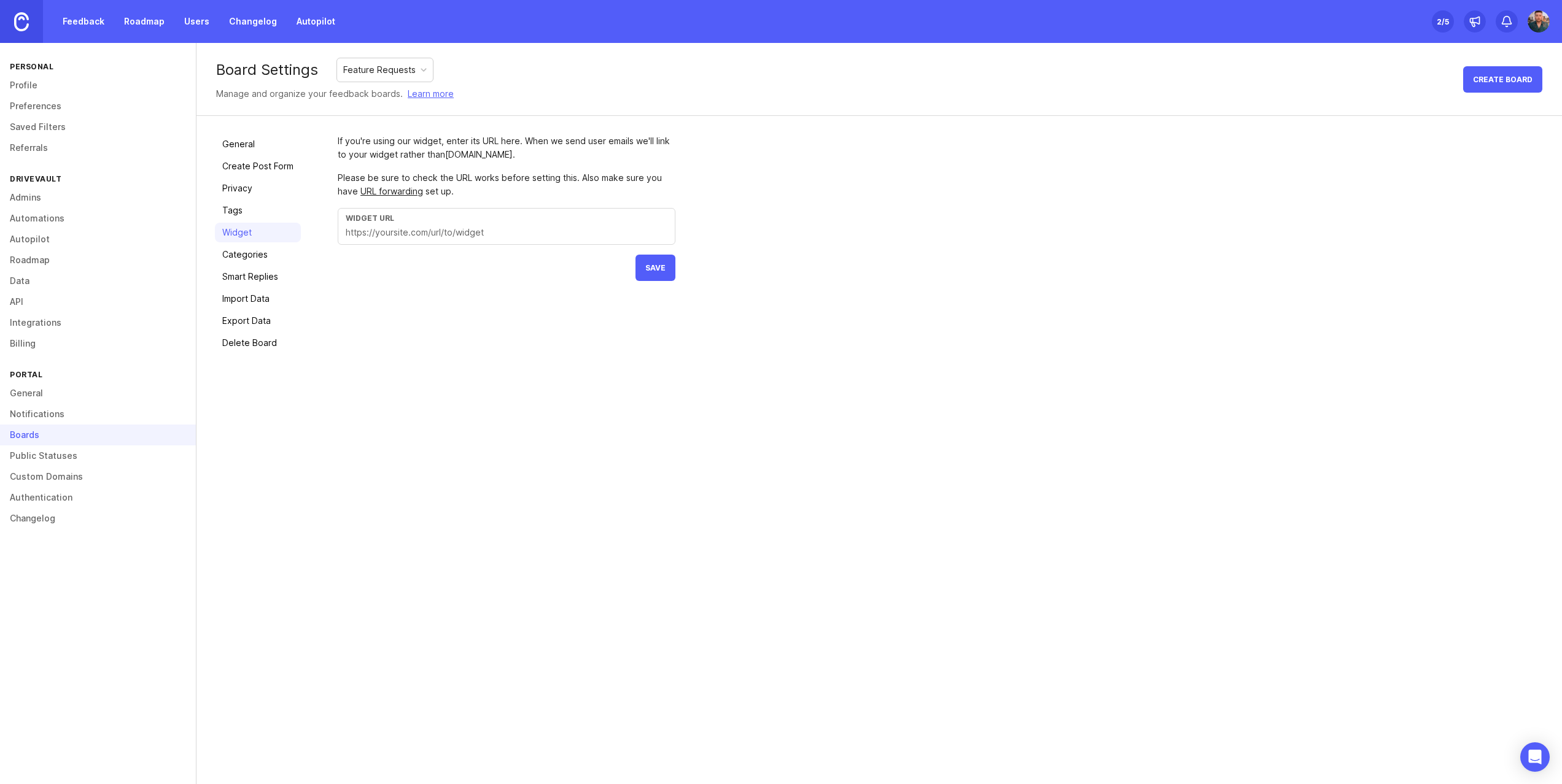
click at [250, 255] on link "Categories" at bounding box center [258, 255] width 86 height 20
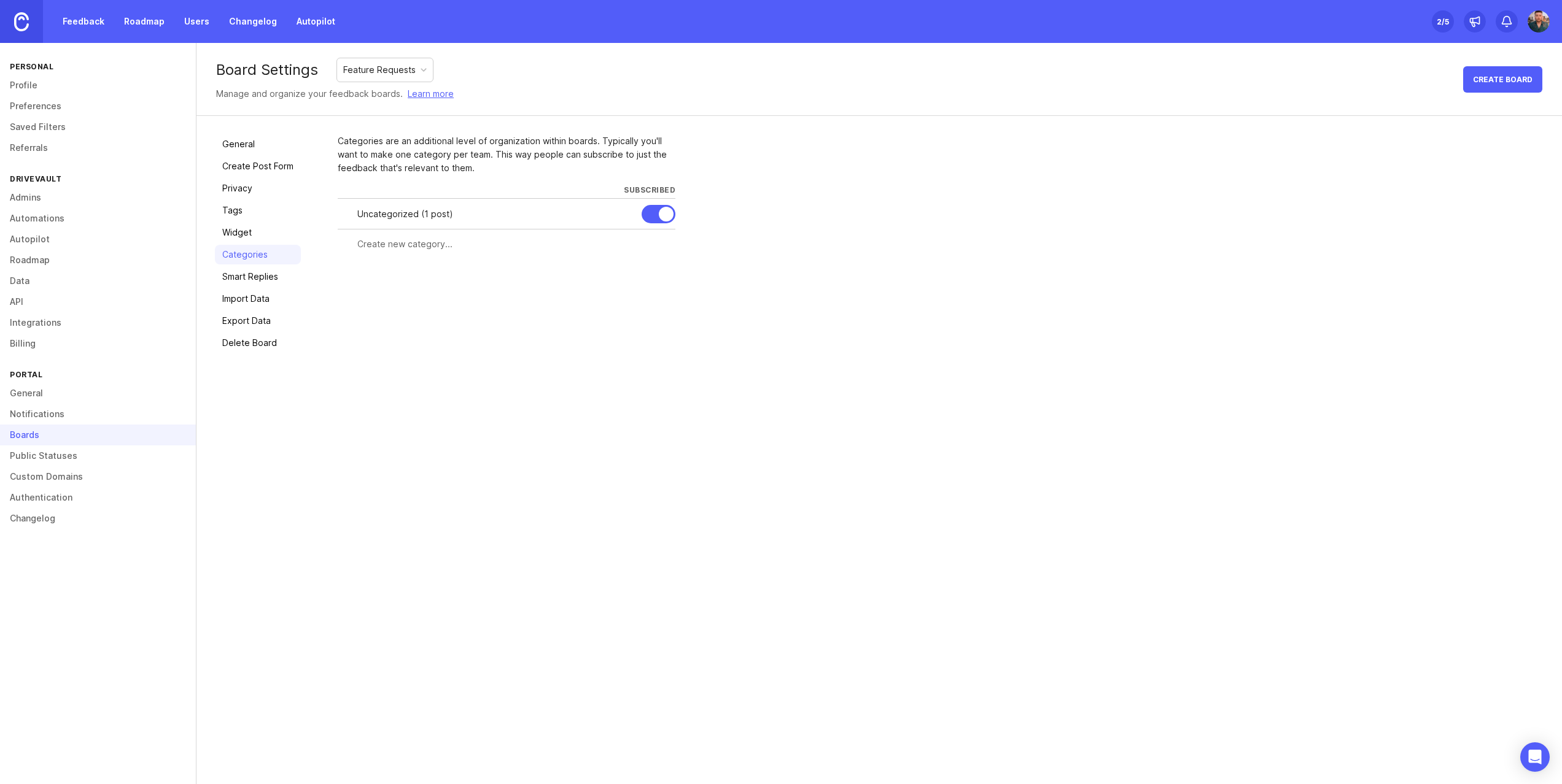
click at [249, 276] on link "Smart Replies" at bounding box center [258, 276] width 86 height 20
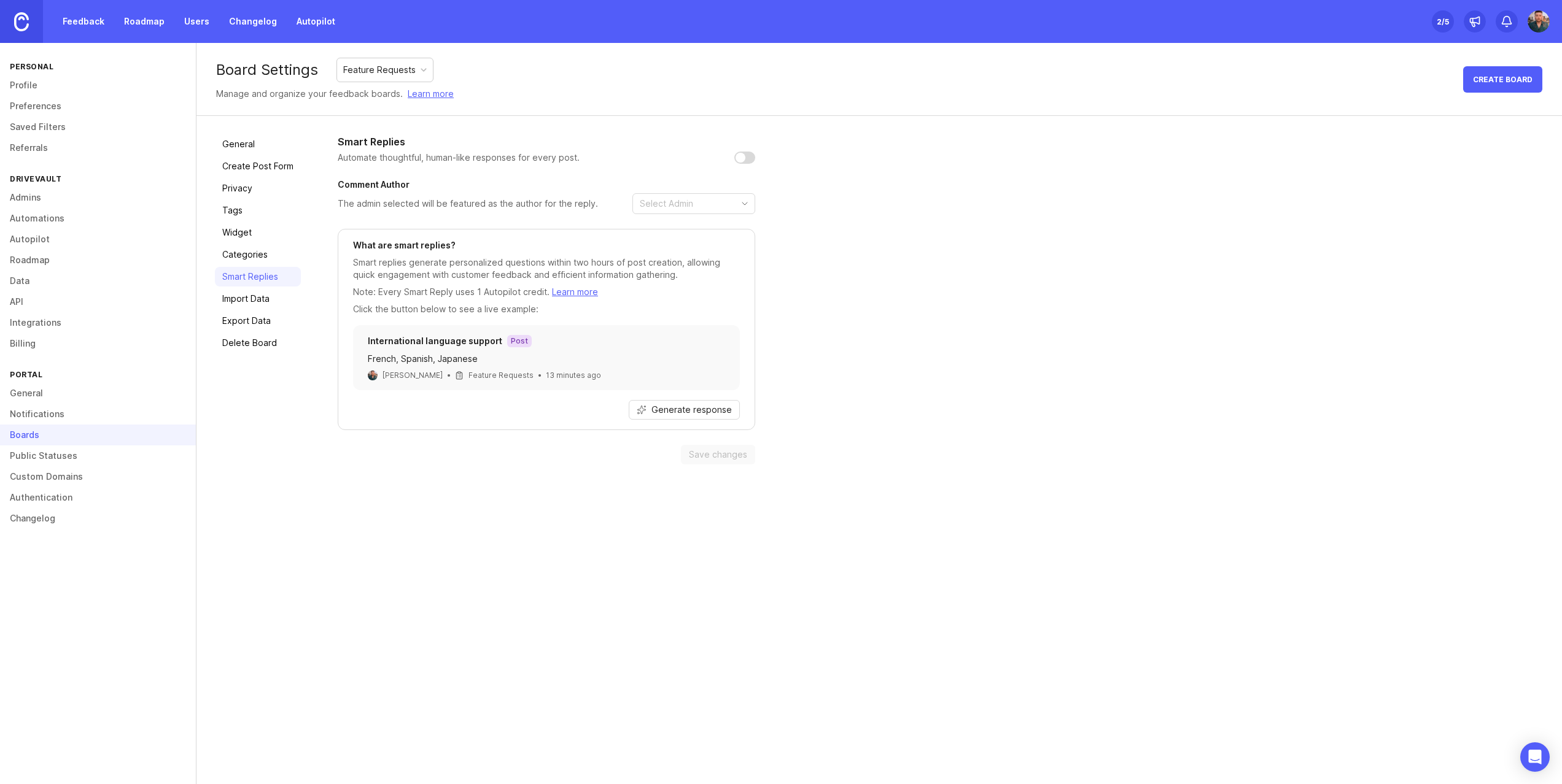
click at [243, 303] on link "Import Data" at bounding box center [258, 299] width 86 height 20
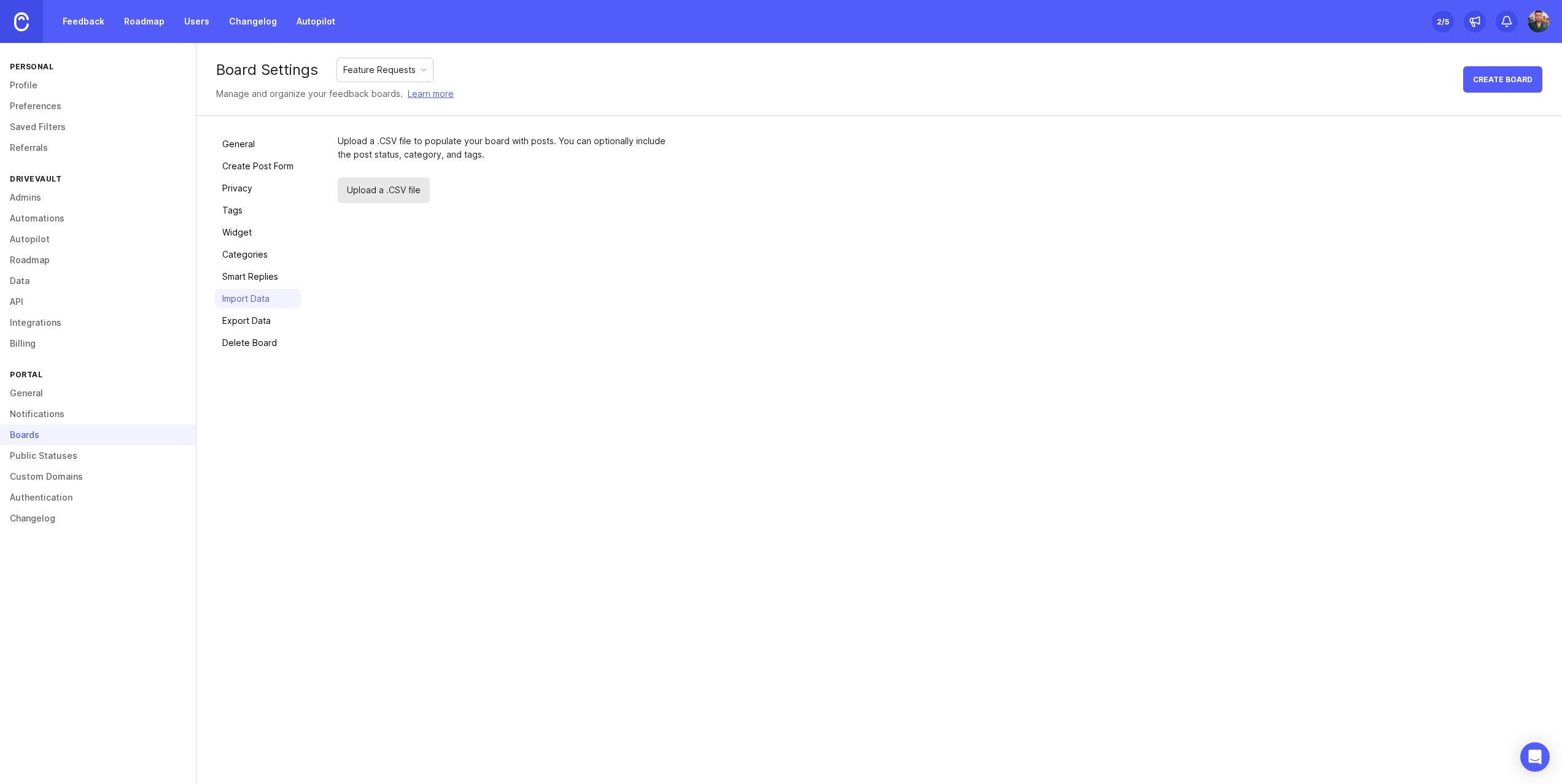
click at [247, 315] on link "Export Data" at bounding box center [258, 321] width 86 height 20
click at [255, 346] on link "Delete Board" at bounding box center [258, 343] width 86 height 20
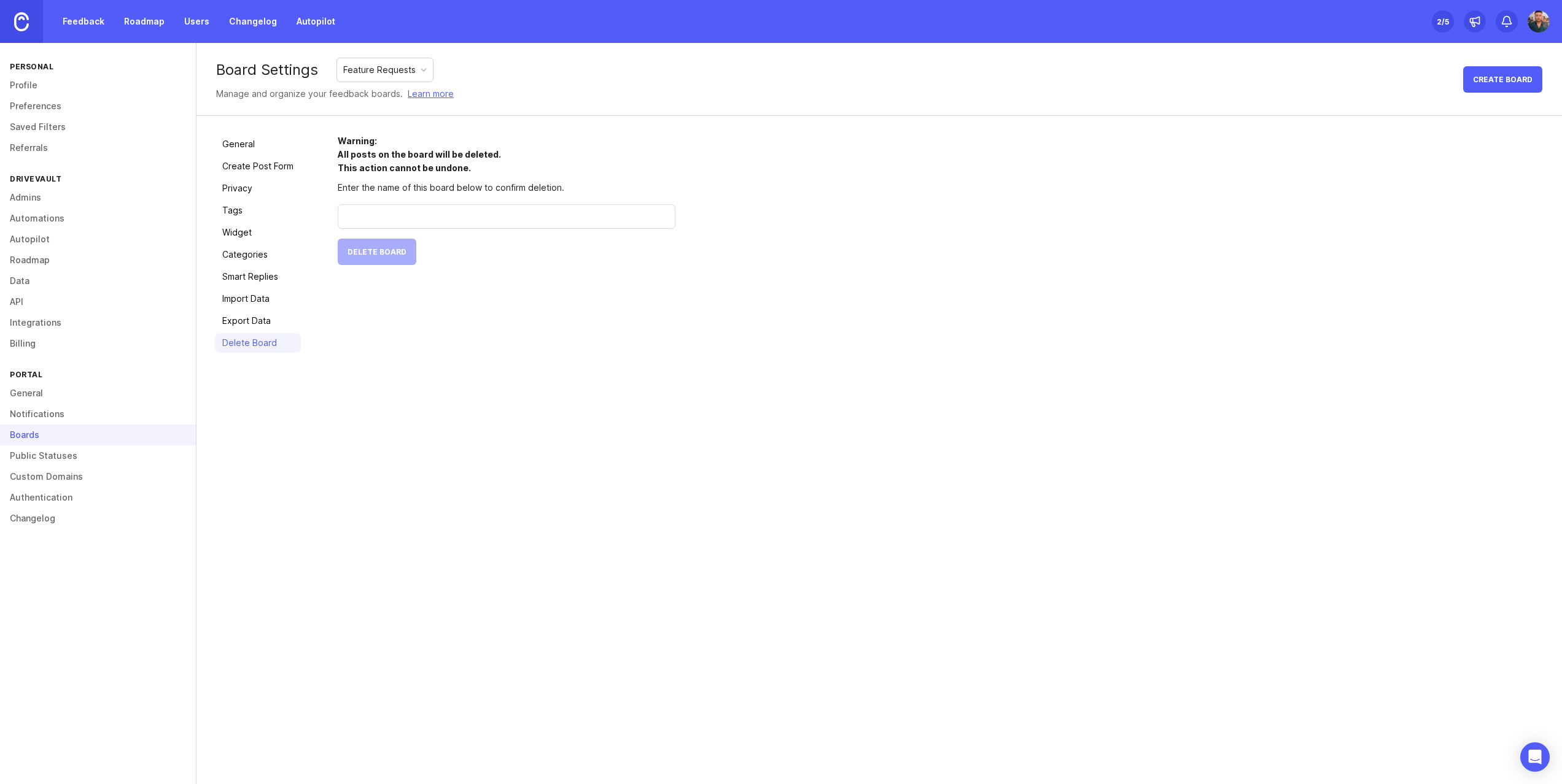
click at [30, 456] on link "Public Statuses" at bounding box center [97, 456] width 196 height 21
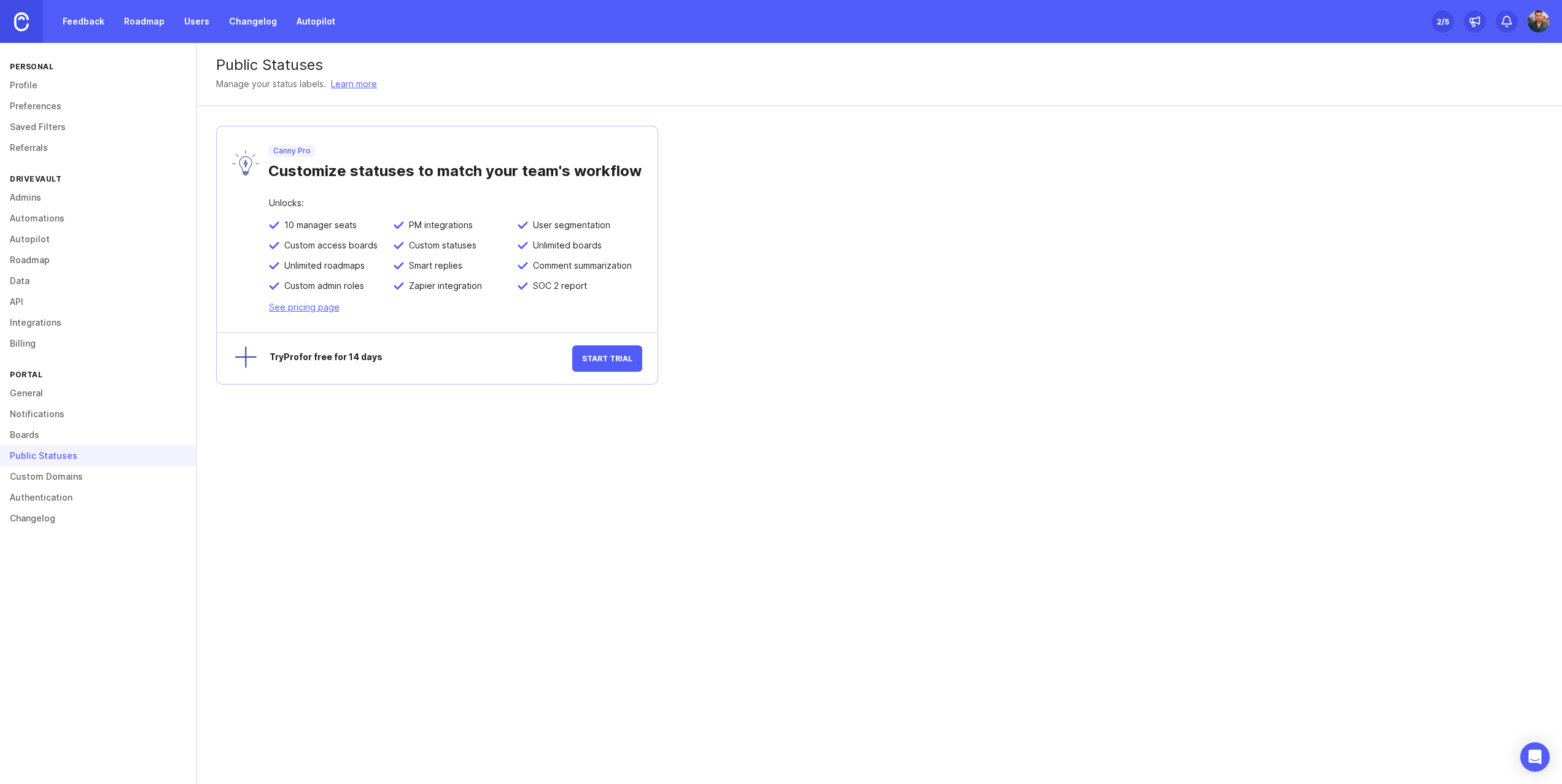
click at [48, 472] on link "Custom Domains" at bounding box center [97, 476] width 196 height 21
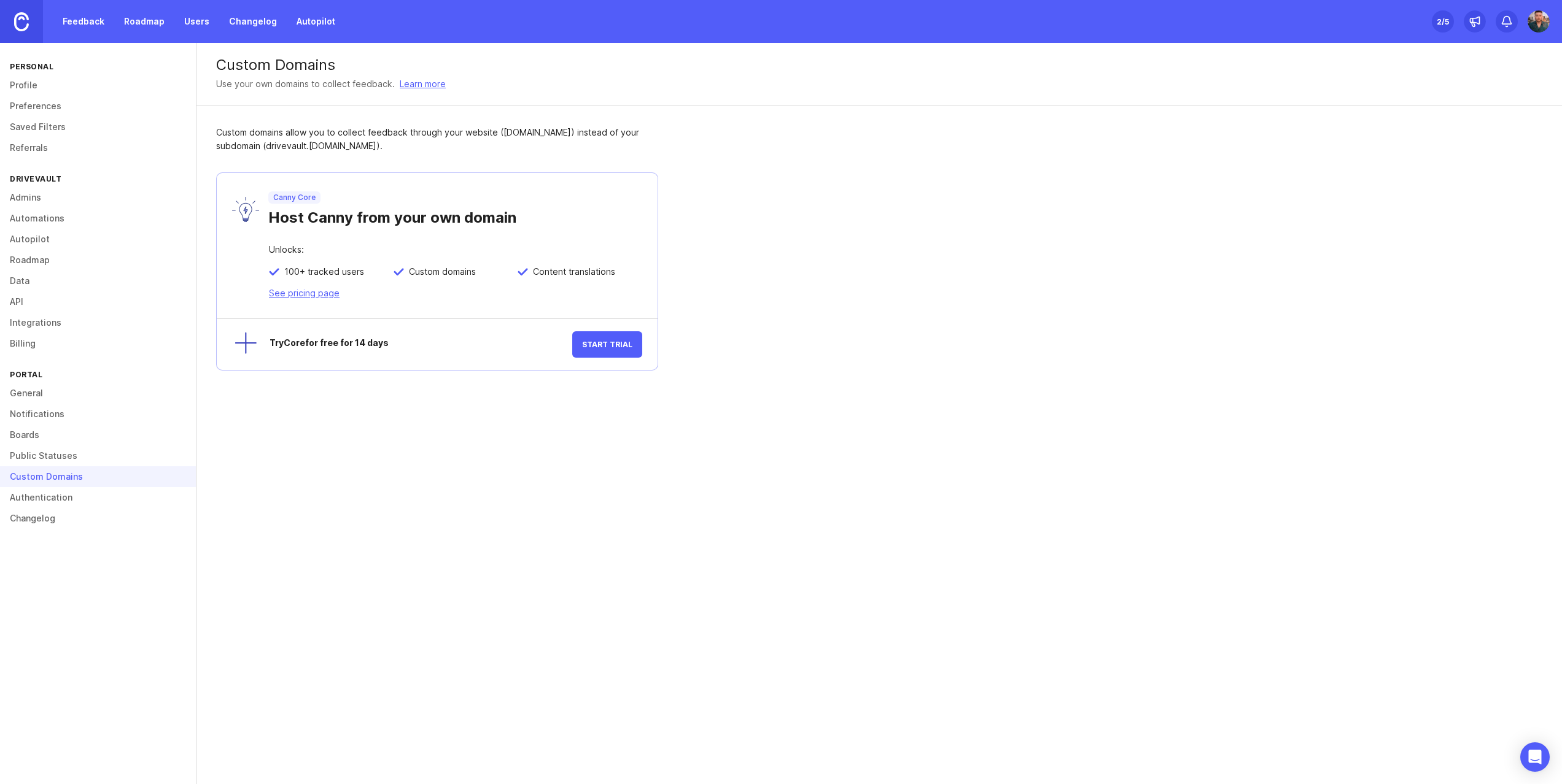
click at [40, 493] on link "Authentication" at bounding box center [97, 497] width 196 height 21
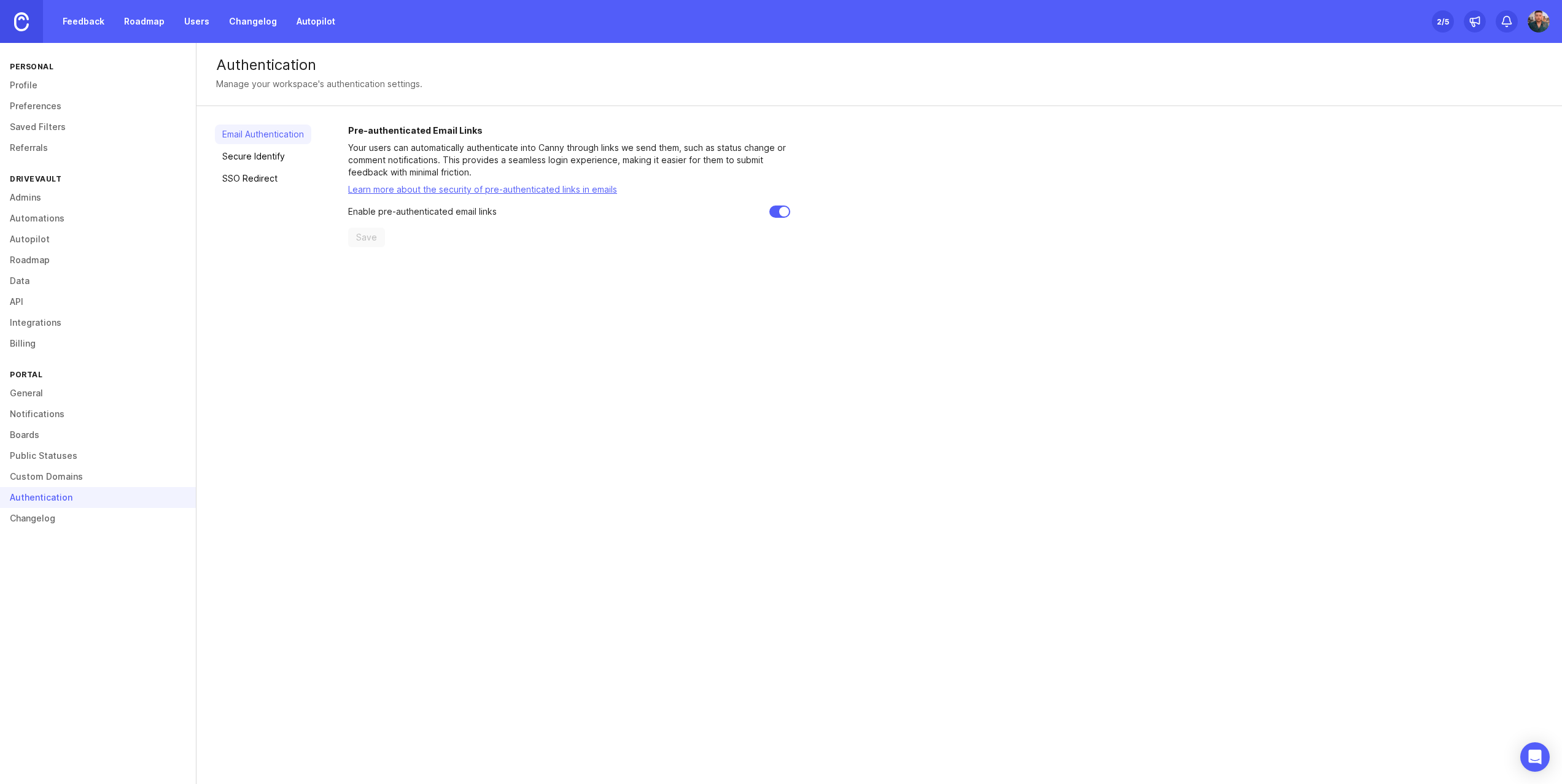
click at [32, 519] on link "Changelog" at bounding box center [97, 518] width 196 height 21
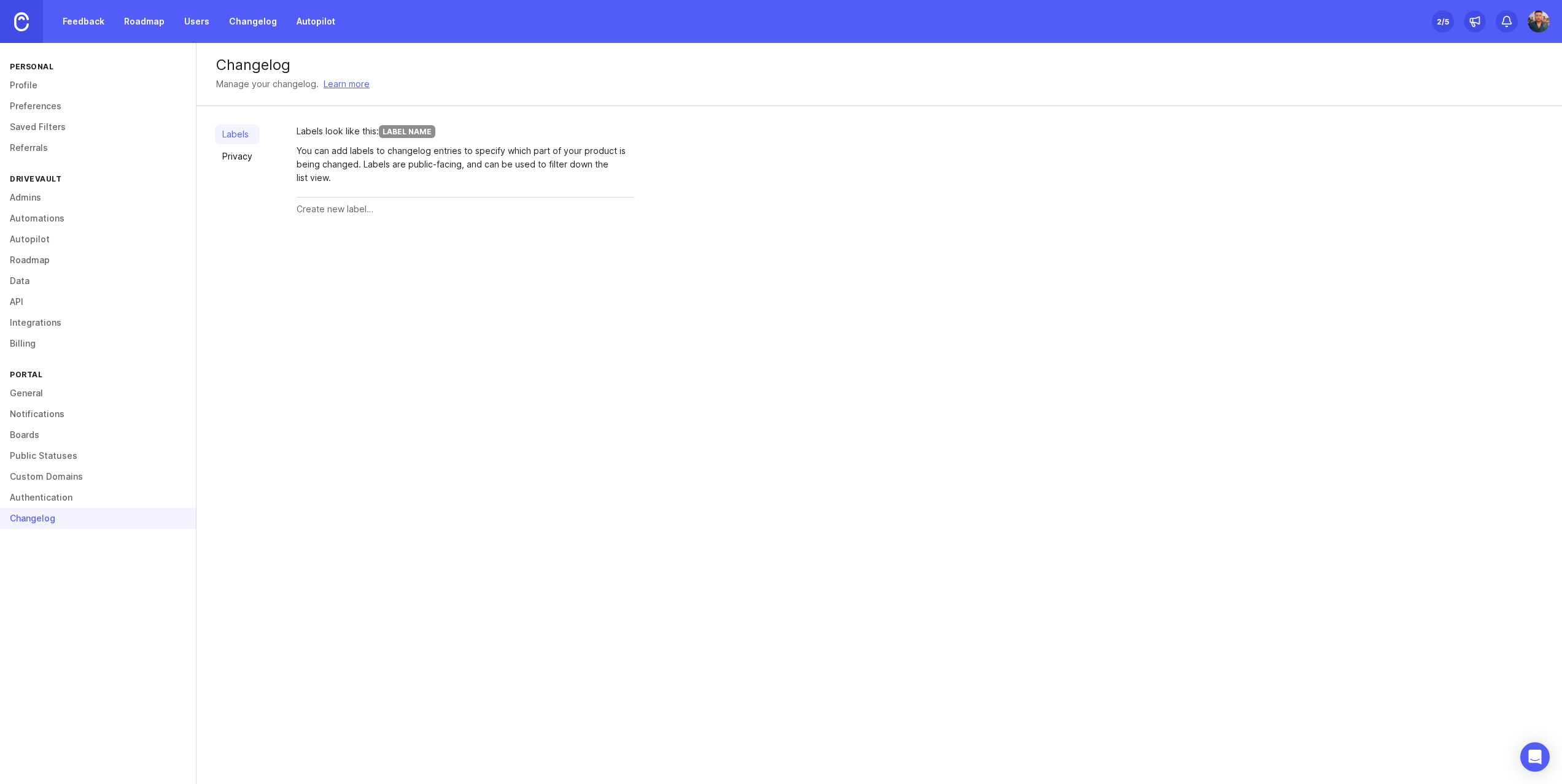
click at [27, 202] on link "Admins" at bounding box center [97, 197] width 196 height 21
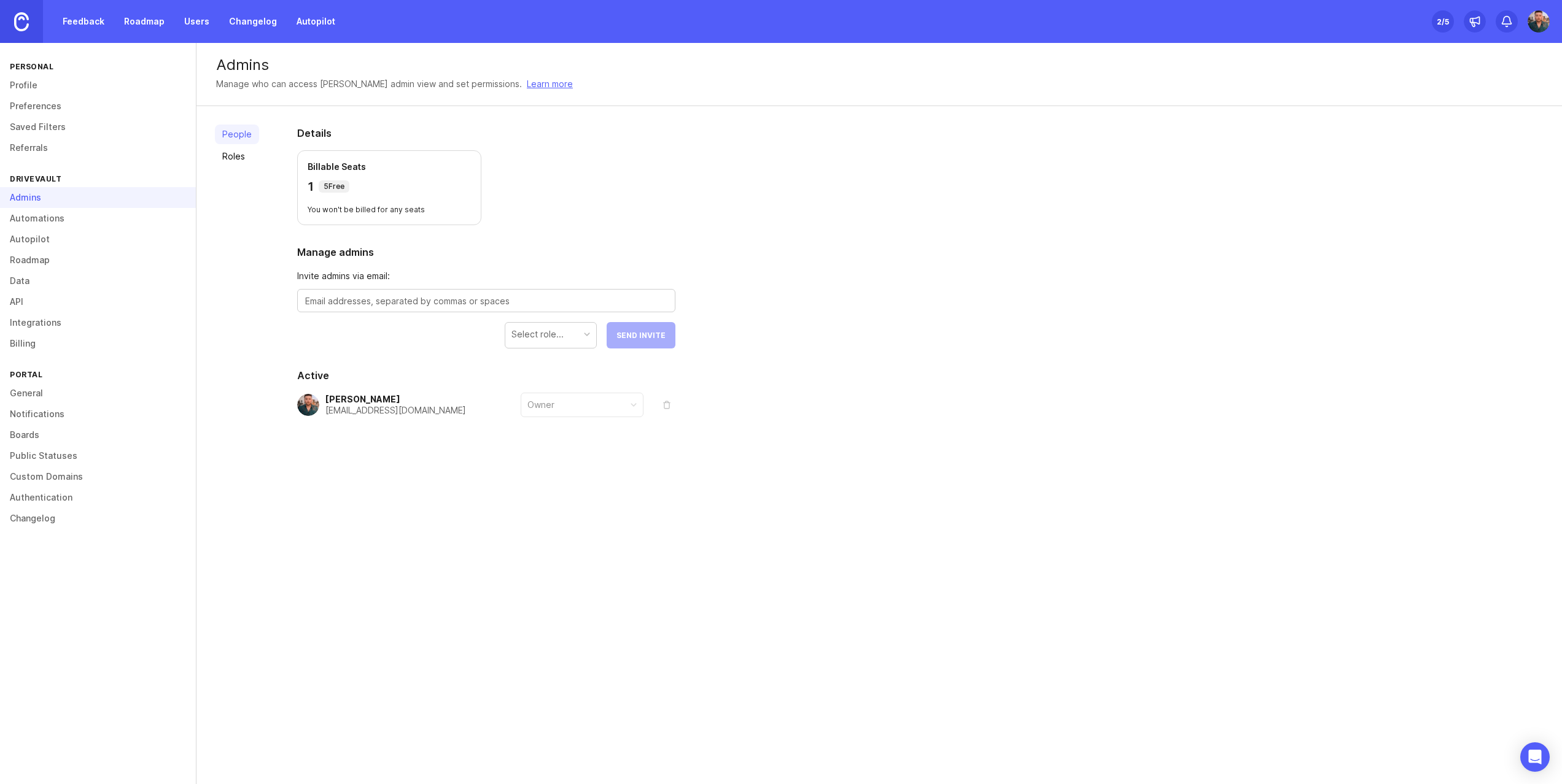
click at [42, 216] on link "Automations" at bounding box center [97, 218] width 196 height 21
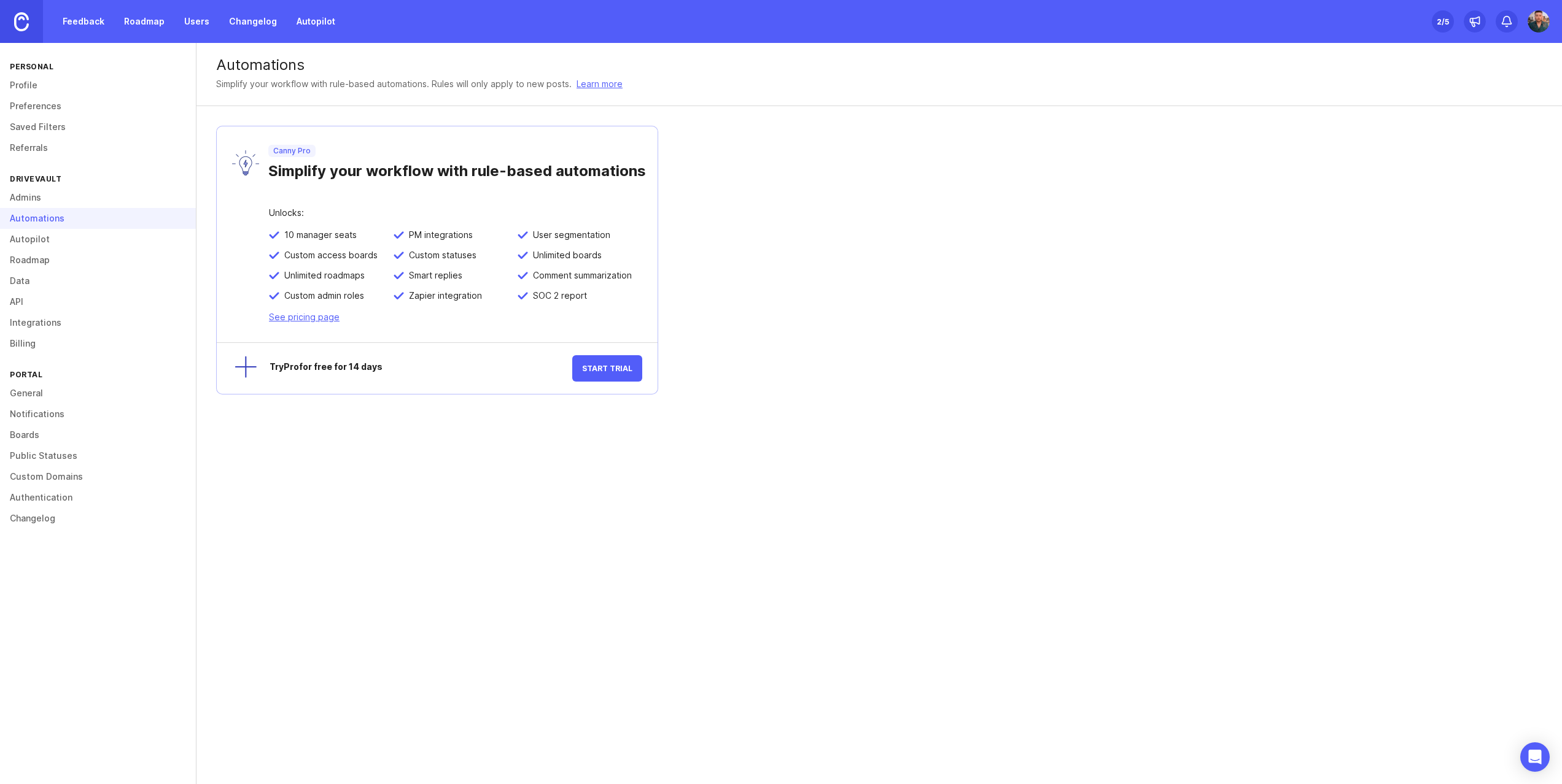
click at [31, 239] on link "Autopilot" at bounding box center [97, 239] width 196 height 21
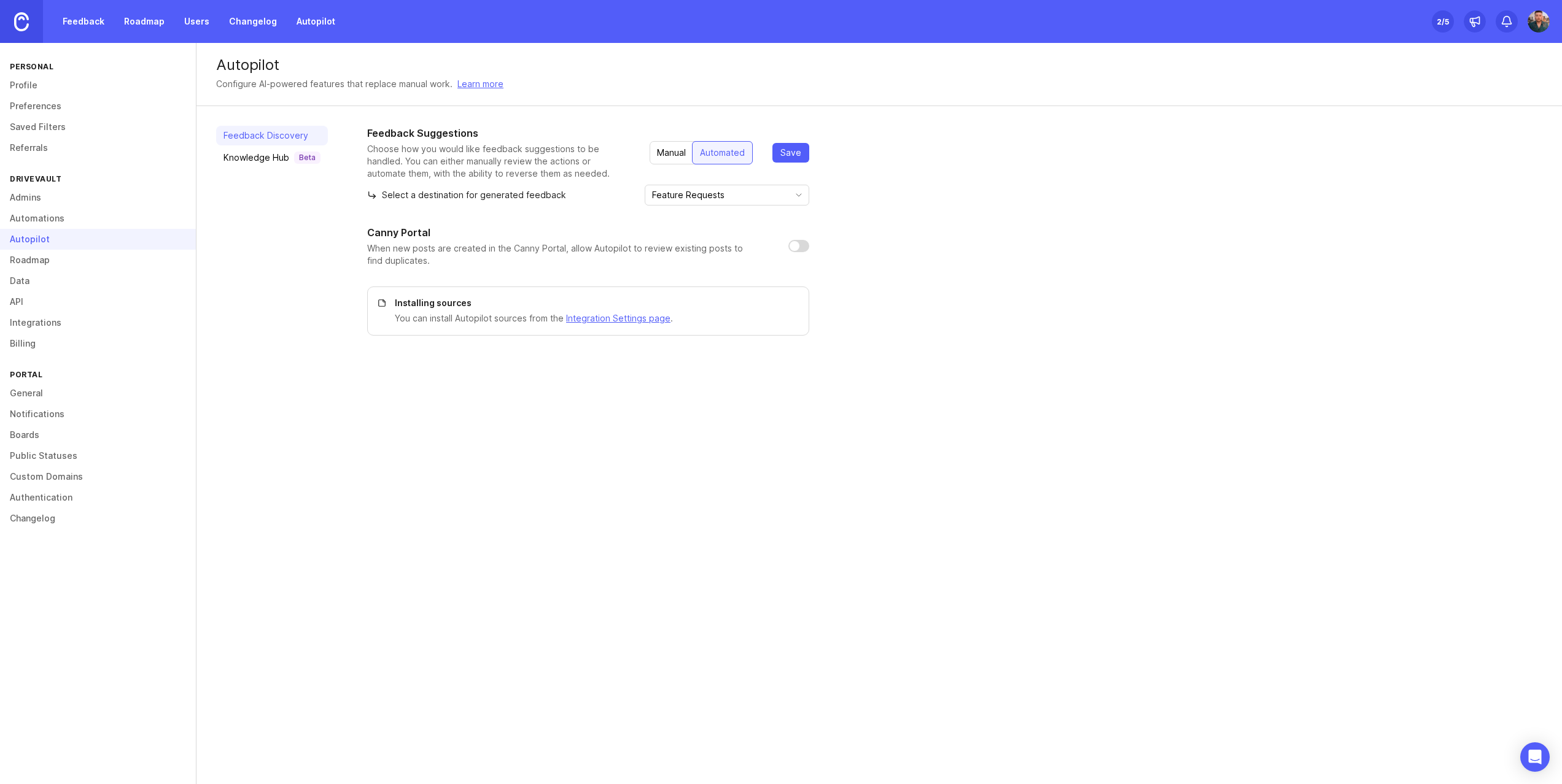
click at [27, 264] on link "Roadmap" at bounding box center [97, 260] width 196 height 21
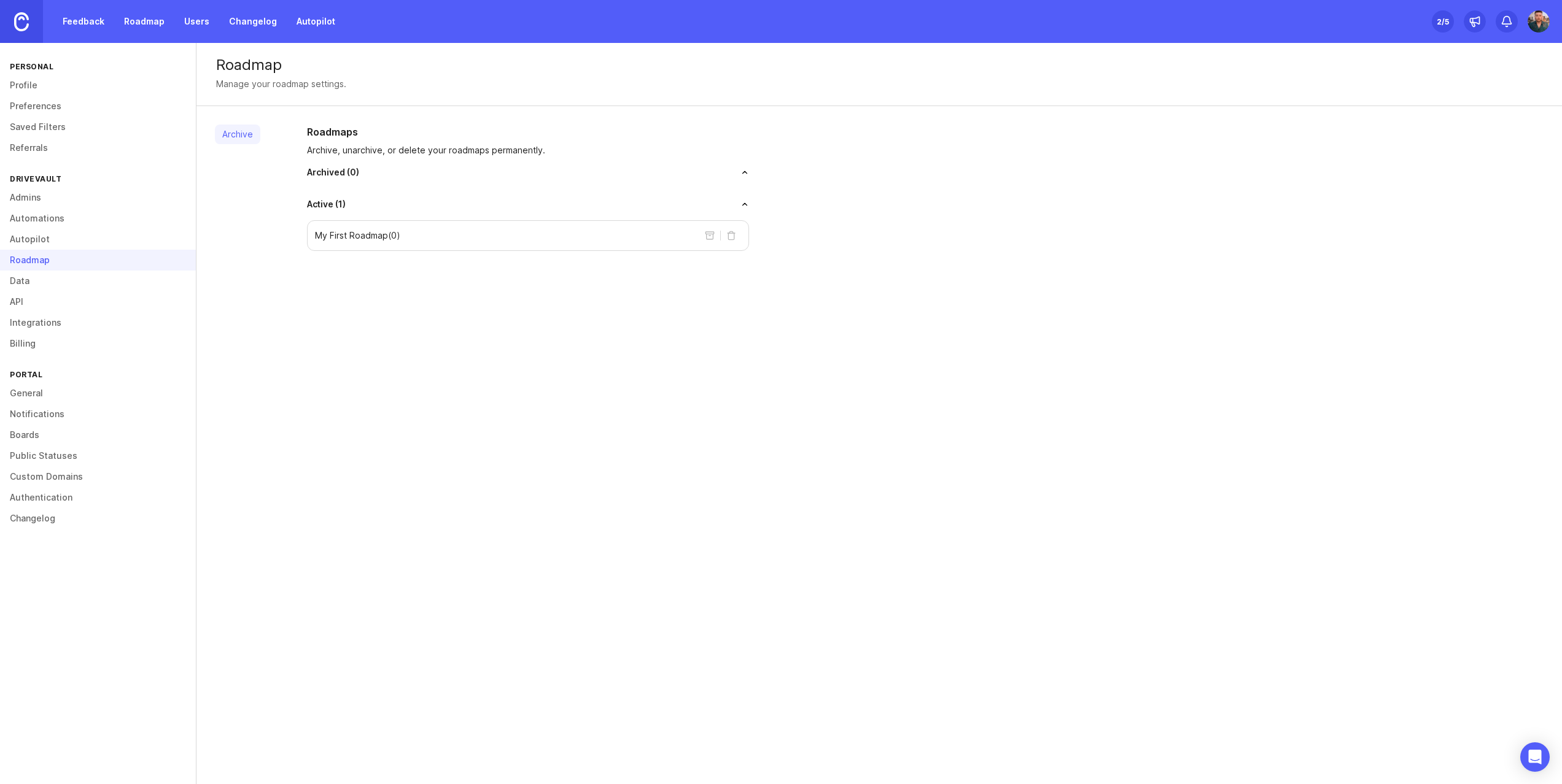
click at [15, 276] on link "Data" at bounding box center [97, 281] width 196 height 21
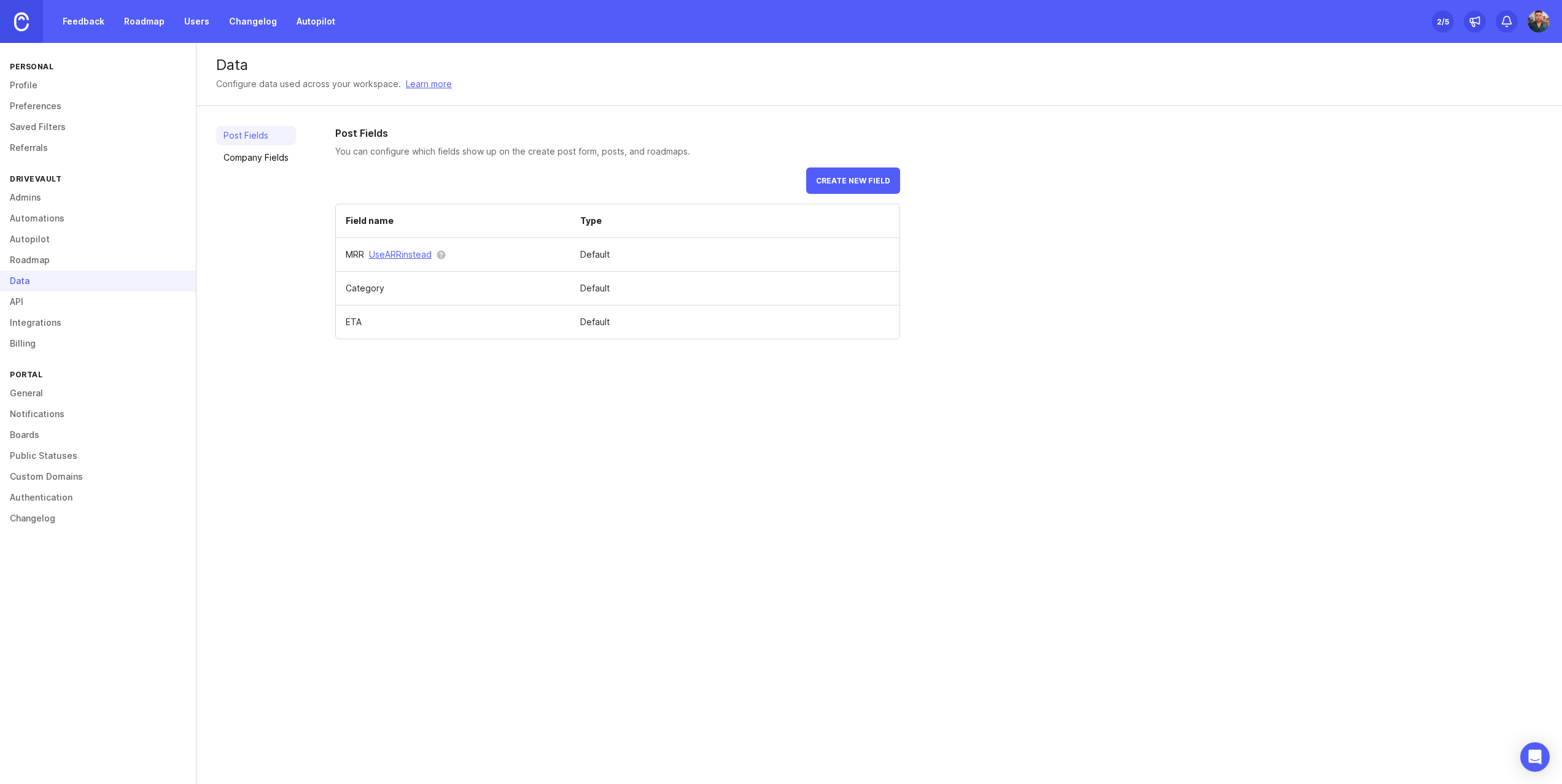
click at [29, 259] on link "Roadmap" at bounding box center [97, 260] width 196 height 21
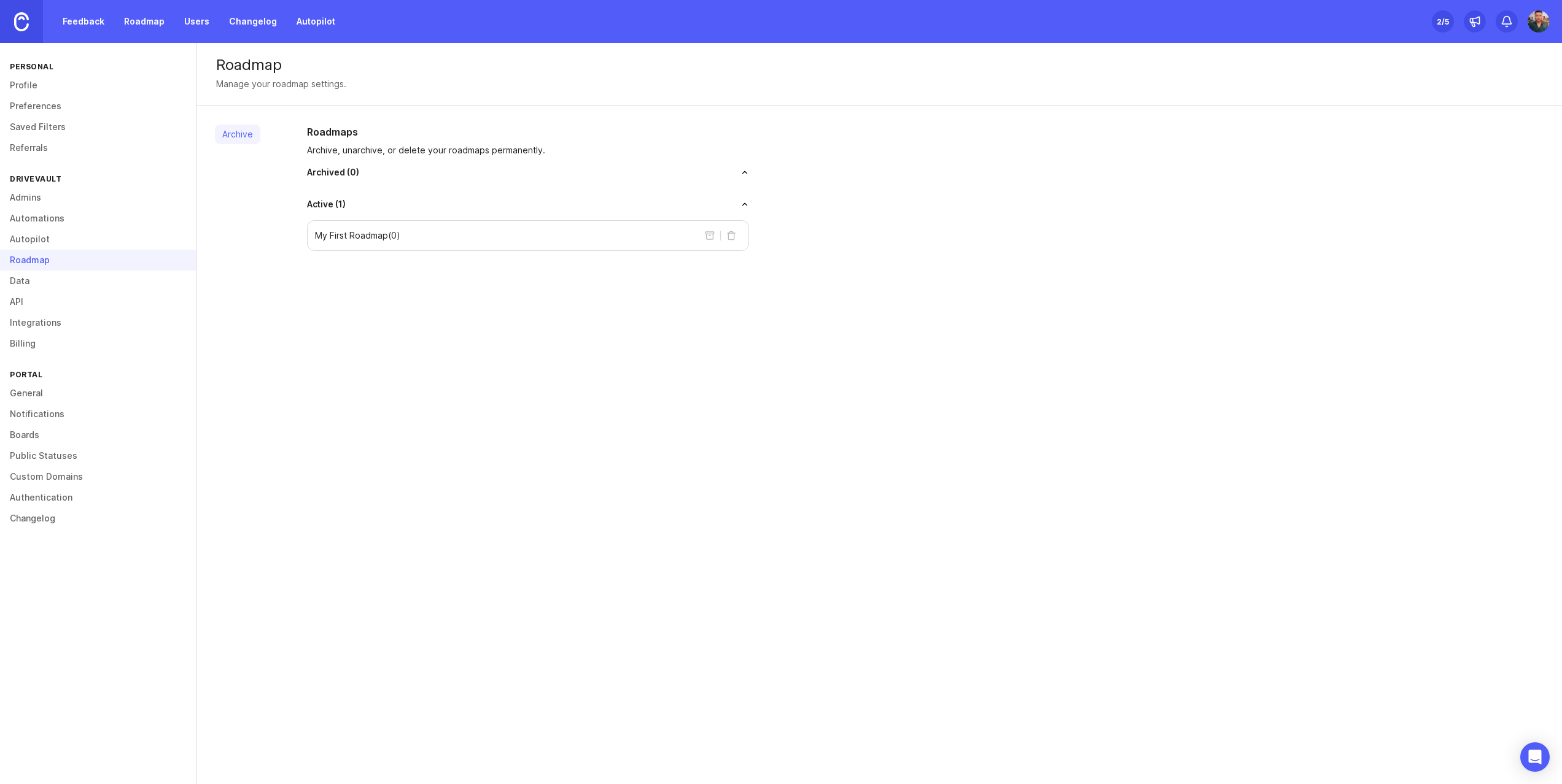
click at [23, 286] on link "Data" at bounding box center [97, 281] width 196 height 21
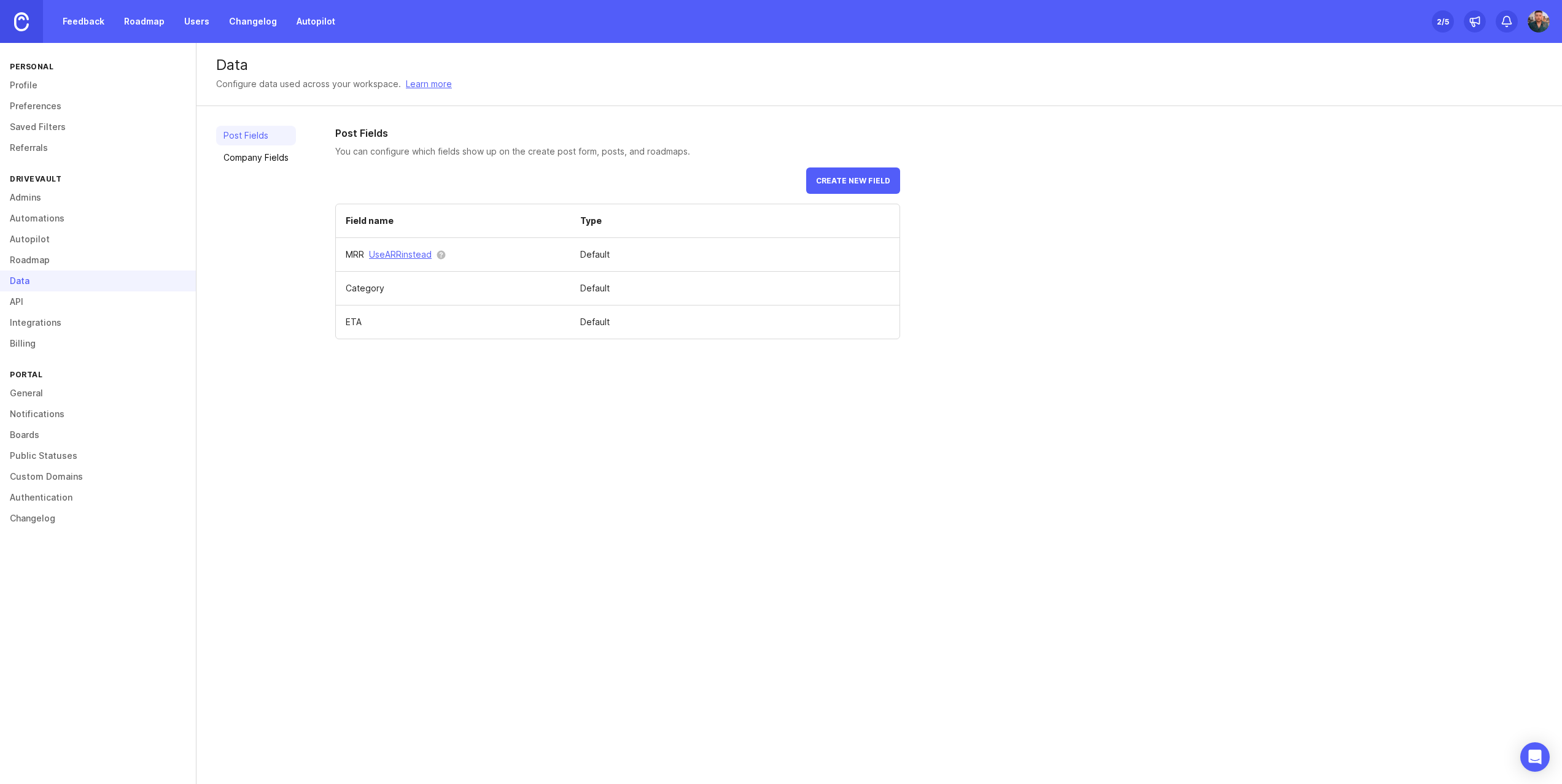
click at [21, 314] on link "Integrations" at bounding box center [97, 322] width 196 height 21
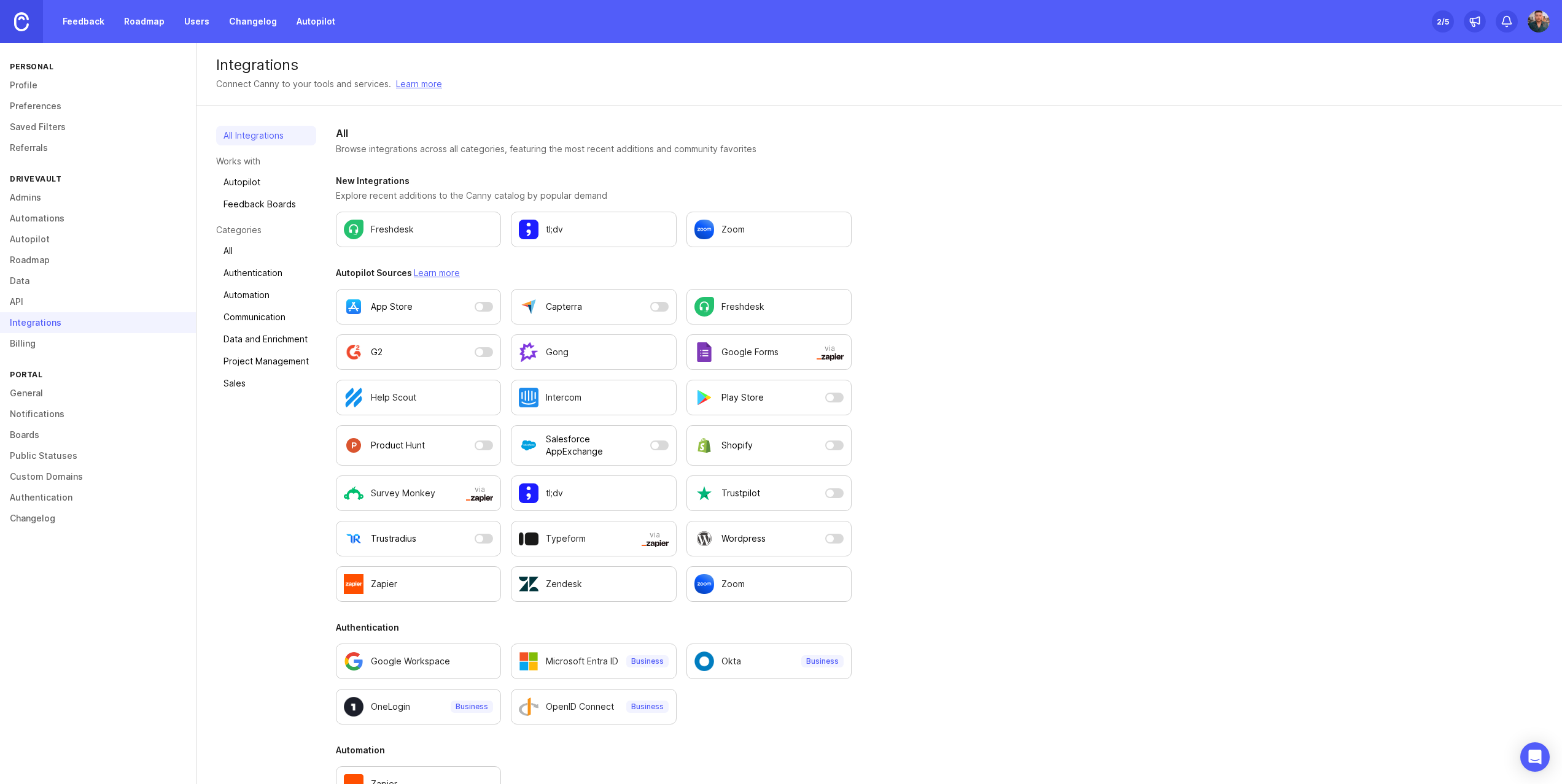
click at [23, 300] on link "API" at bounding box center [97, 301] width 196 height 21
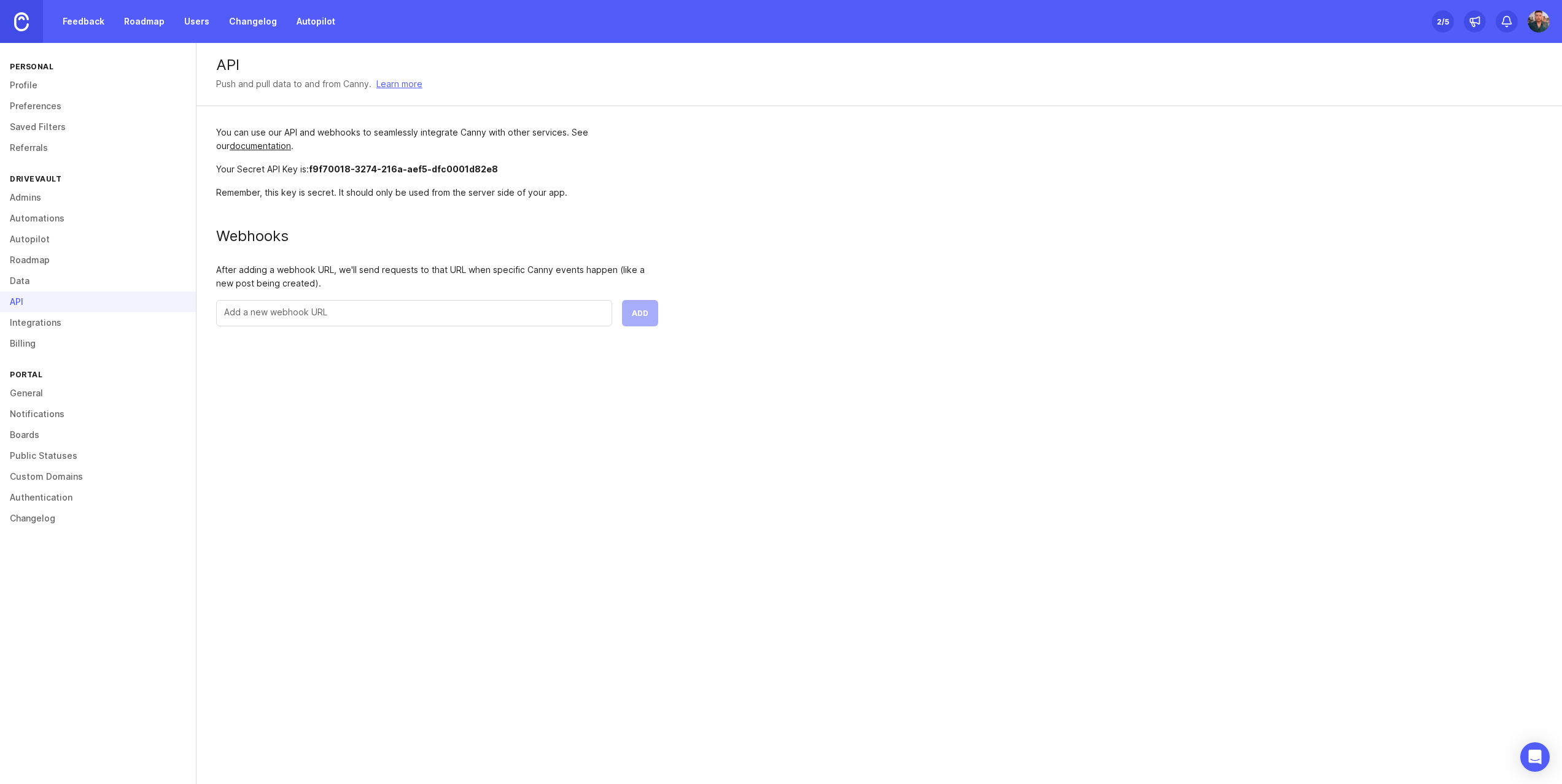
click at [37, 324] on link "Integrations" at bounding box center [97, 322] width 196 height 21
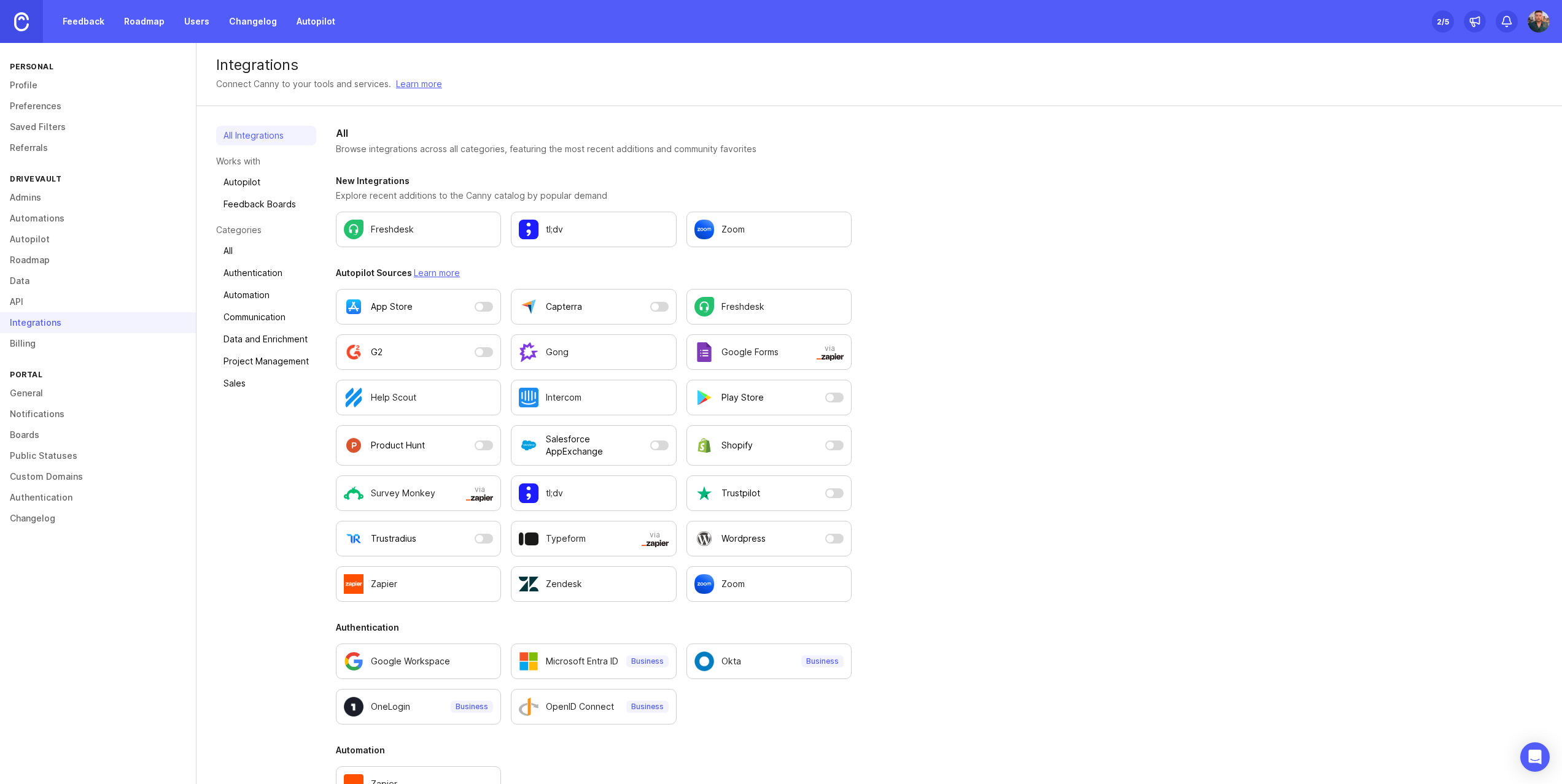
click at [24, 343] on link "Billing" at bounding box center [97, 343] width 196 height 21
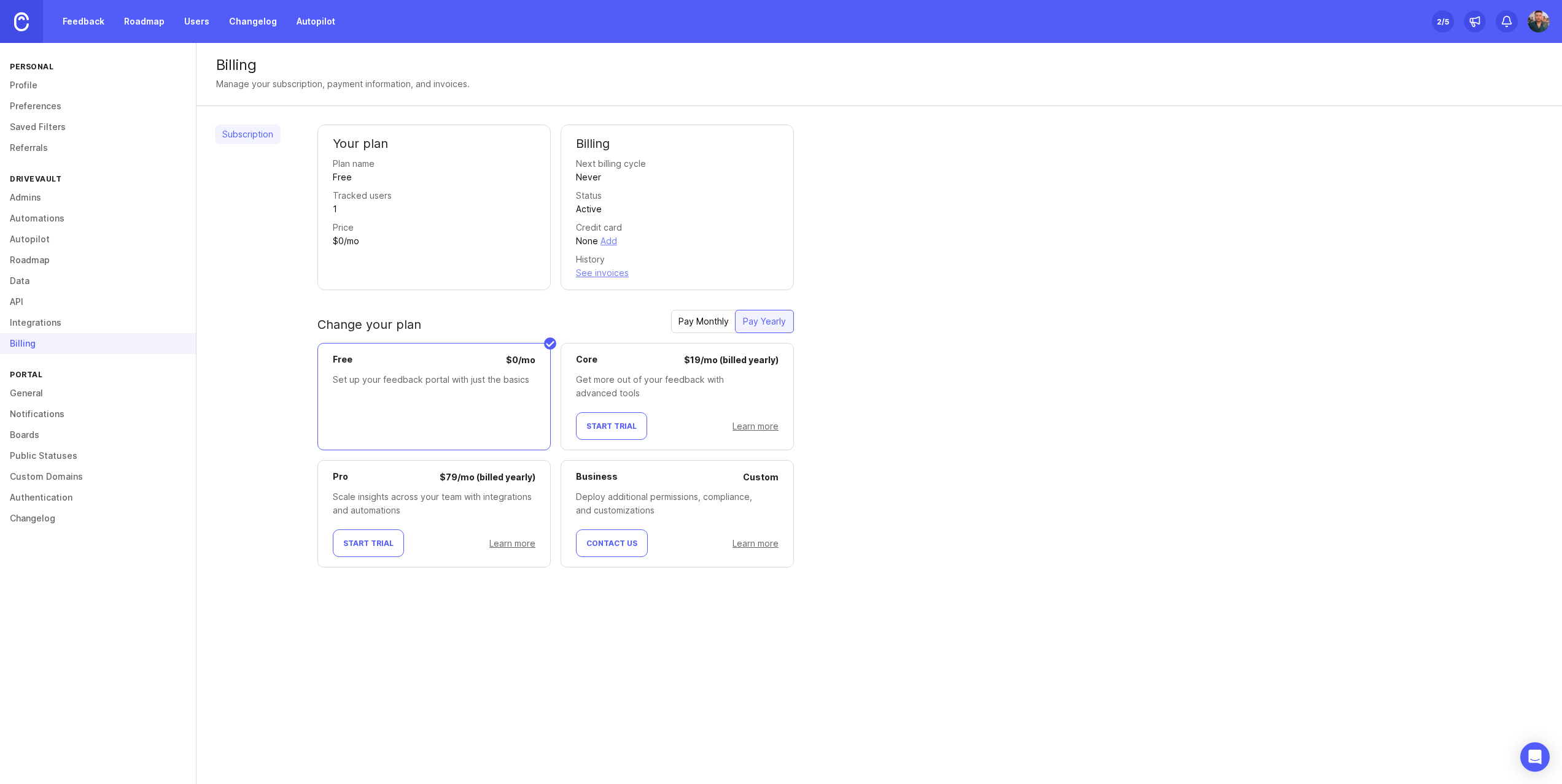
click at [27, 26] on img at bounding box center [21, 21] width 15 height 19
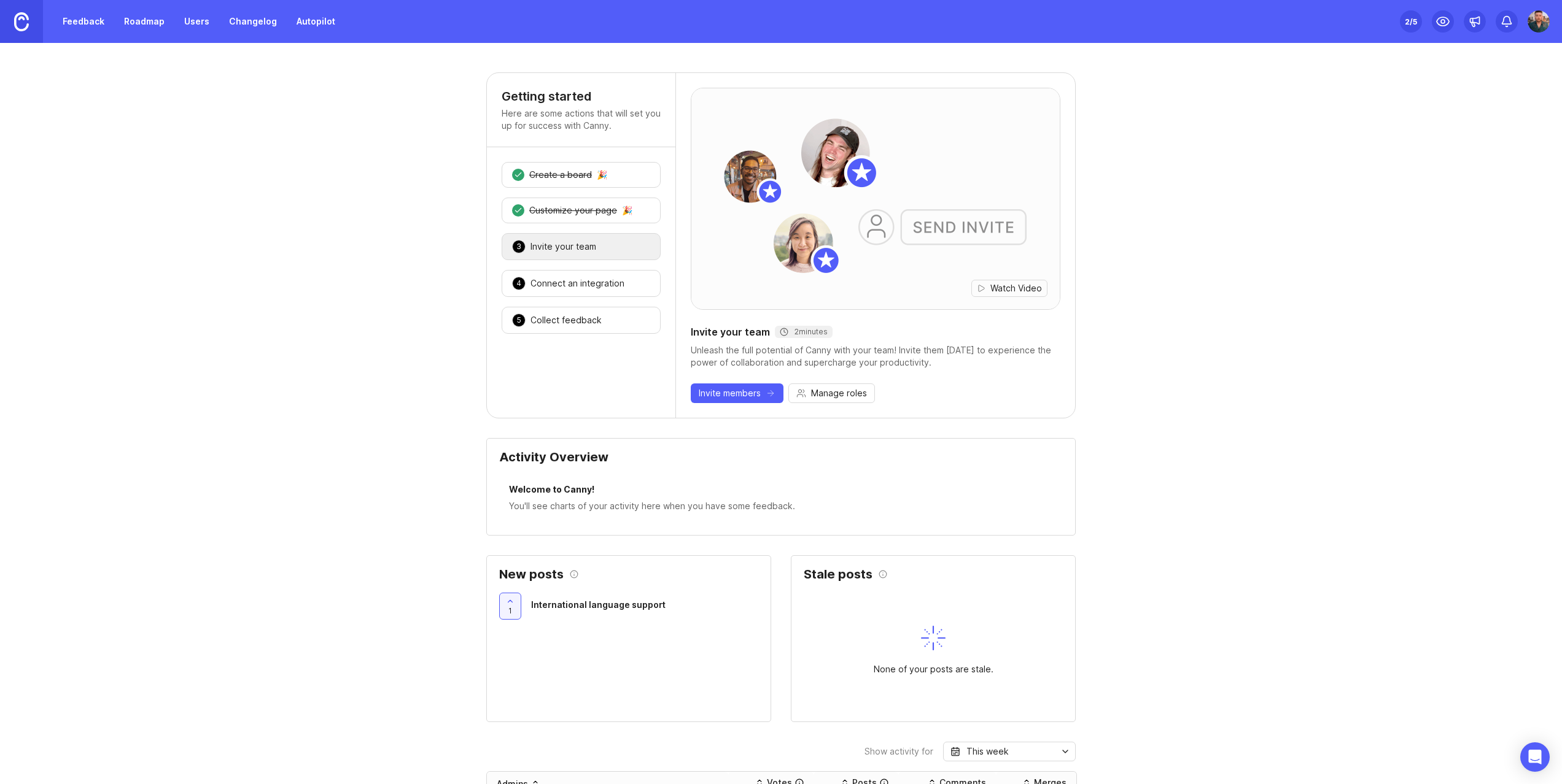
click at [1541, 24] on img at bounding box center [1538, 21] width 22 height 22
click at [1479, 78] on link "Docs" at bounding box center [1494, 84] width 123 height 20
click at [27, 26] on img at bounding box center [21, 21] width 15 height 19
click at [81, 25] on link "Feedback" at bounding box center [83, 21] width 56 height 22
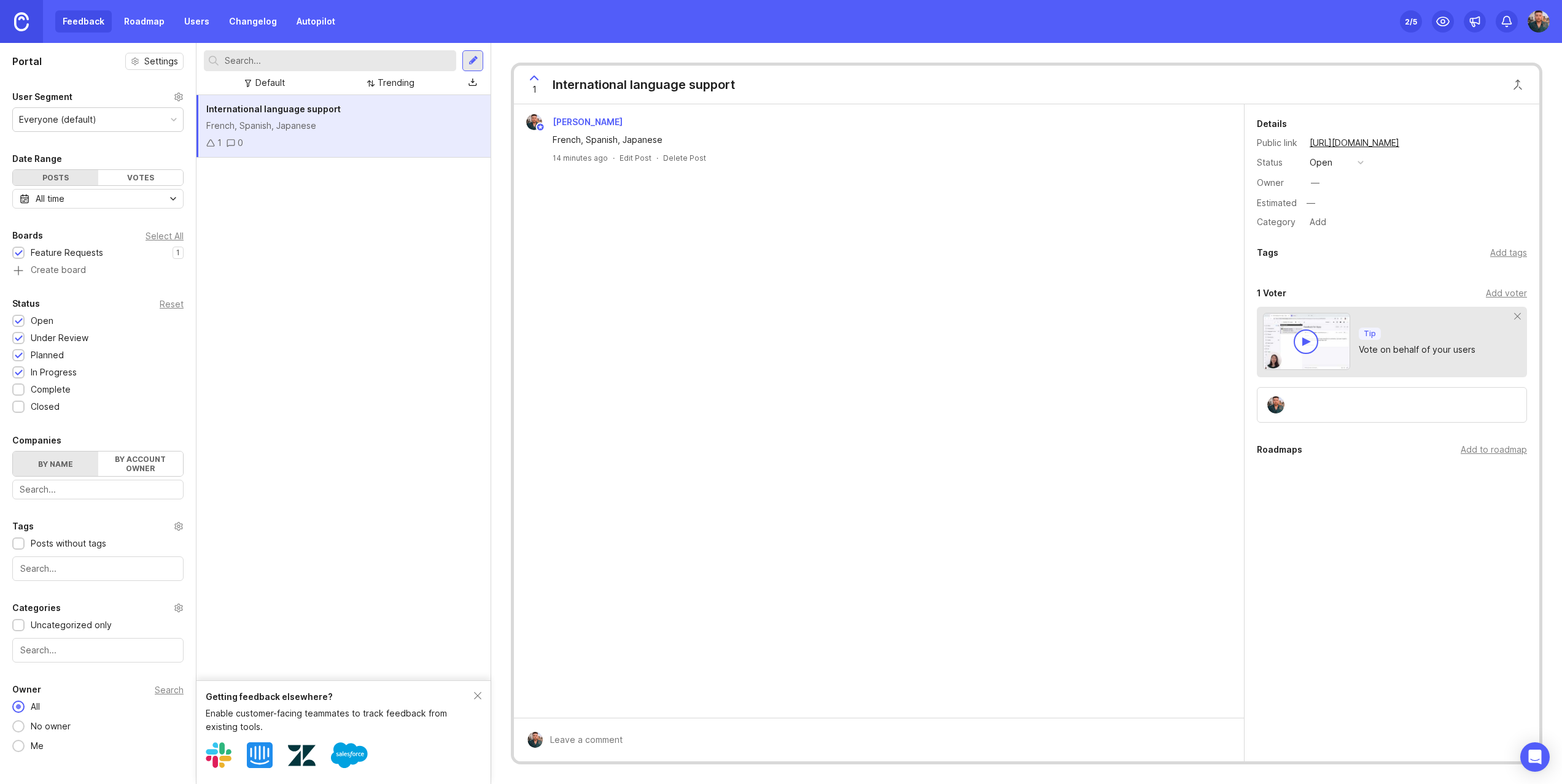
click at [21, 21] on img at bounding box center [21, 21] width 15 height 19
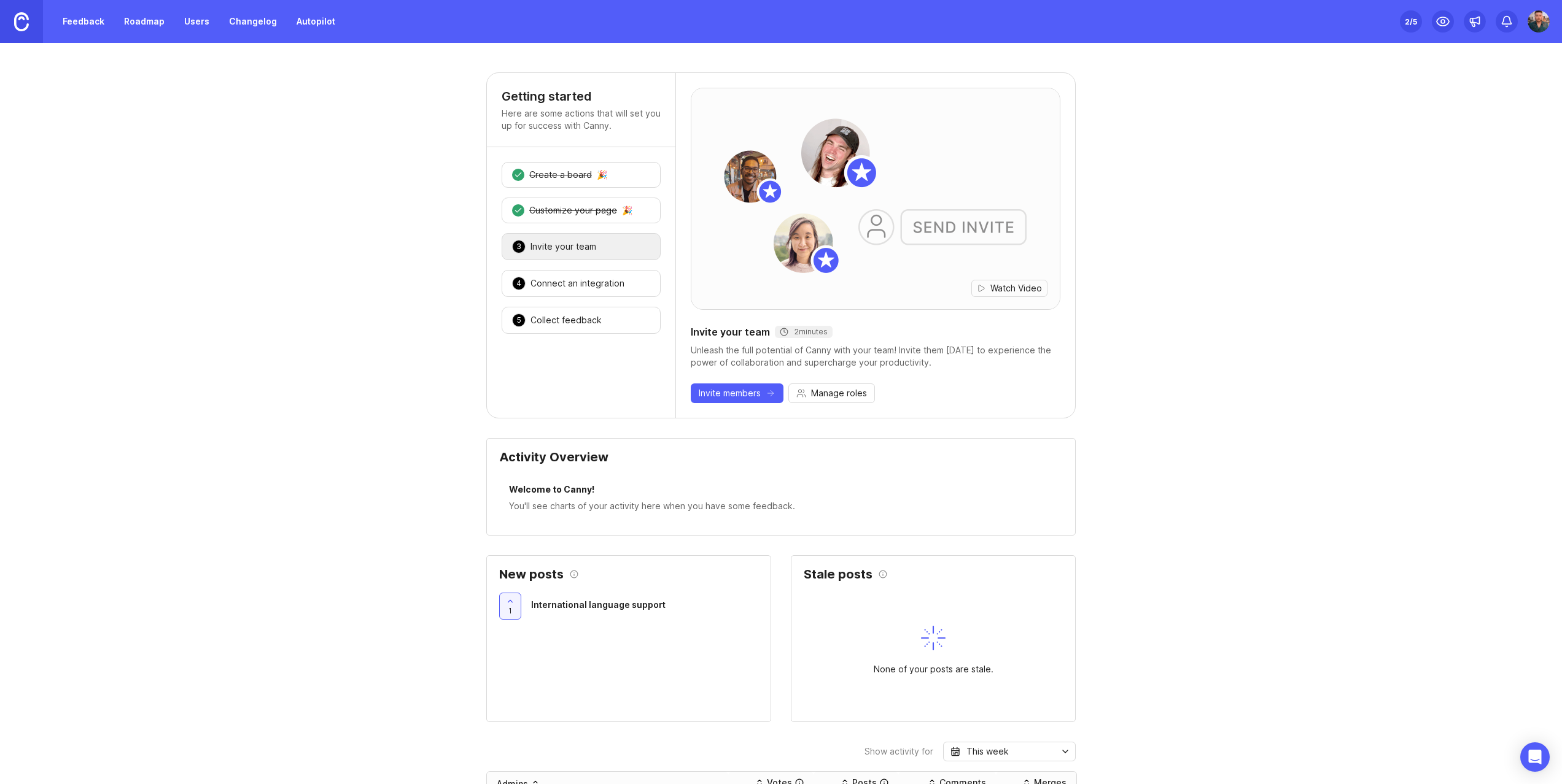
click at [95, 23] on link "Feedback" at bounding box center [83, 21] width 56 height 22
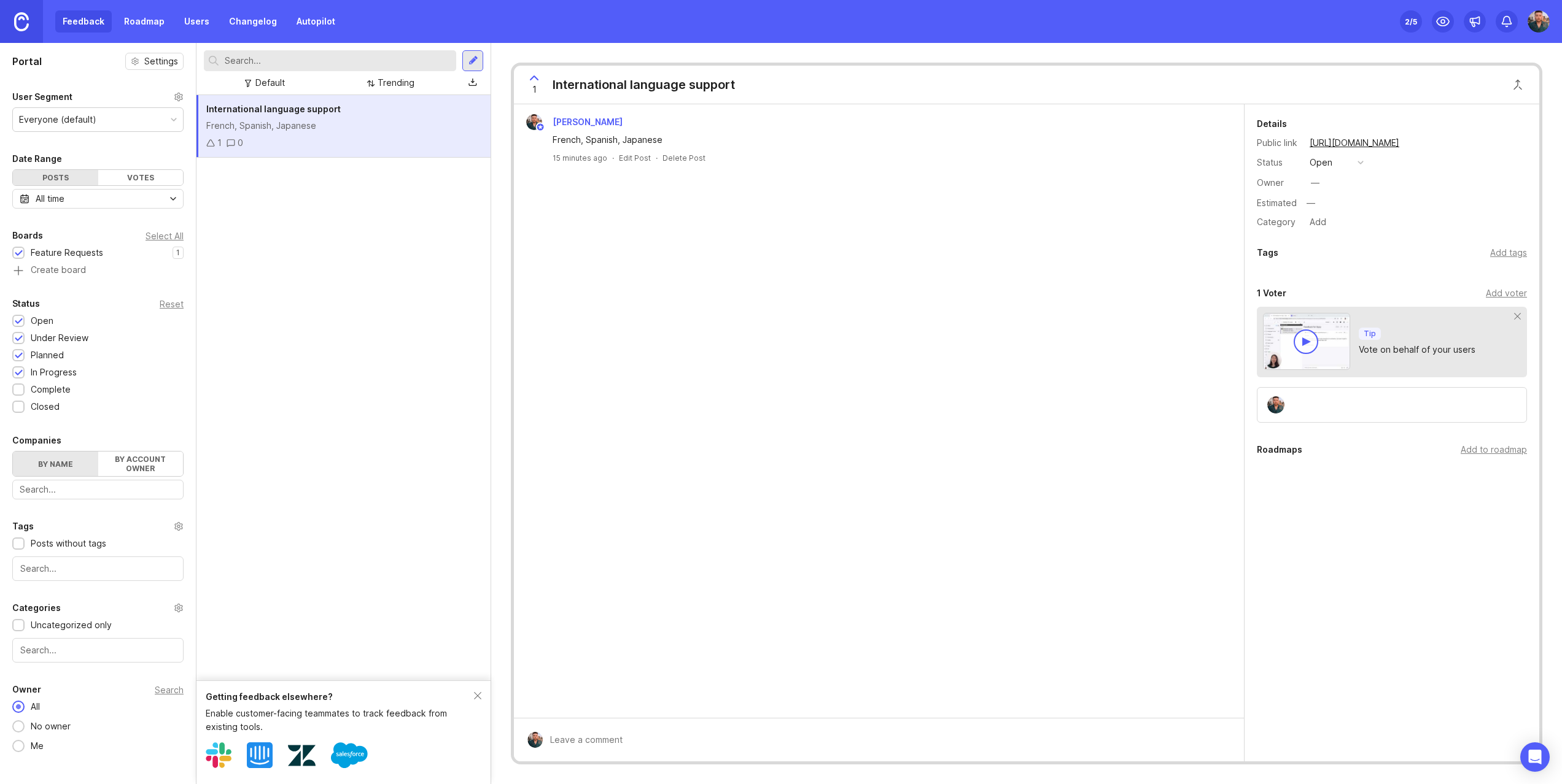
click at [80, 123] on div "Everyone (default)" at bounding box center [58, 120] width 78 height 13
click at [133, 19] on link "Roadmap" at bounding box center [144, 21] width 55 height 22
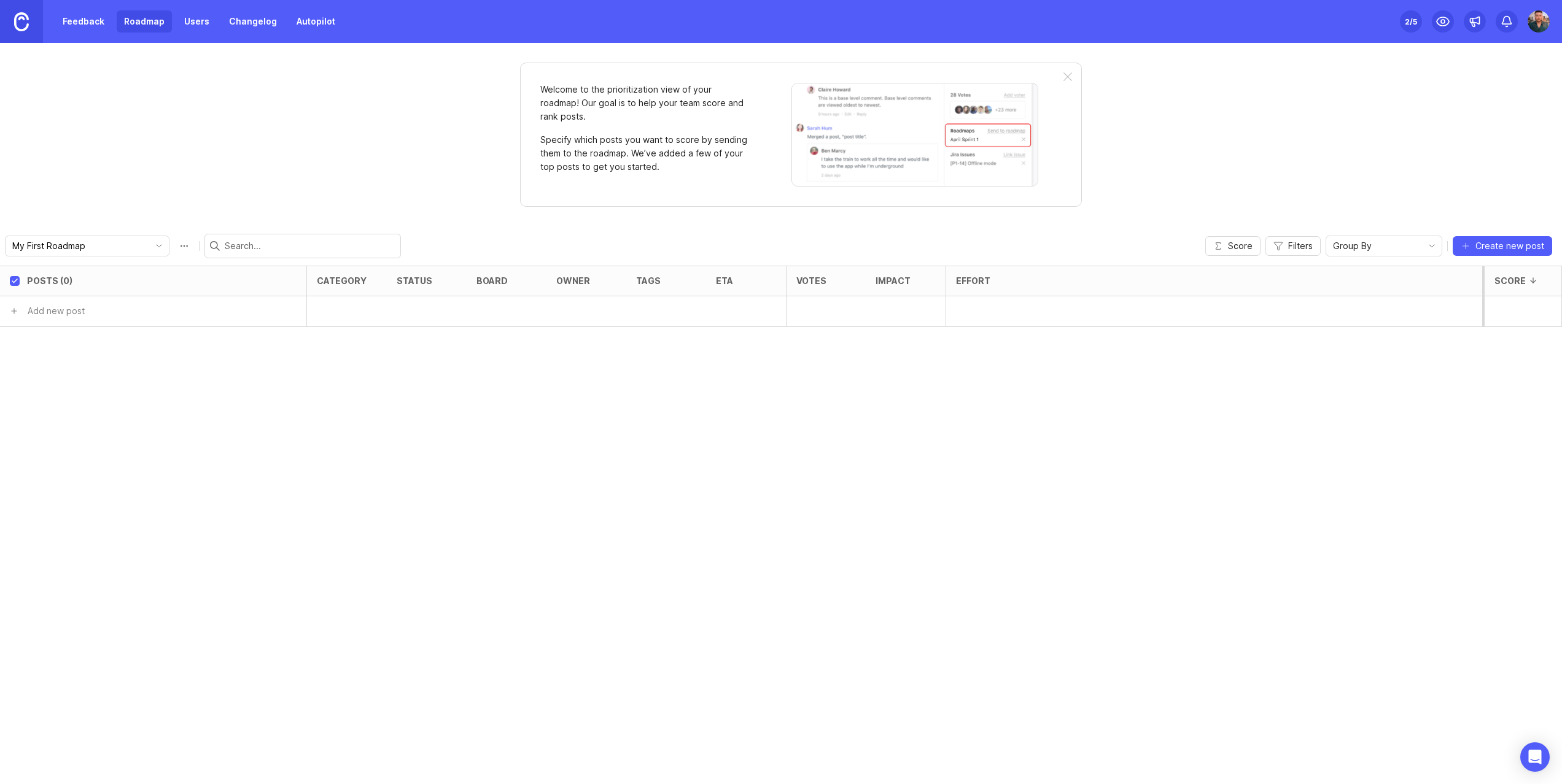
click at [195, 25] on link "Users" at bounding box center [196, 21] width 40 height 22
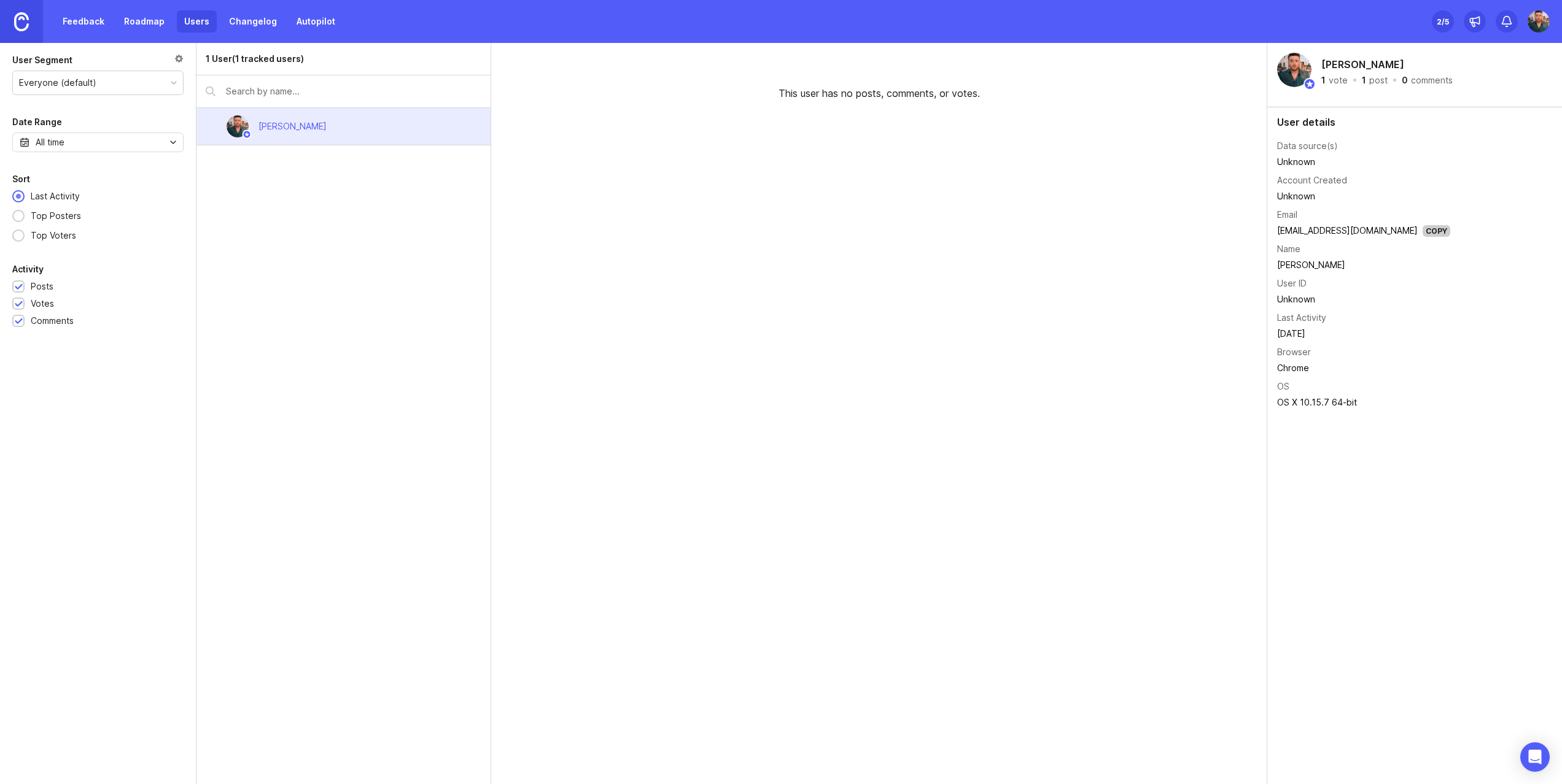
click at [248, 22] on link "Changelog" at bounding box center [253, 21] width 63 height 22
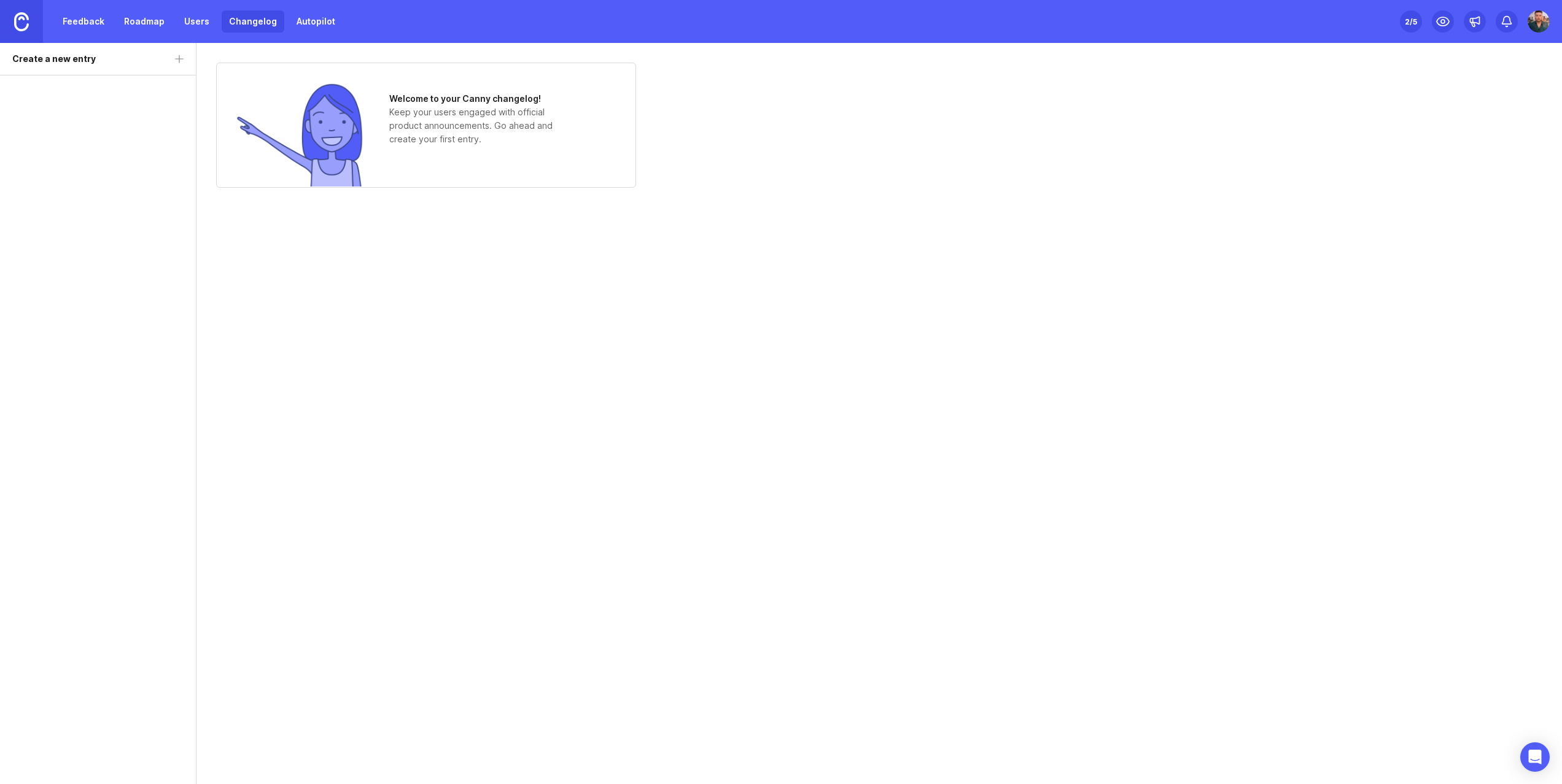
click at [305, 21] on link "Autopilot" at bounding box center [315, 21] width 54 height 22
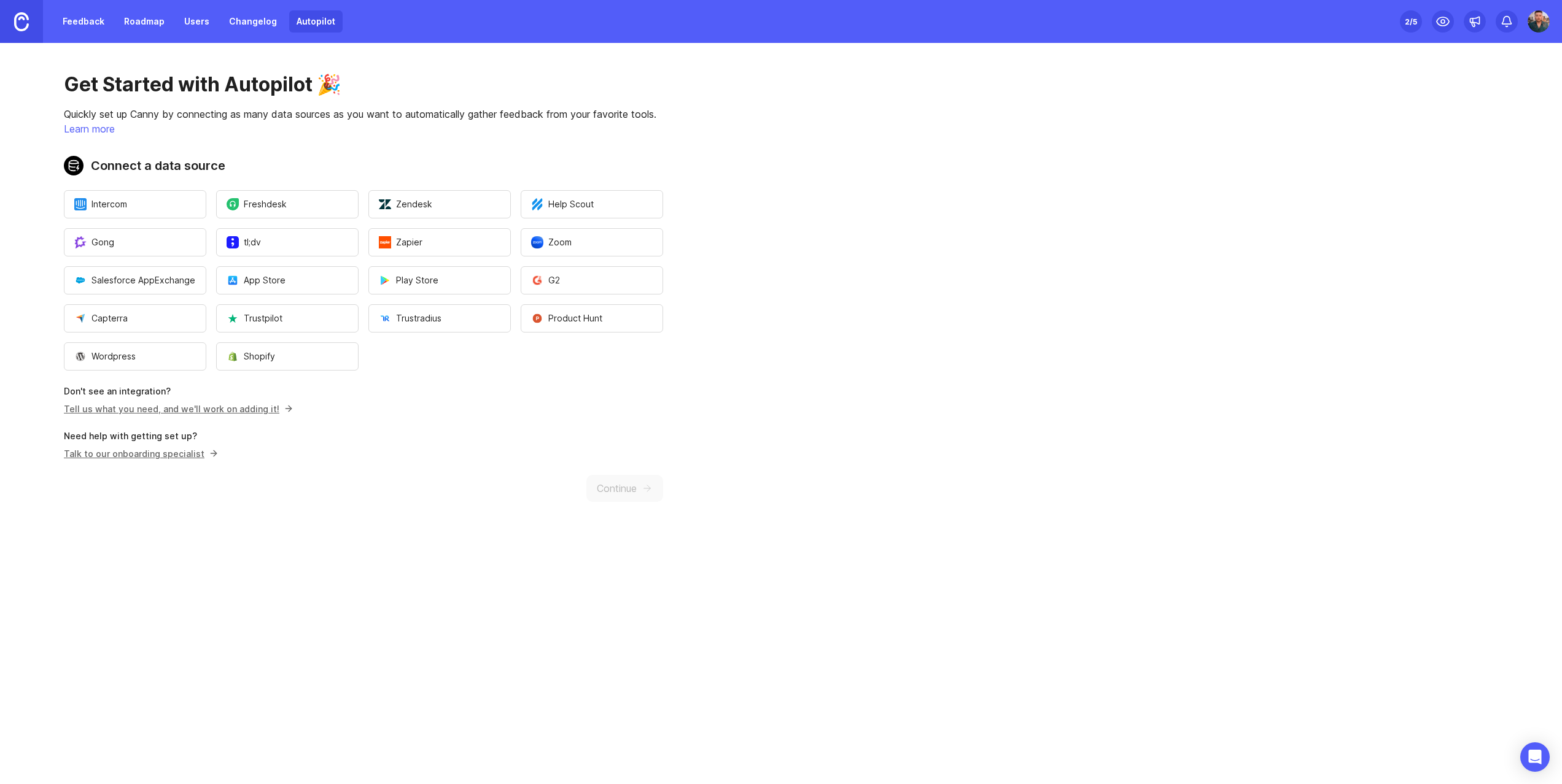
click at [140, 23] on link "Roadmap" at bounding box center [144, 21] width 55 height 22
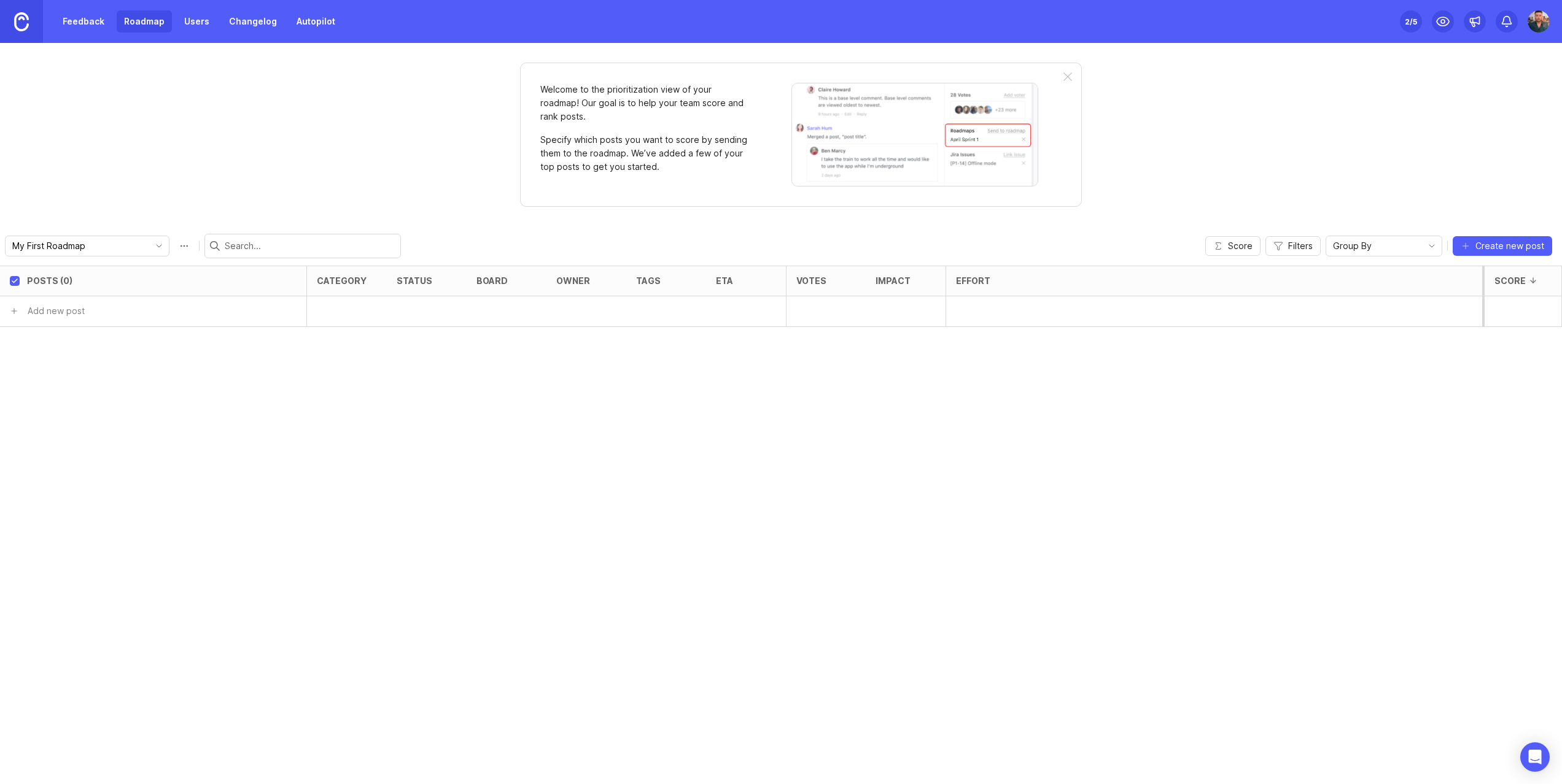
click at [92, 23] on link "Feedback" at bounding box center [83, 21] width 56 height 22
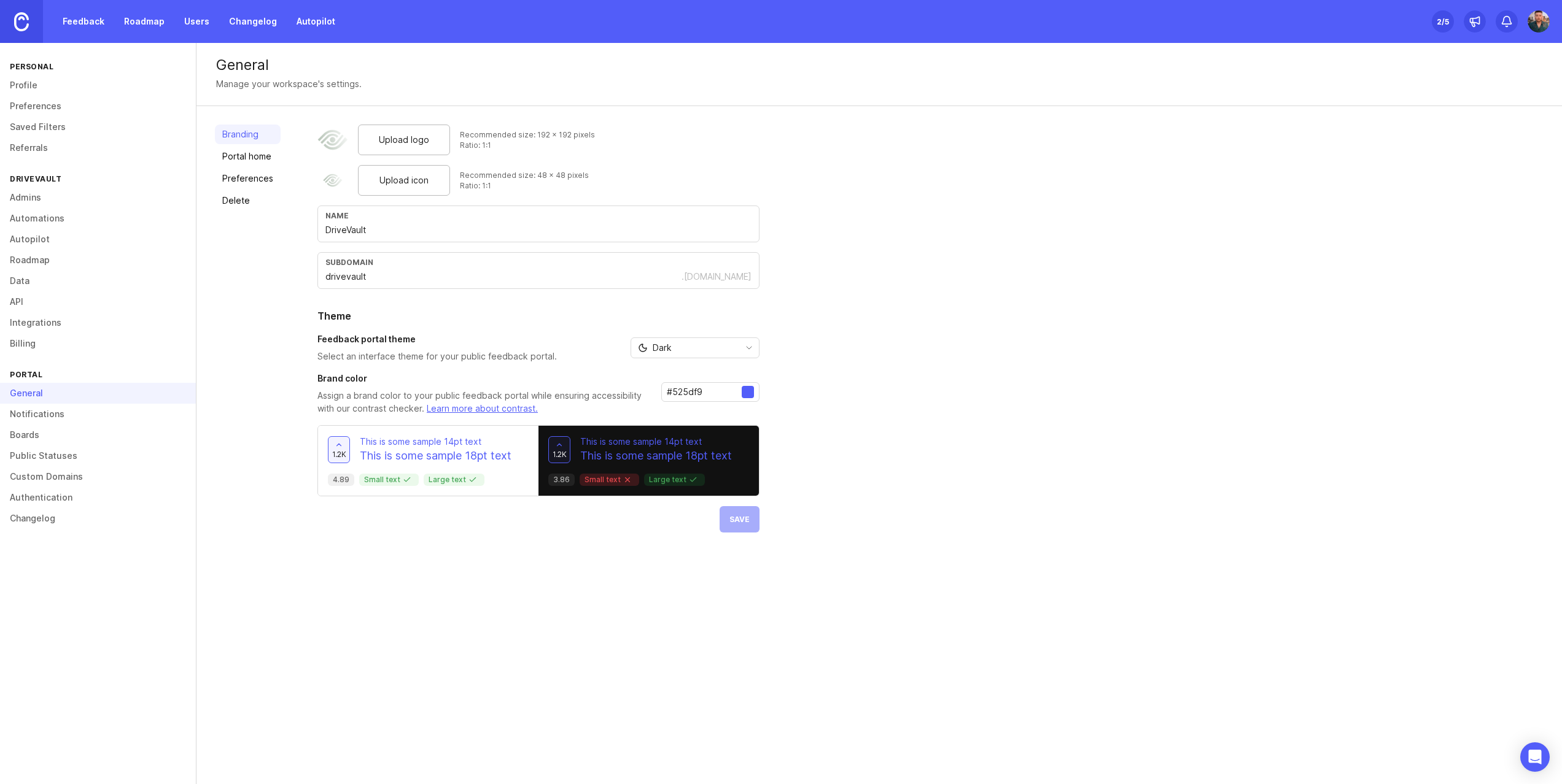
click at [49, 413] on link "Notifications" at bounding box center [97, 413] width 196 height 21
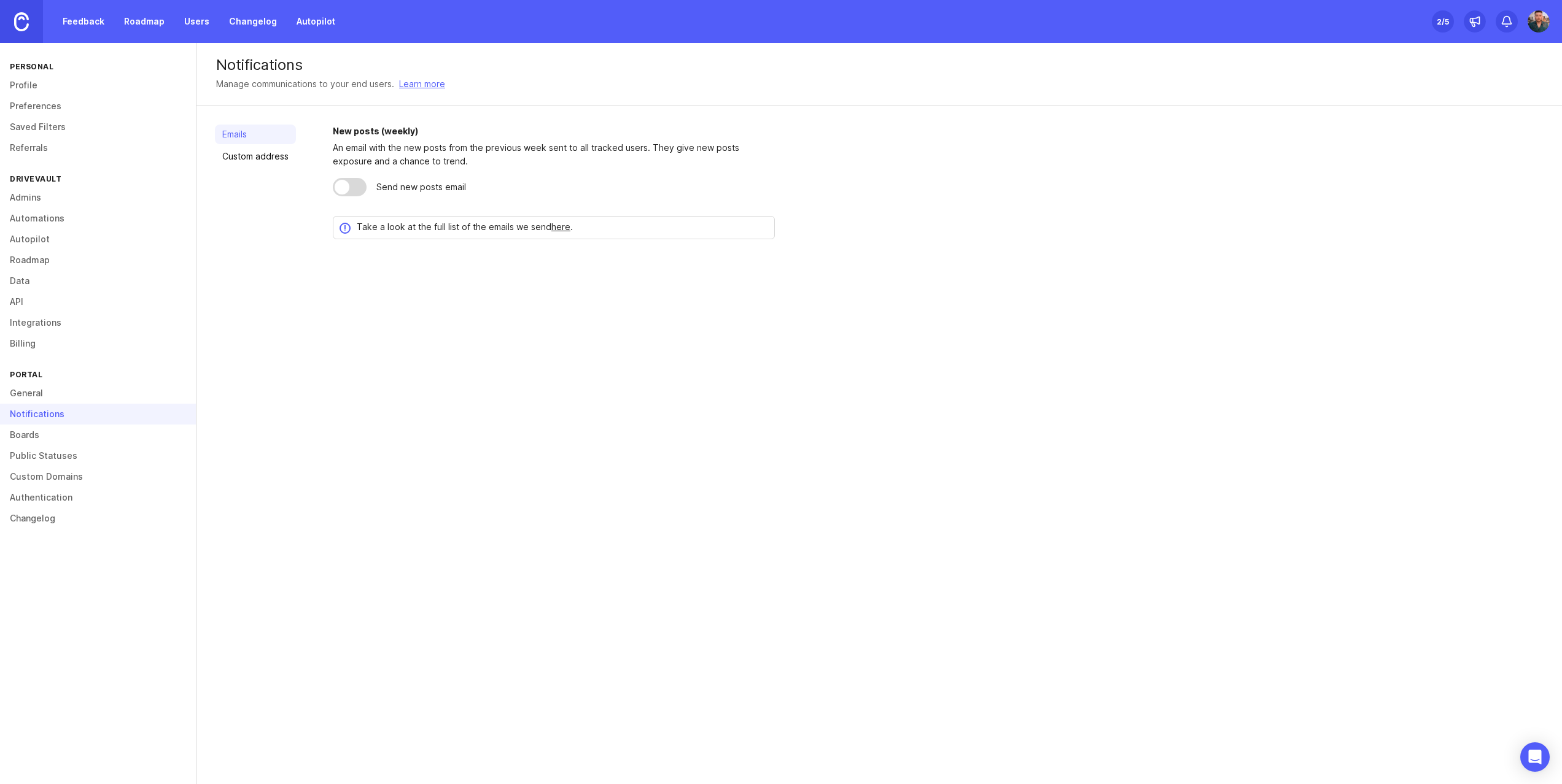
click at [44, 431] on link "Boards" at bounding box center [97, 435] width 196 height 21
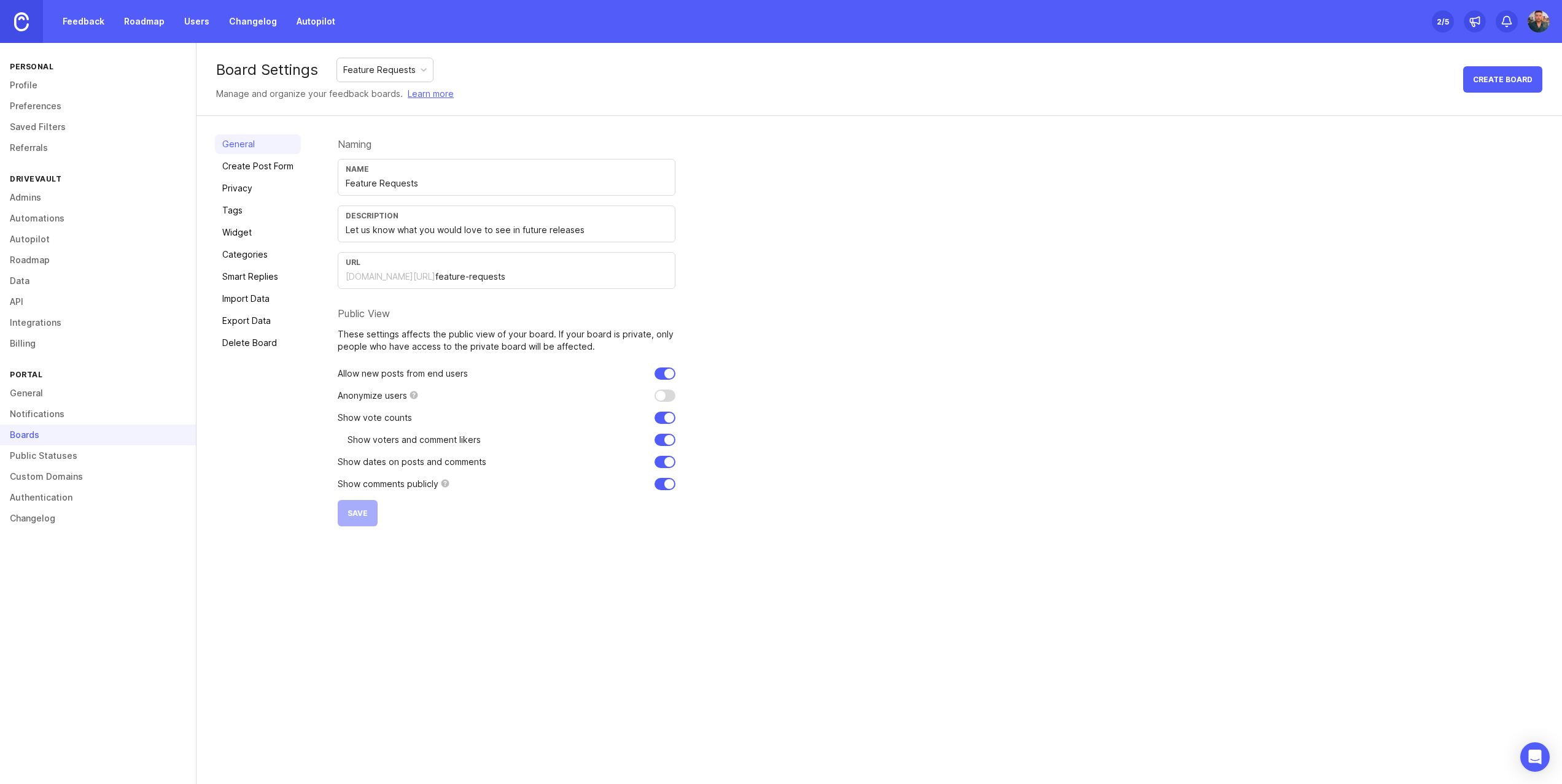
click at [243, 236] on link "Widget" at bounding box center [258, 233] width 86 height 20
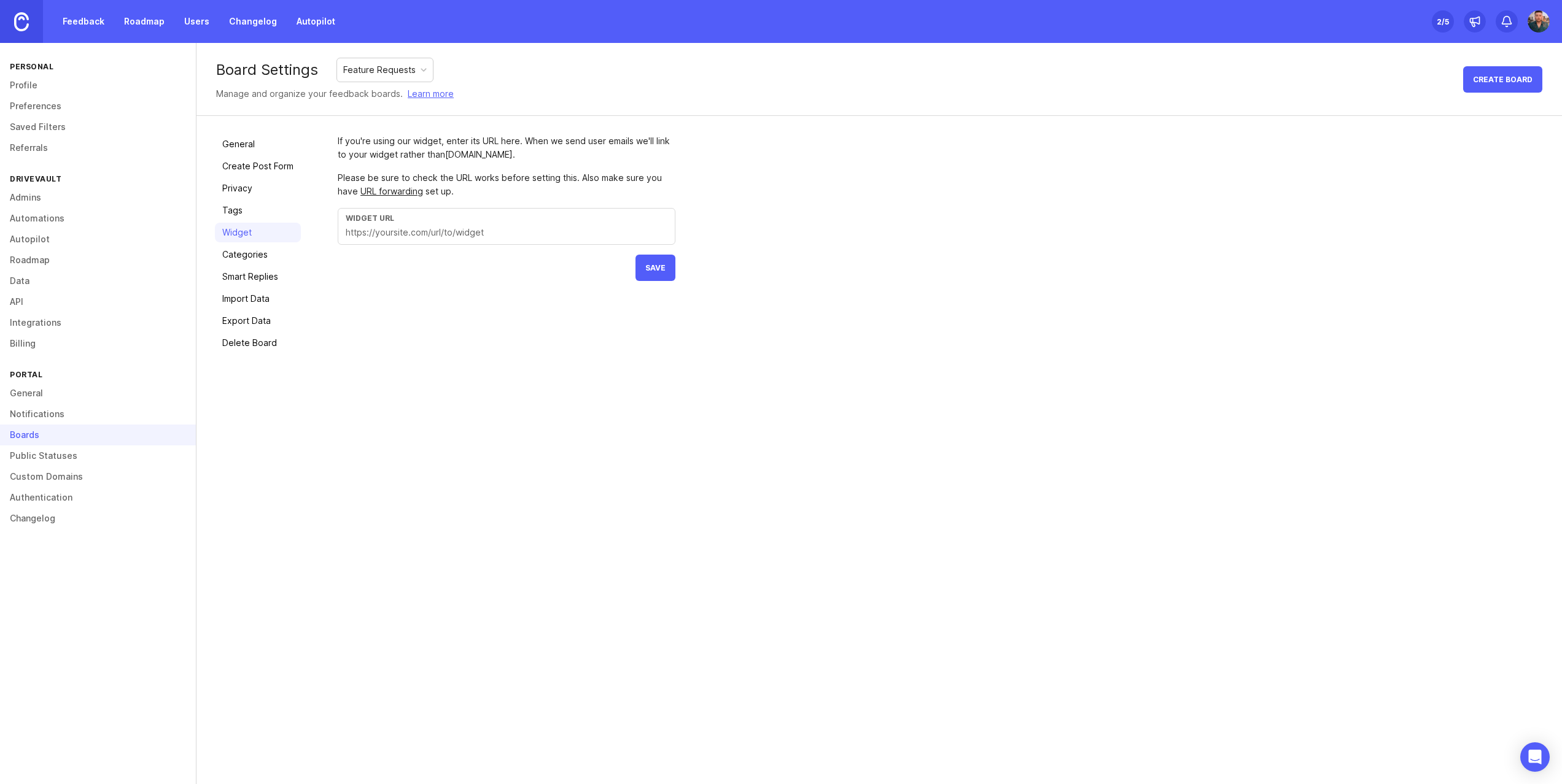
click at [477, 179] on div "Please be sure to check the URL works before setting this. Also make sure you h…" at bounding box center [506, 184] width 338 height 27
click at [428, 227] on input "text" at bounding box center [507, 233] width 322 height 13
click at [356, 168] on form "If you're using our widget, enter its URL here. When we send user emails we'll …" at bounding box center [506, 208] width 338 height 147
click at [26, 299] on link "API" at bounding box center [97, 301] width 196 height 21
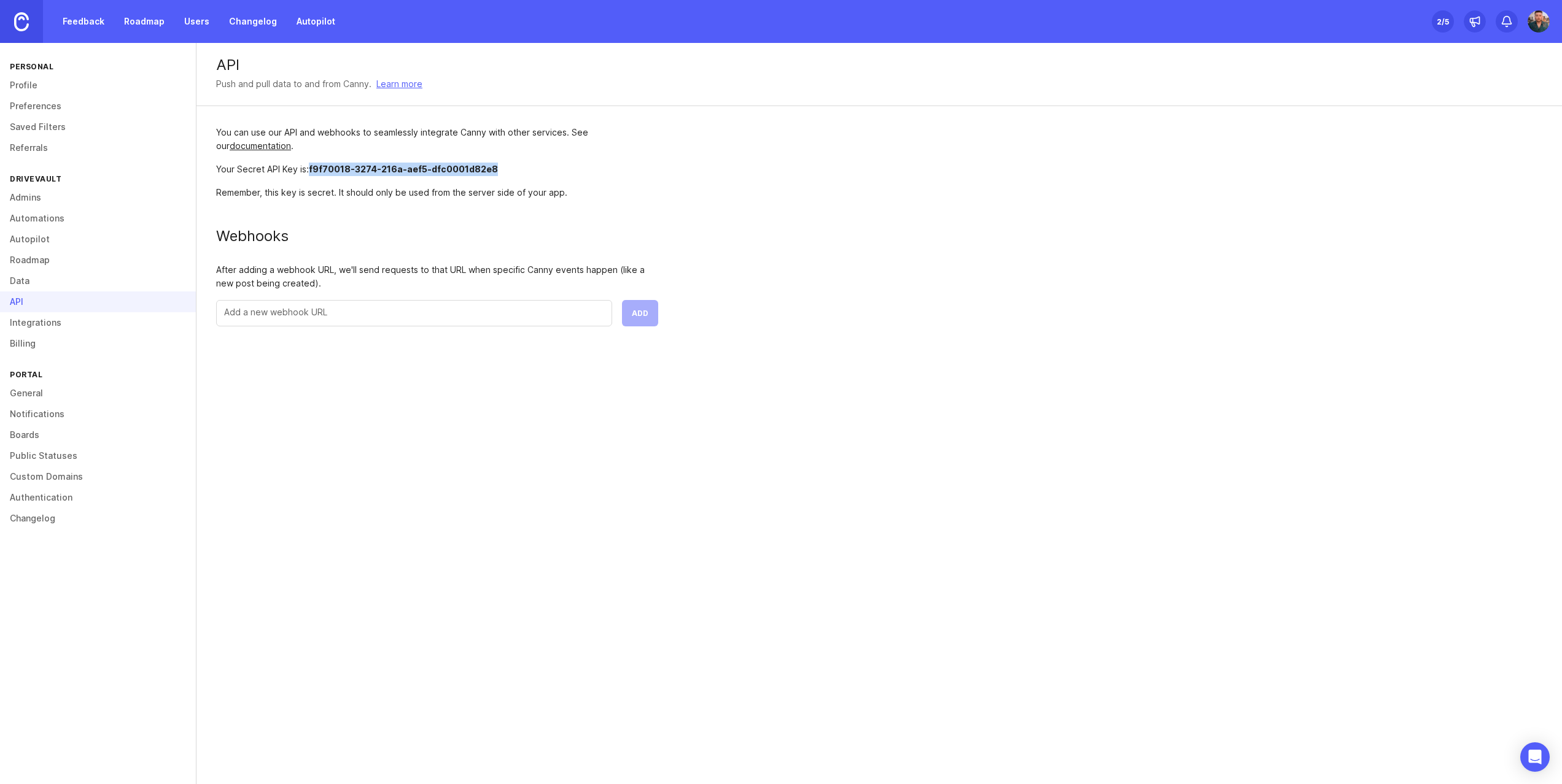
drag, startPoint x: 310, startPoint y: 168, endPoint x: 477, endPoint y: 170, distance: 167.0
click at [499, 169] on div "Your Secret API Key is: f9f70018-3274-216a-aef5-dfc0001d82e8" at bounding box center [437, 169] width 442 height 13
copy span "f9f70018-3274-216a-aef5-dfc0001d82e8"
click at [83, 25] on link "Feedback" at bounding box center [83, 21] width 56 height 22
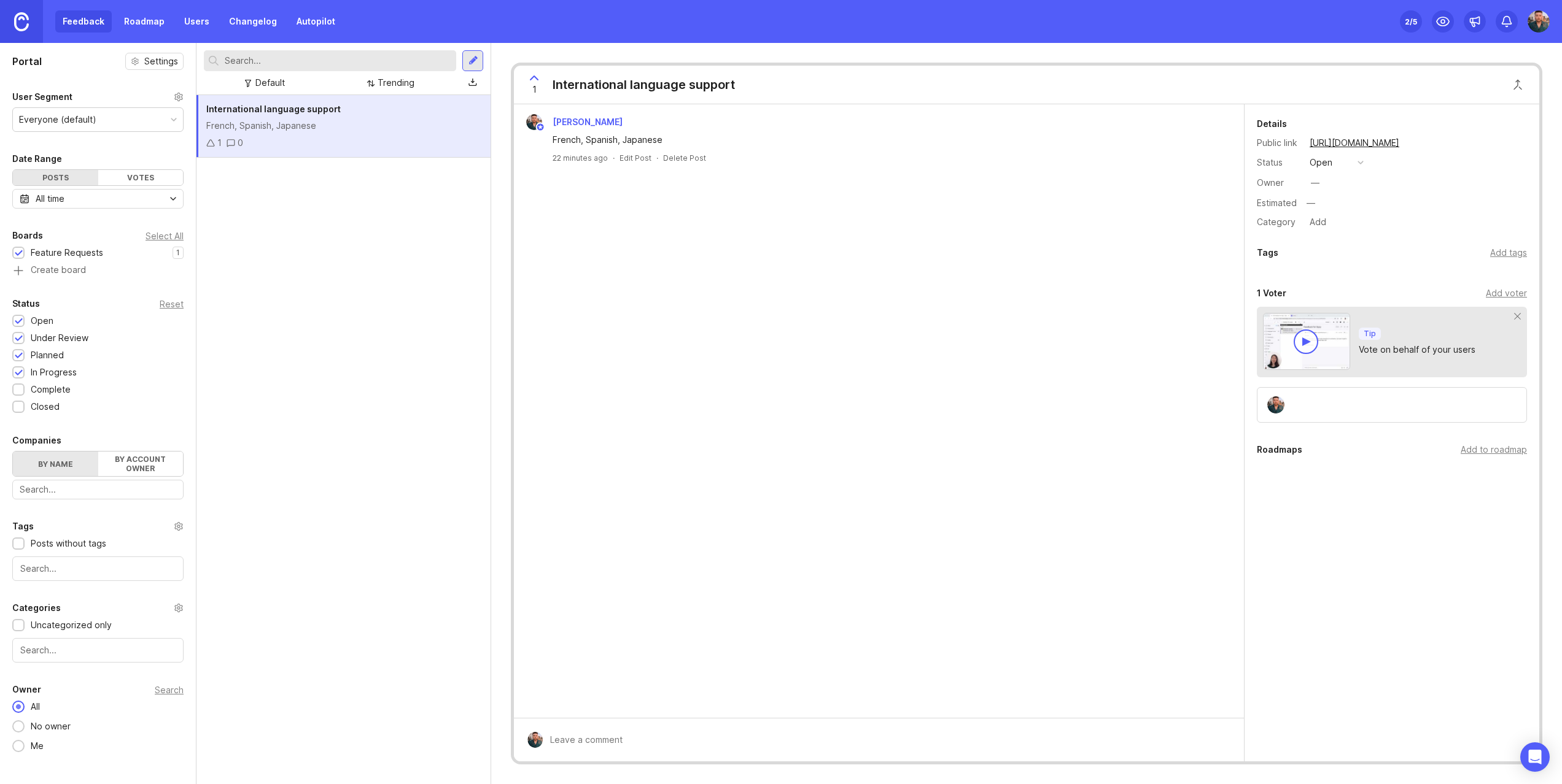
click at [1405, 22] on div "2 /5" at bounding box center [1410, 21] width 12 height 17
click at [1442, 23] on circle at bounding box center [1442, 21] width 3 height 3
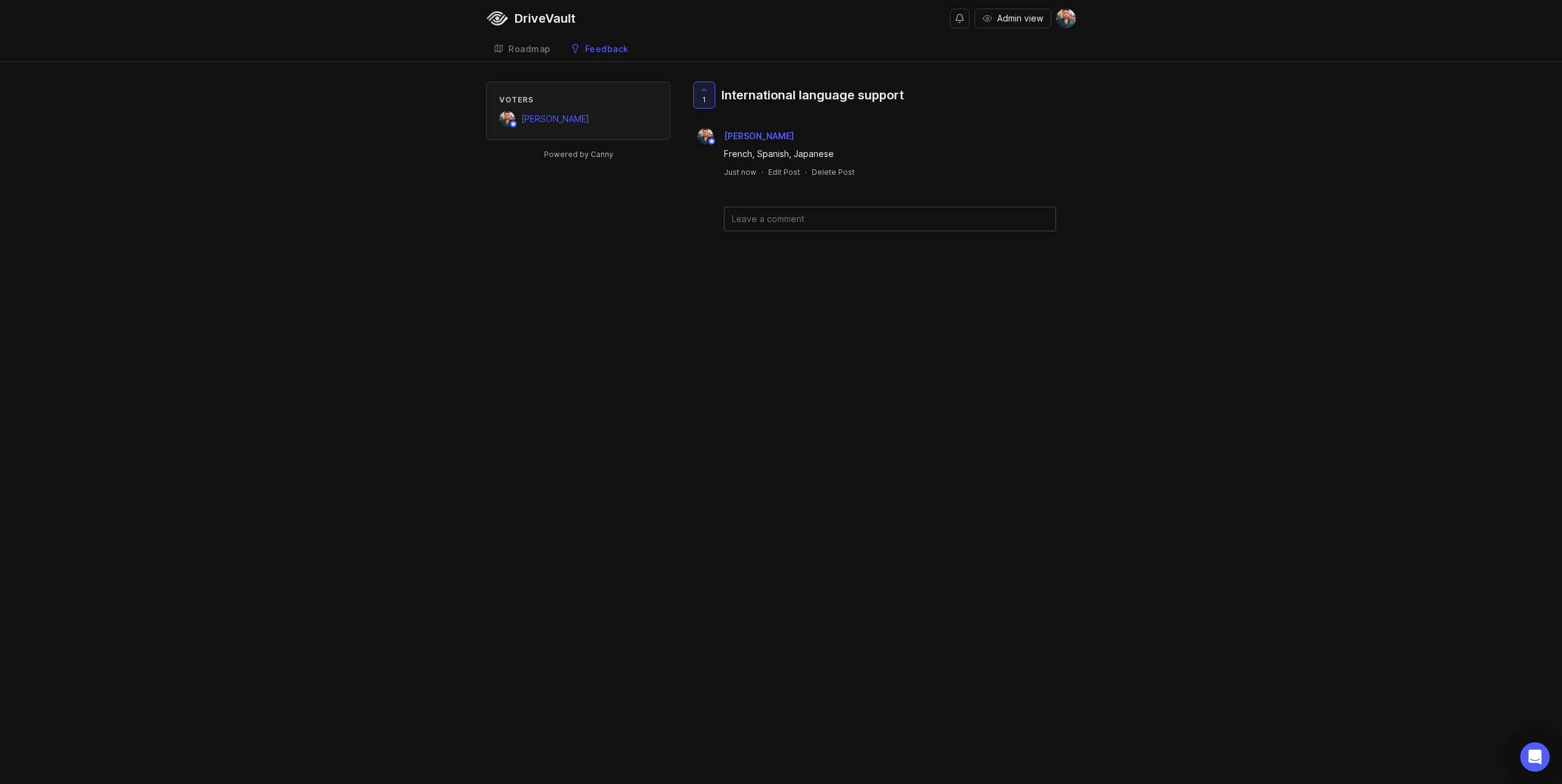
click at [530, 47] on div "Roadmap" at bounding box center [529, 49] width 42 height 8
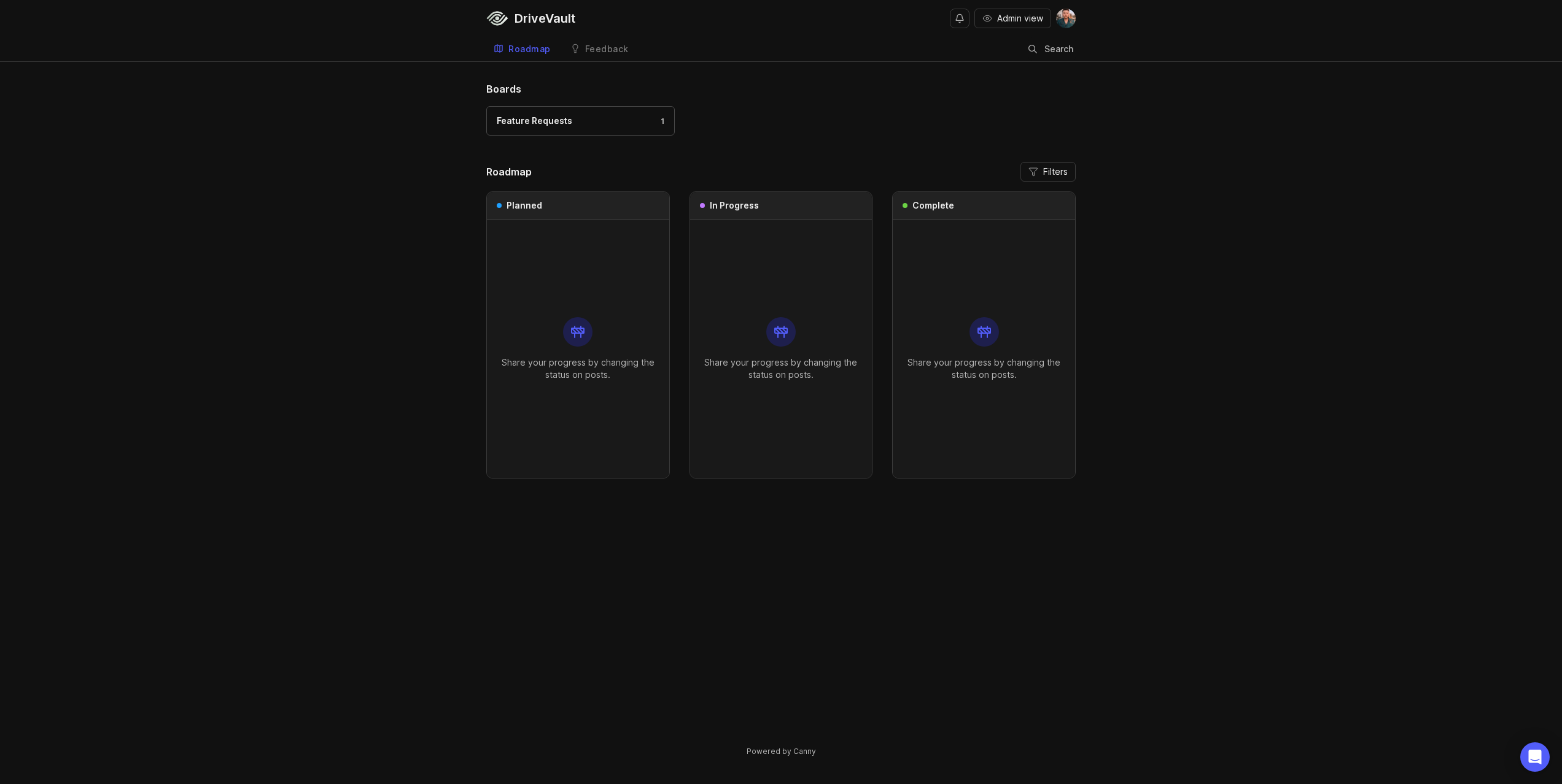
click at [590, 49] on div "Feedback" at bounding box center [607, 49] width 44 height 8
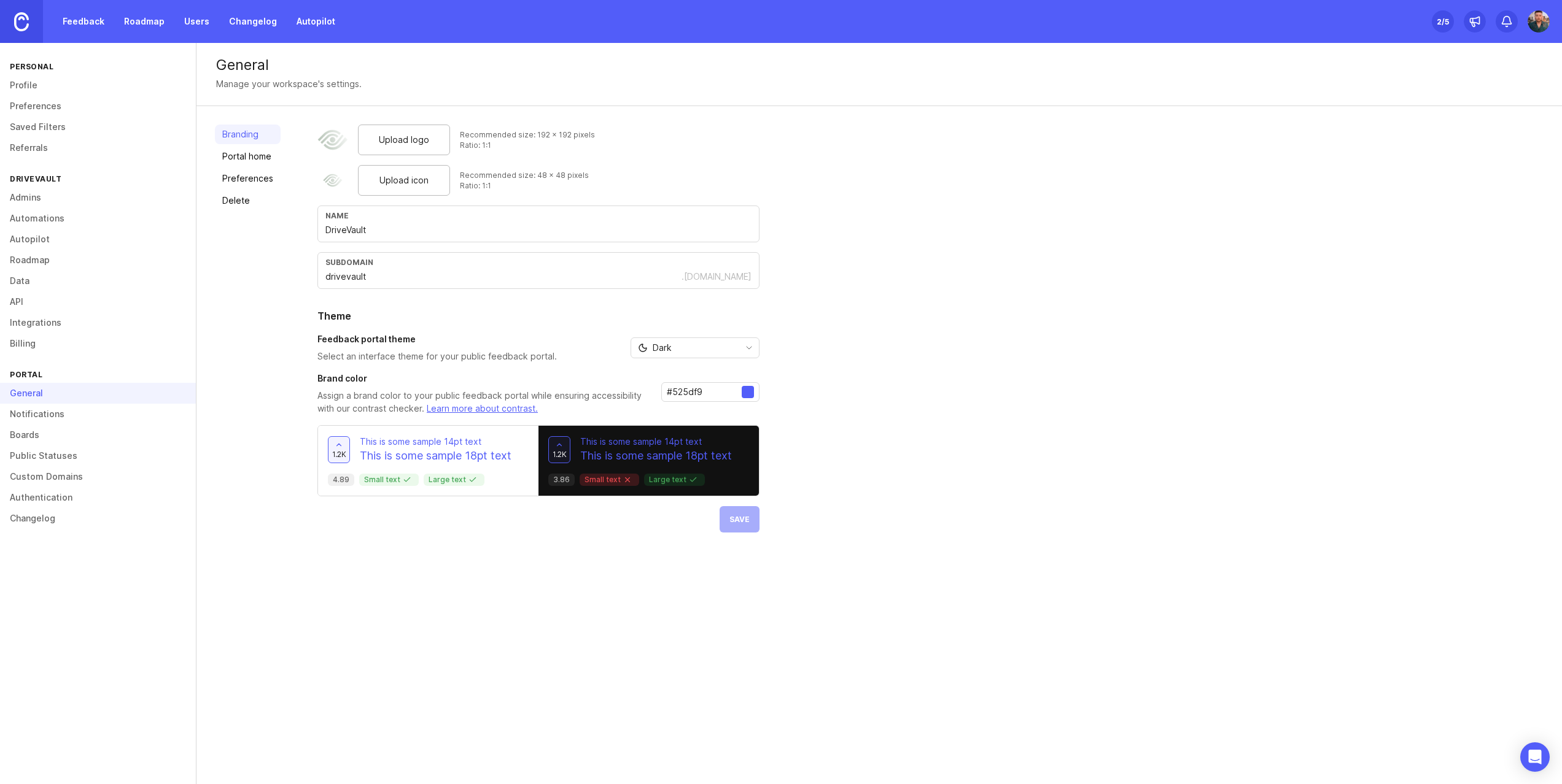
click at [253, 266] on div "Branding Portal home Preferences Delete" at bounding box center [248, 328] width 66 height 408
click at [44, 419] on link "Notifications" at bounding box center [97, 413] width 196 height 21
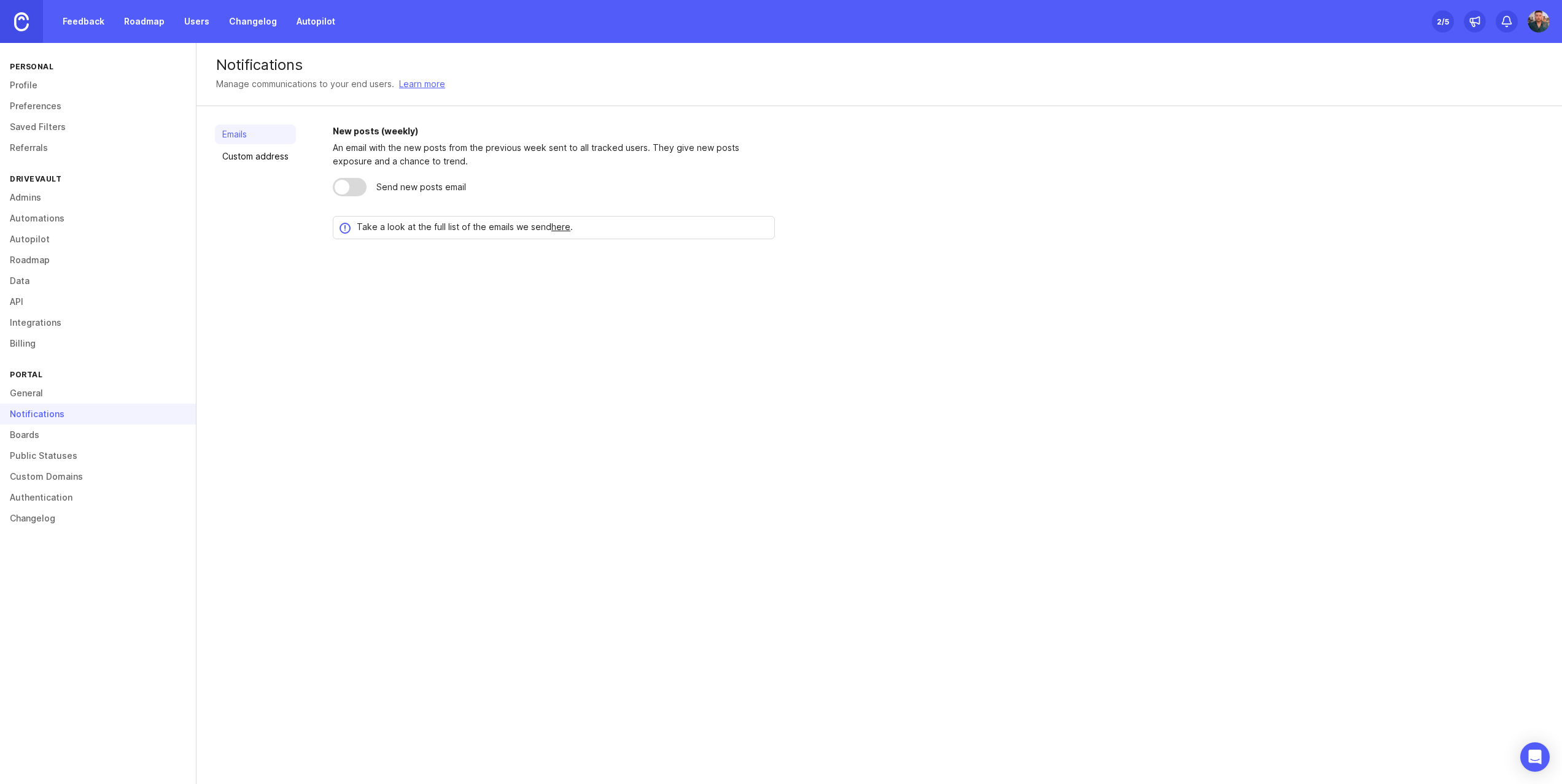
click at [32, 435] on link "Boards" at bounding box center [97, 435] width 196 height 21
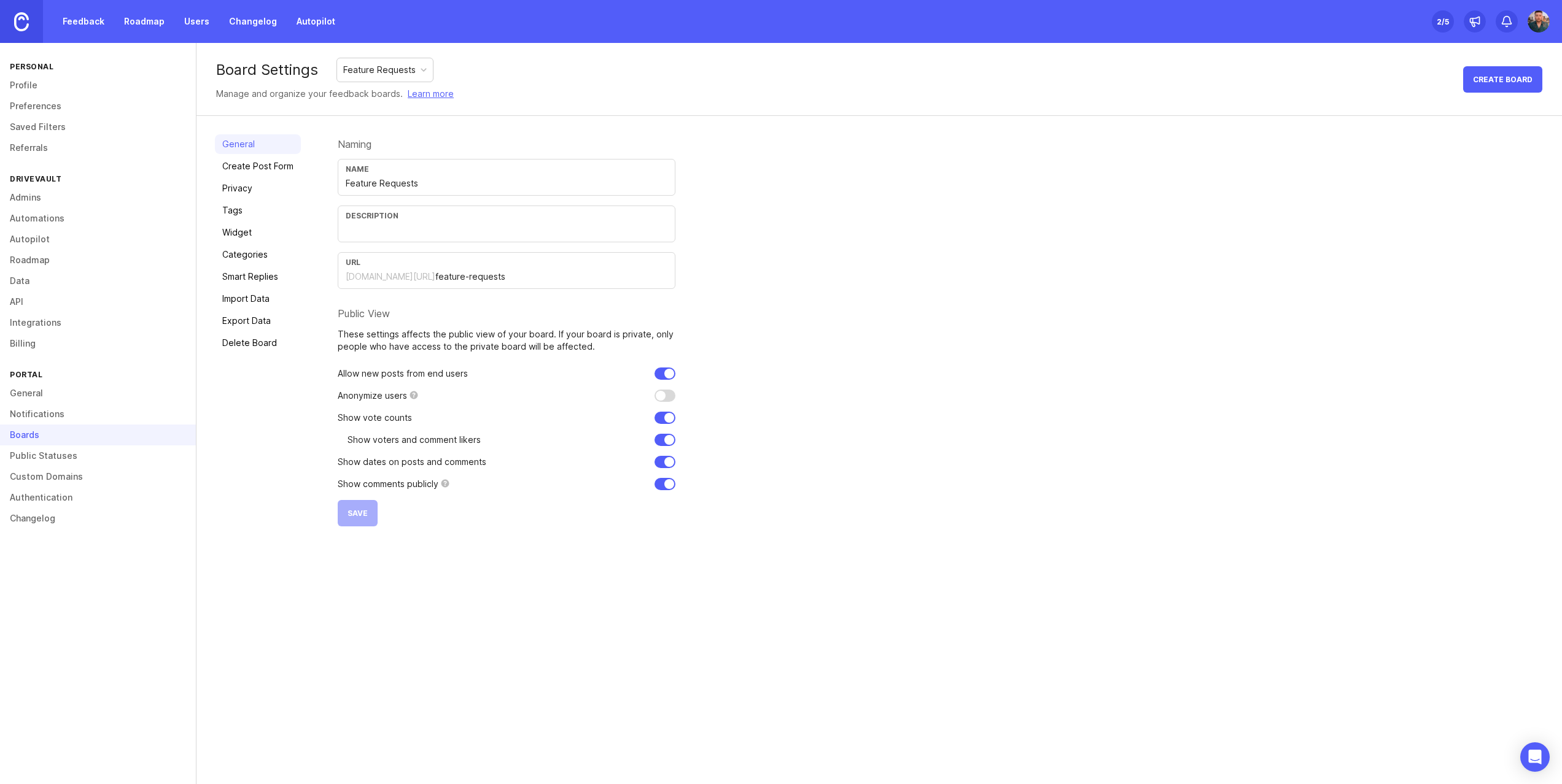
click at [252, 239] on link "Widget" at bounding box center [258, 233] width 86 height 20
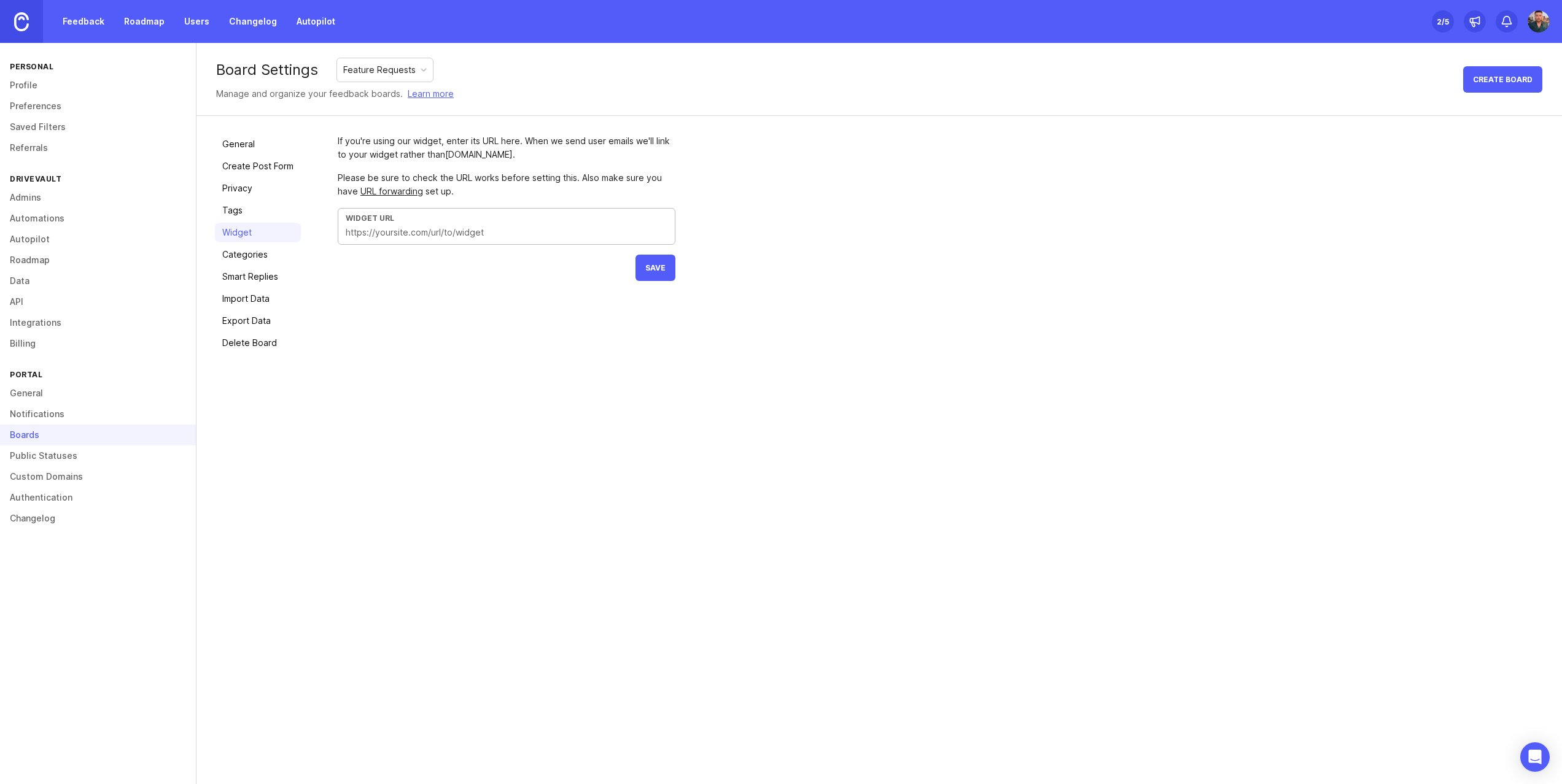
click at [501, 229] on input "text" at bounding box center [507, 233] width 322 height 13
paste input "https://www.drivevault.io/feedback.html"
type input "https://www.drivevault.io/feedback.html"
click at [670, 267] on button "Save" at bounding box center [656, 268] width 40 height 26
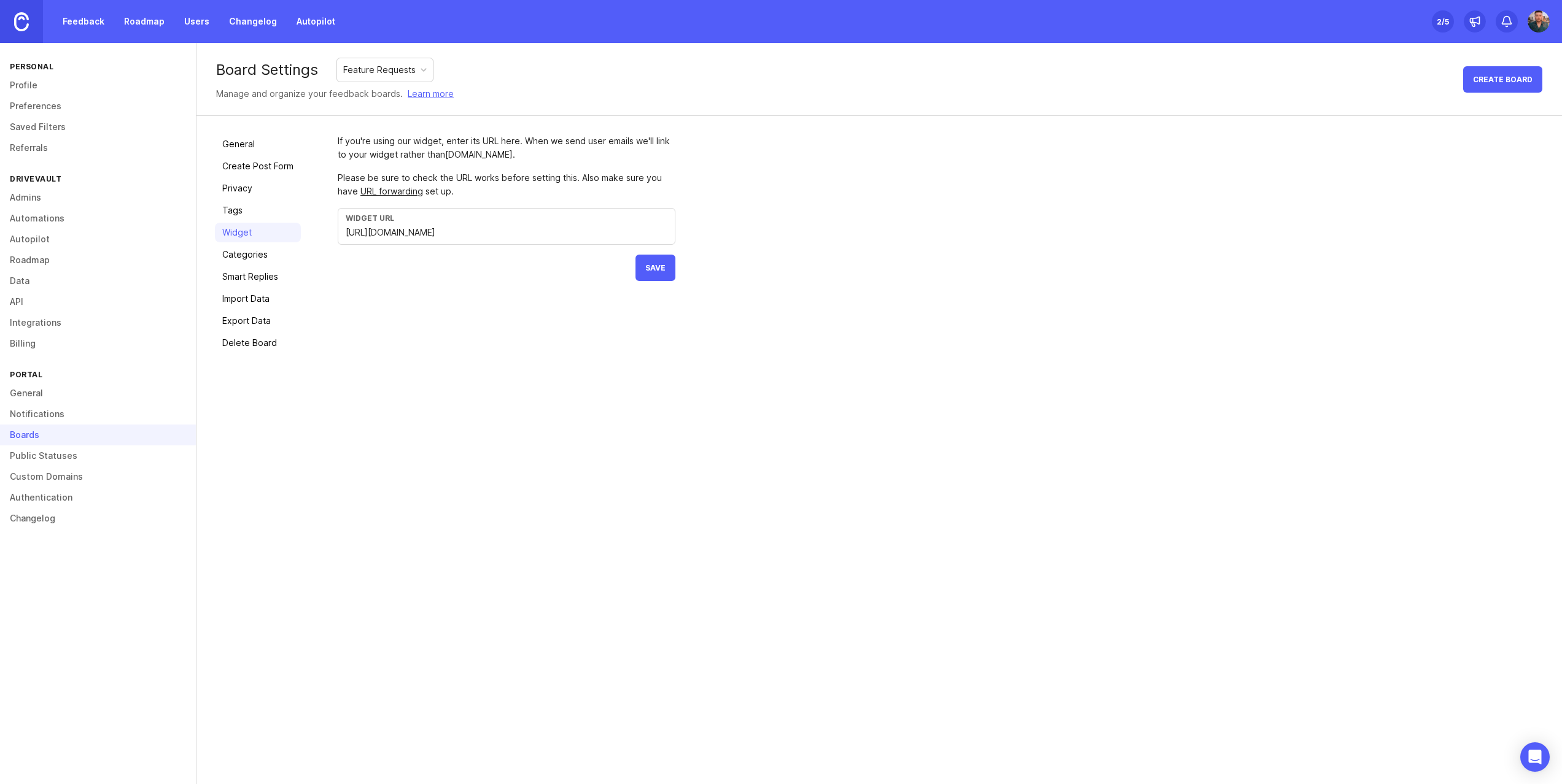
click at [268, 260] on link "Categories" at bounding box center [258, 255] width 86 height 20
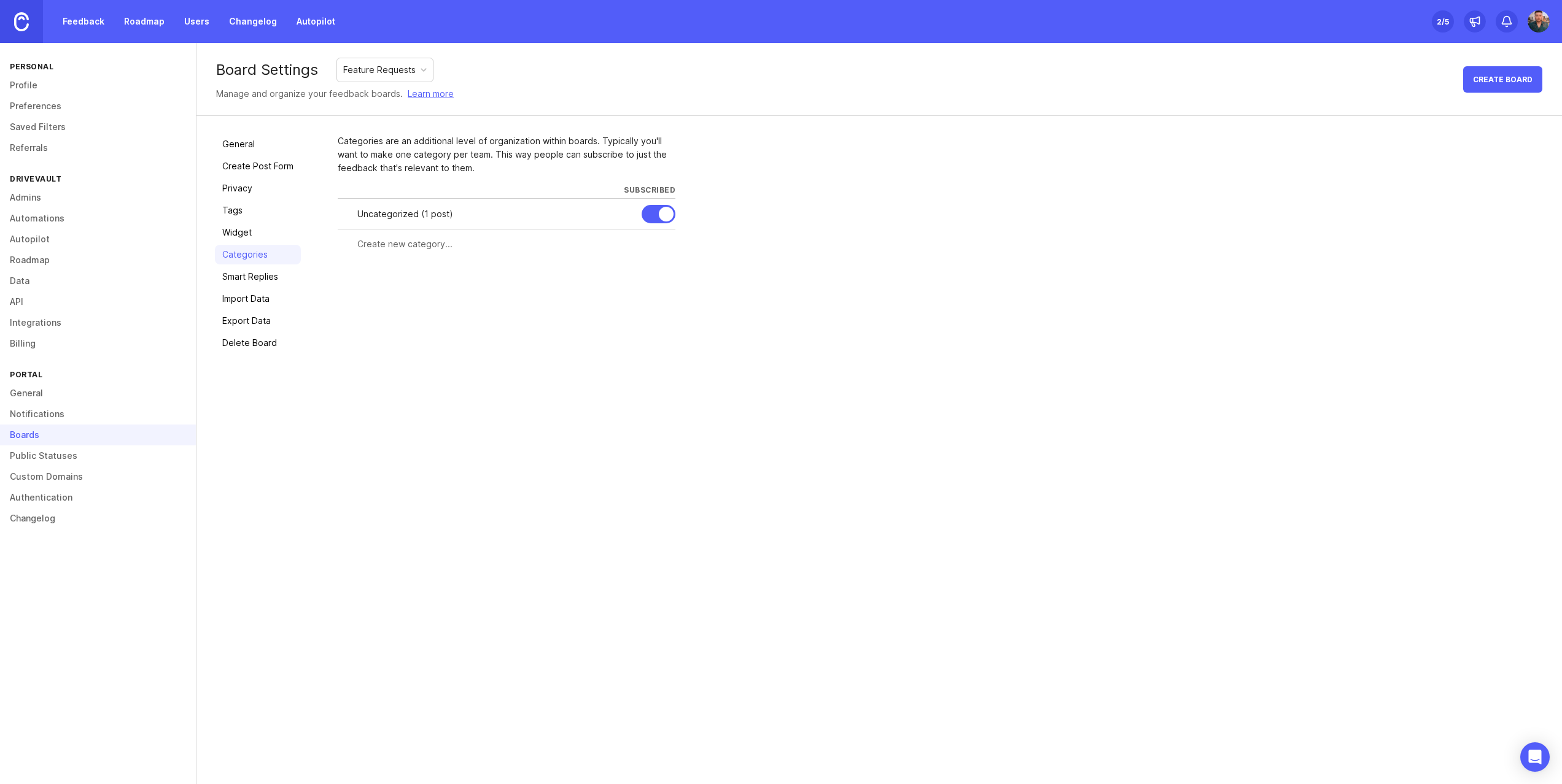
click at [250, 233] on link "Widget" at bounding box center [258, 233] width 86 height 20
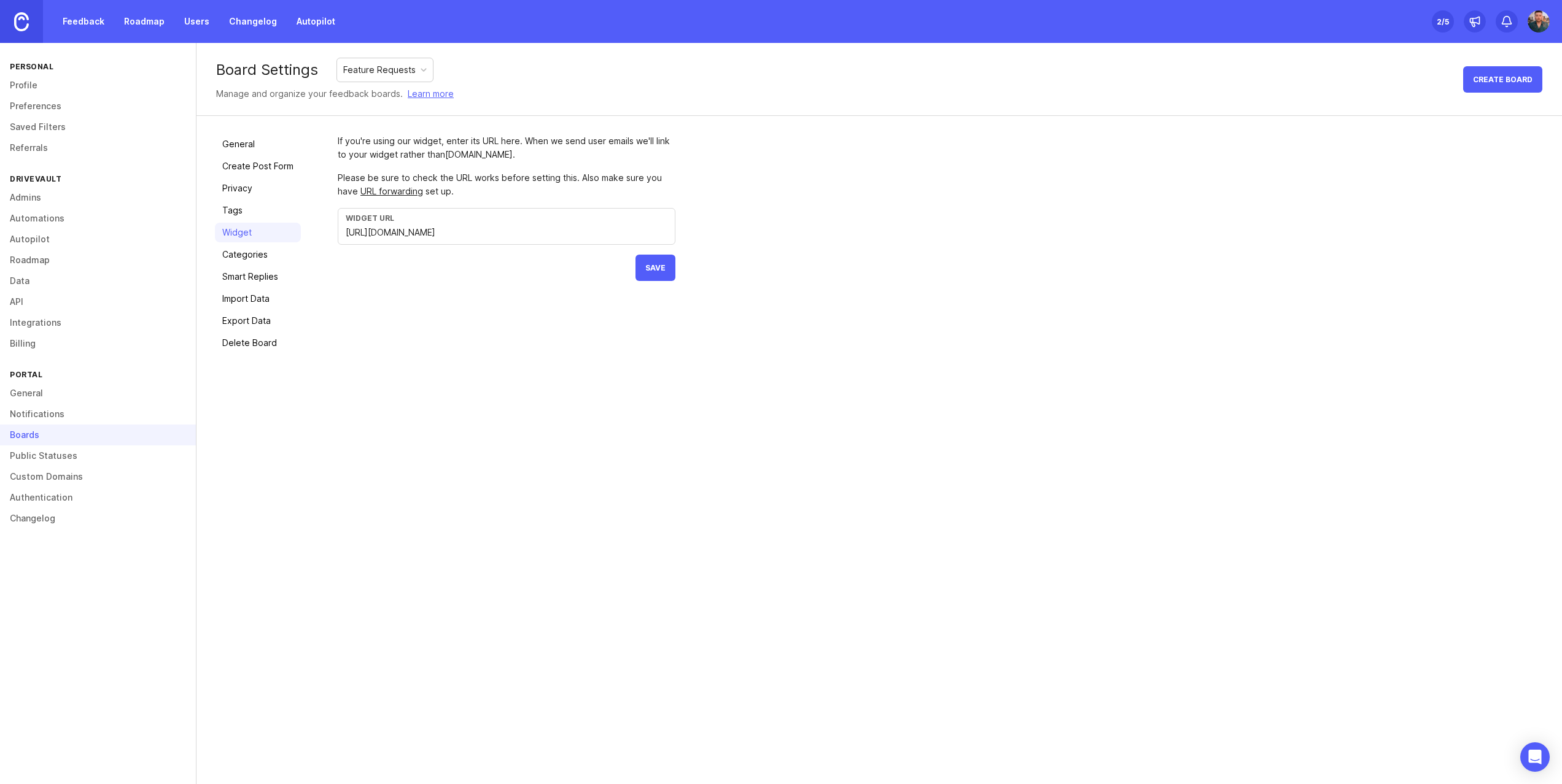
click at [244, 257] on link "Categories" at bounding box center [258, 255] width 86 height 20
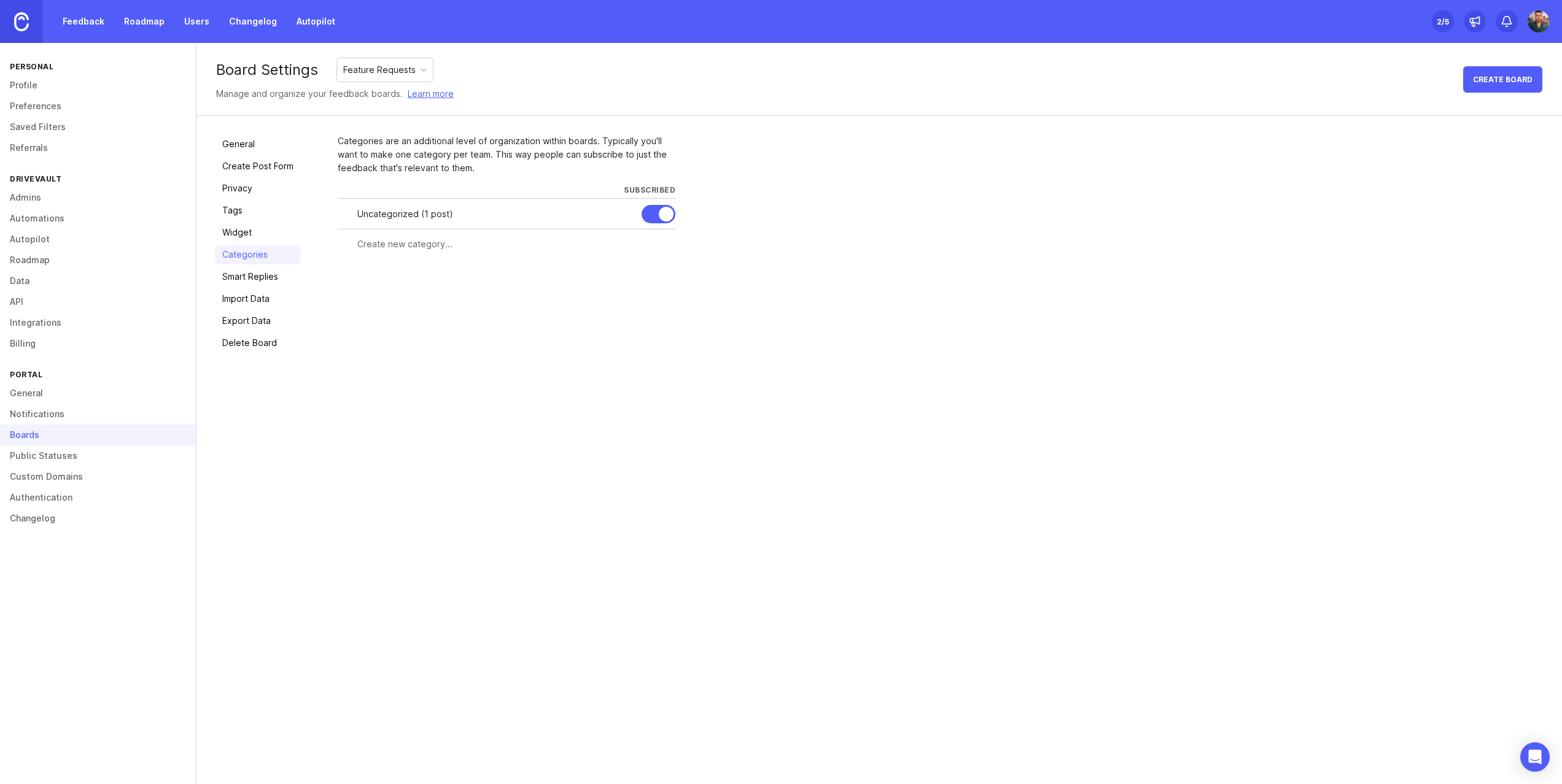
click at [244, 290] on link "Import Data" at bounding box center [258, 299] width 86 height 20
click at [255, 279] on link "Smart Replies" at bounding box center [258, 276] width 86 height 20
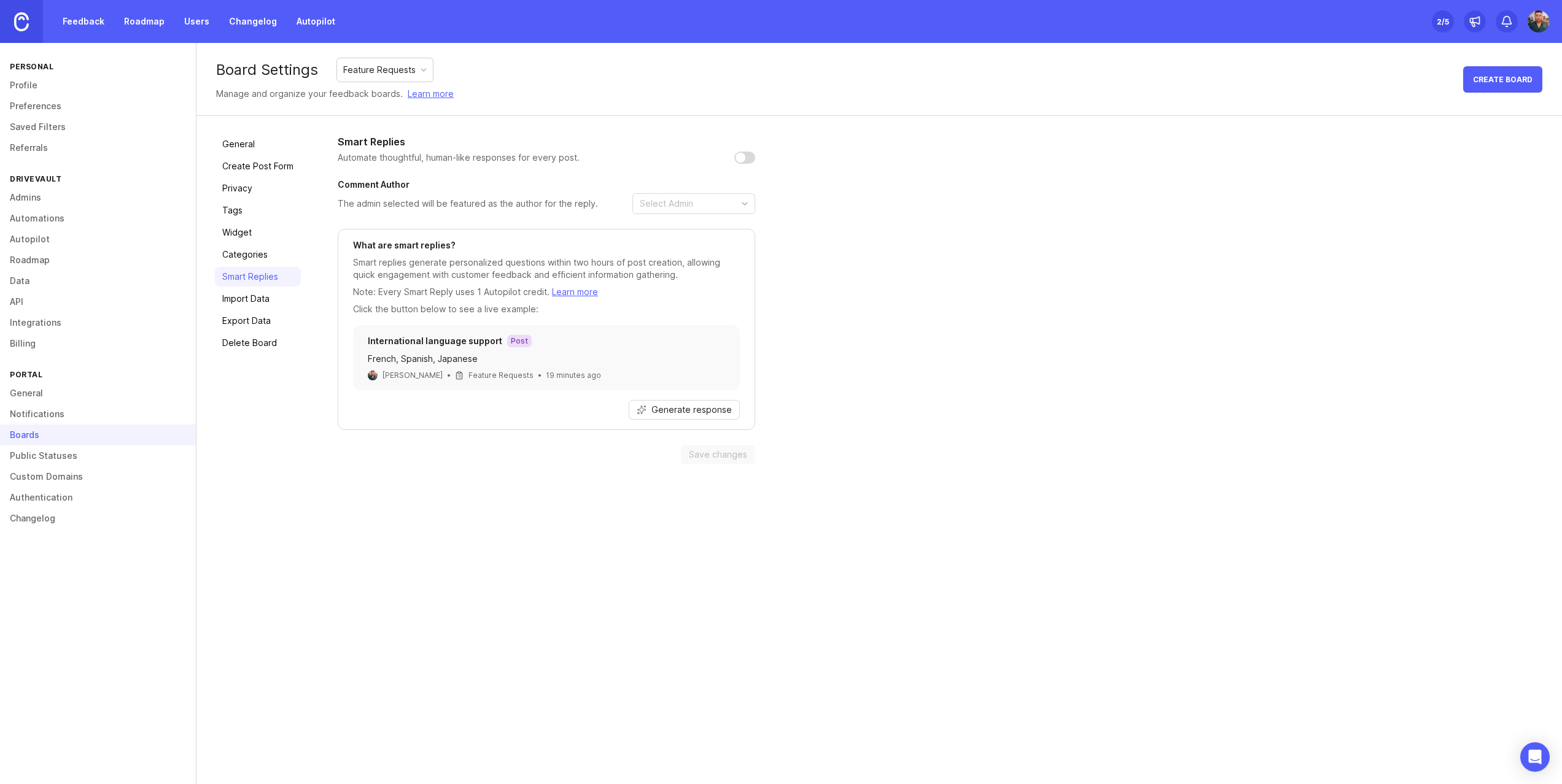
click at [233, 152] on link "General" at bounding box center [258, 144] width 86 height 20
